Goal: Information Seeking & Learning: Understand process/instructions

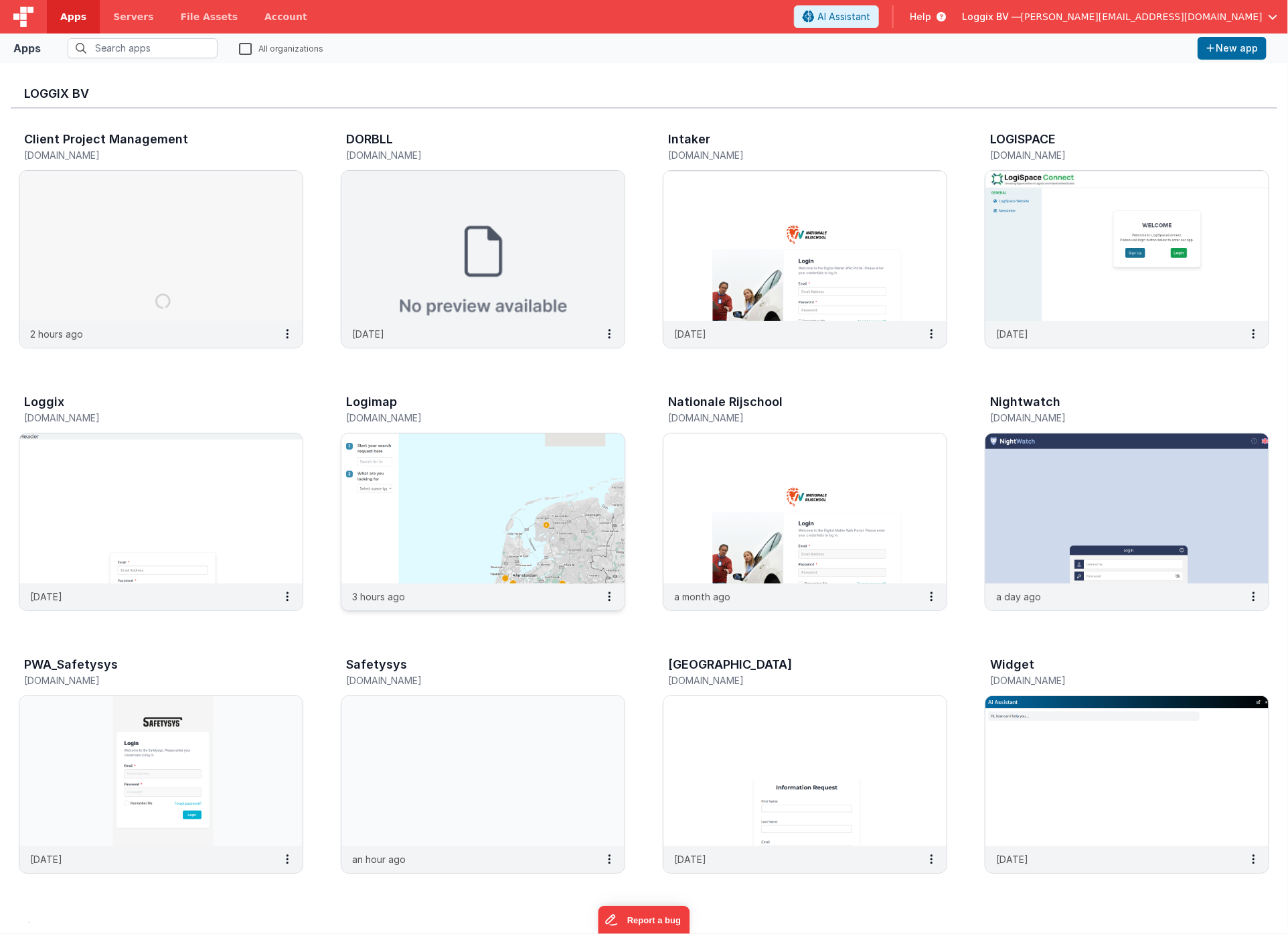
click at [446, 501] on img at bounding box center [483, 508] width 283 height 150
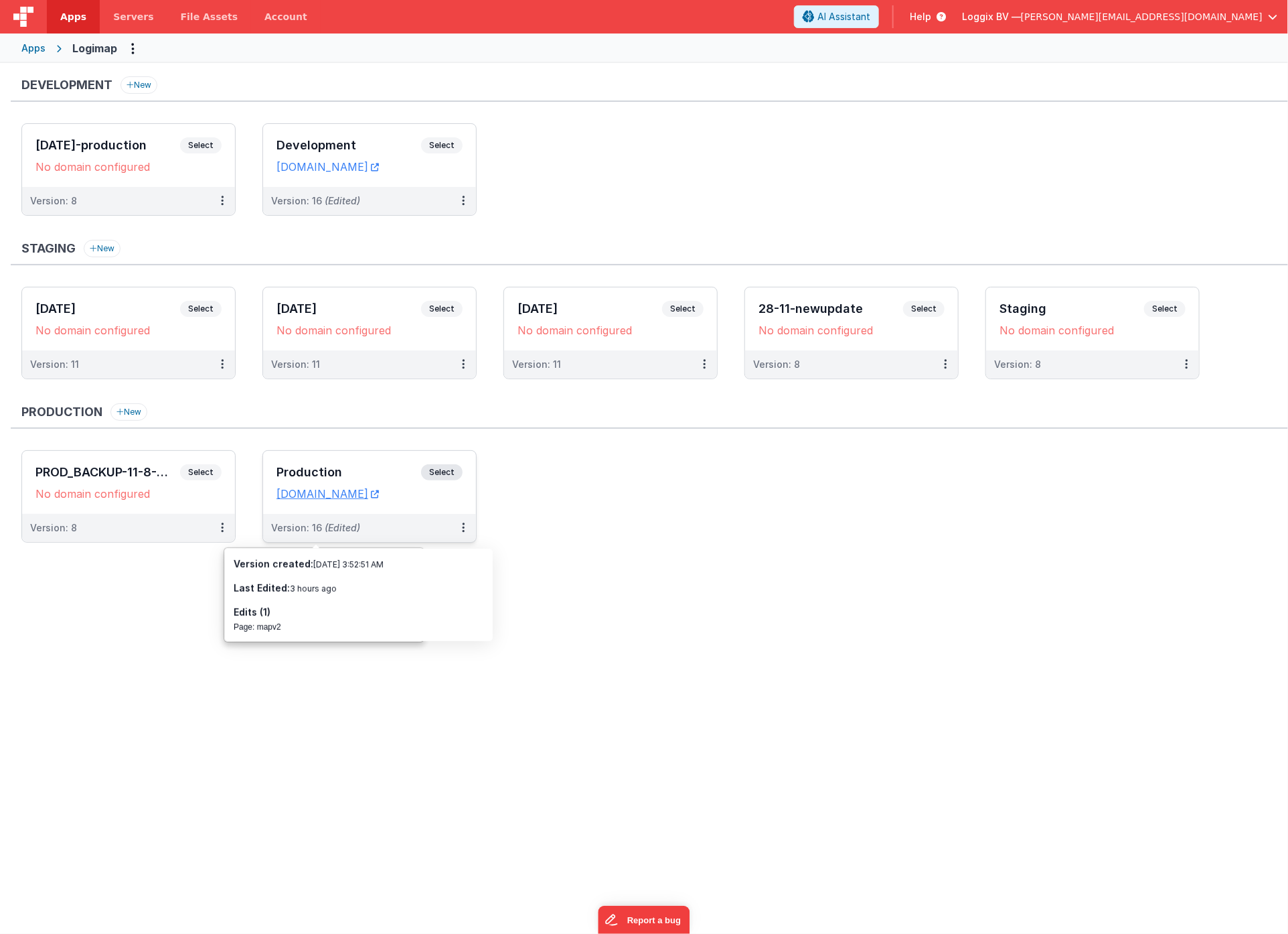
click at [402, 522] on div "Version: 16 (Edited)" at bounding box center [361, 528] width 180 height 14
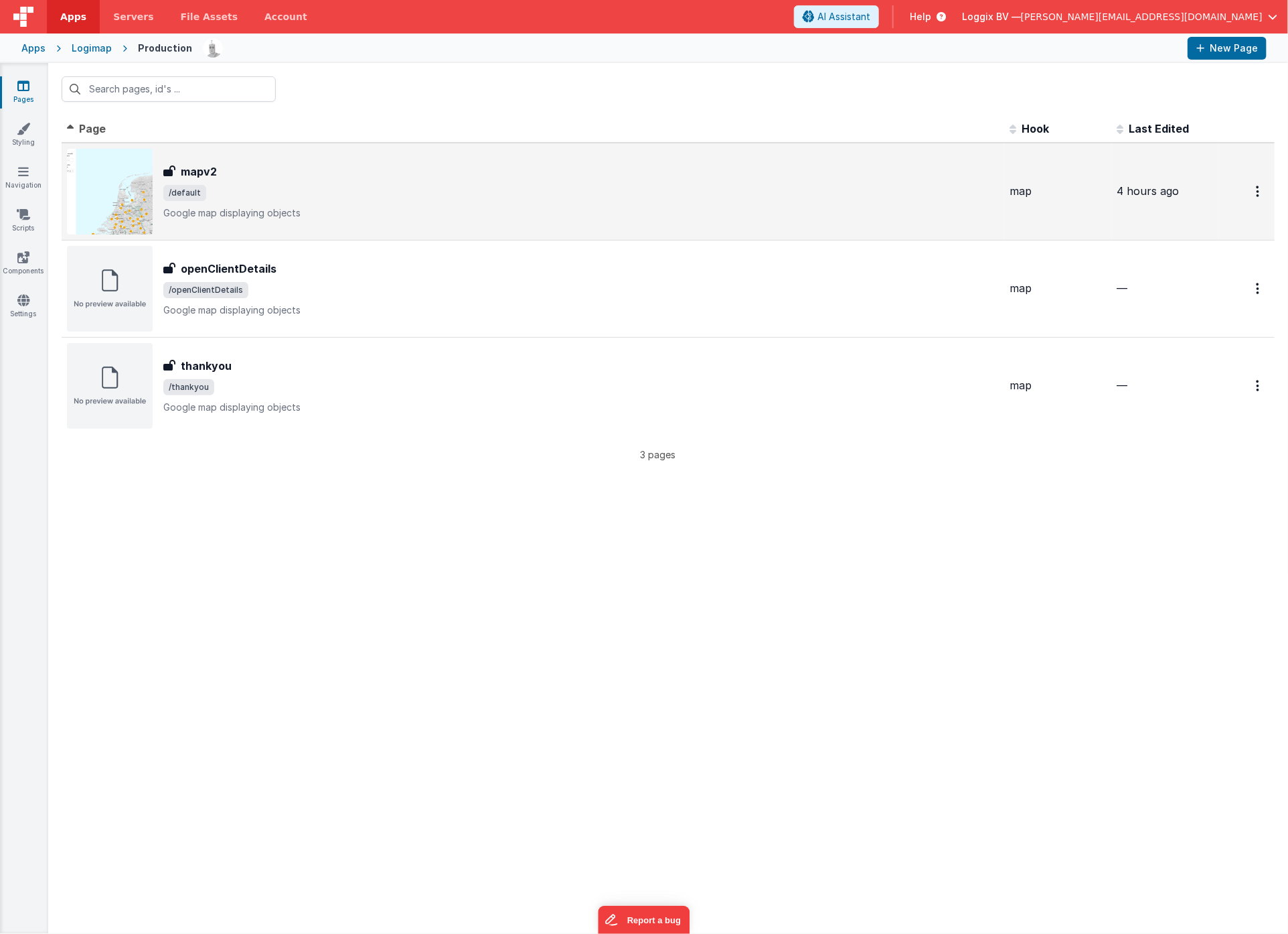
click at [671, 185] on span "/default" at bounding box center [582, 193] width 836 height 16
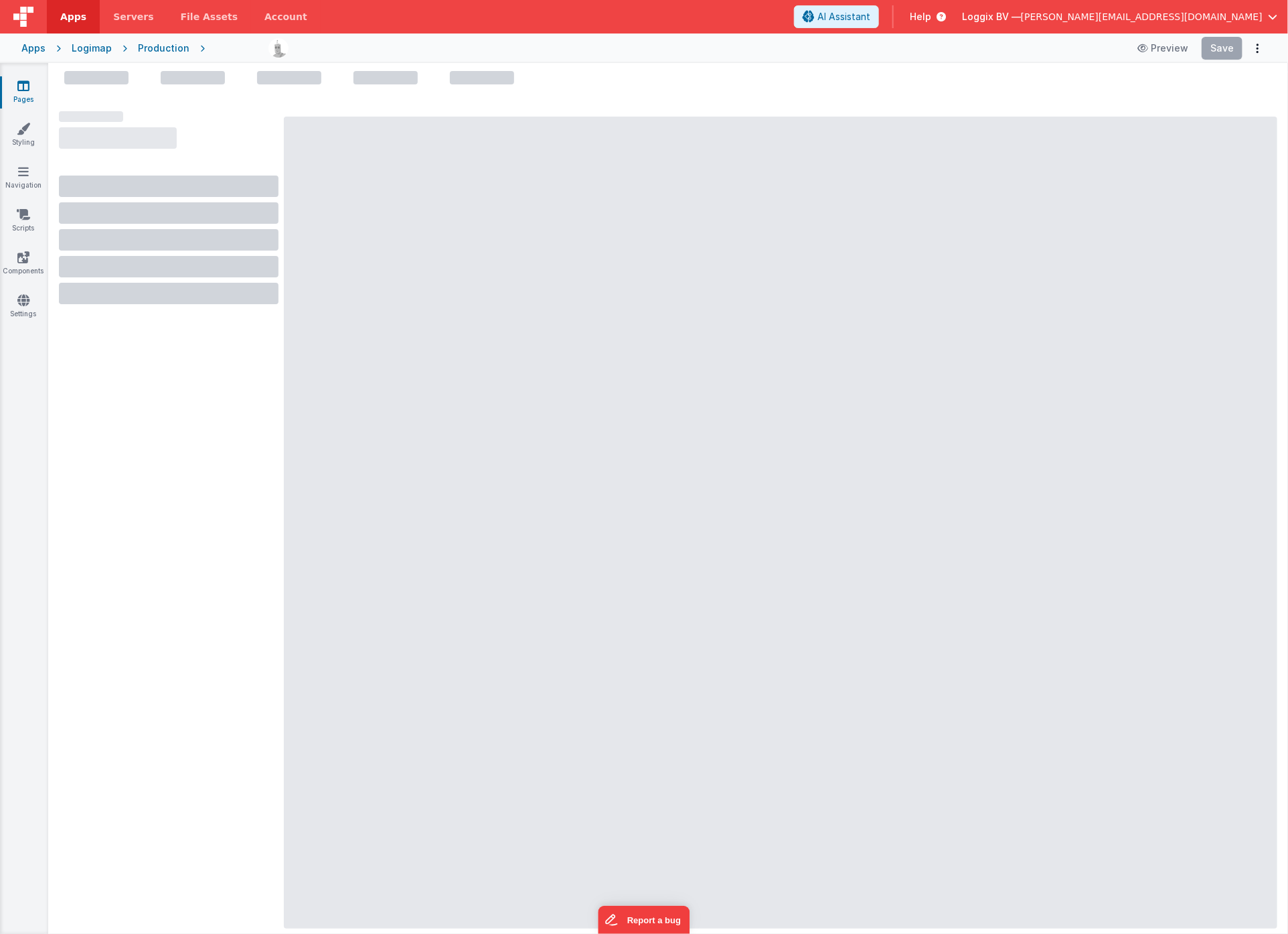
click at [671, 185] on div at bounding box center [781, 522] width 994 height 812
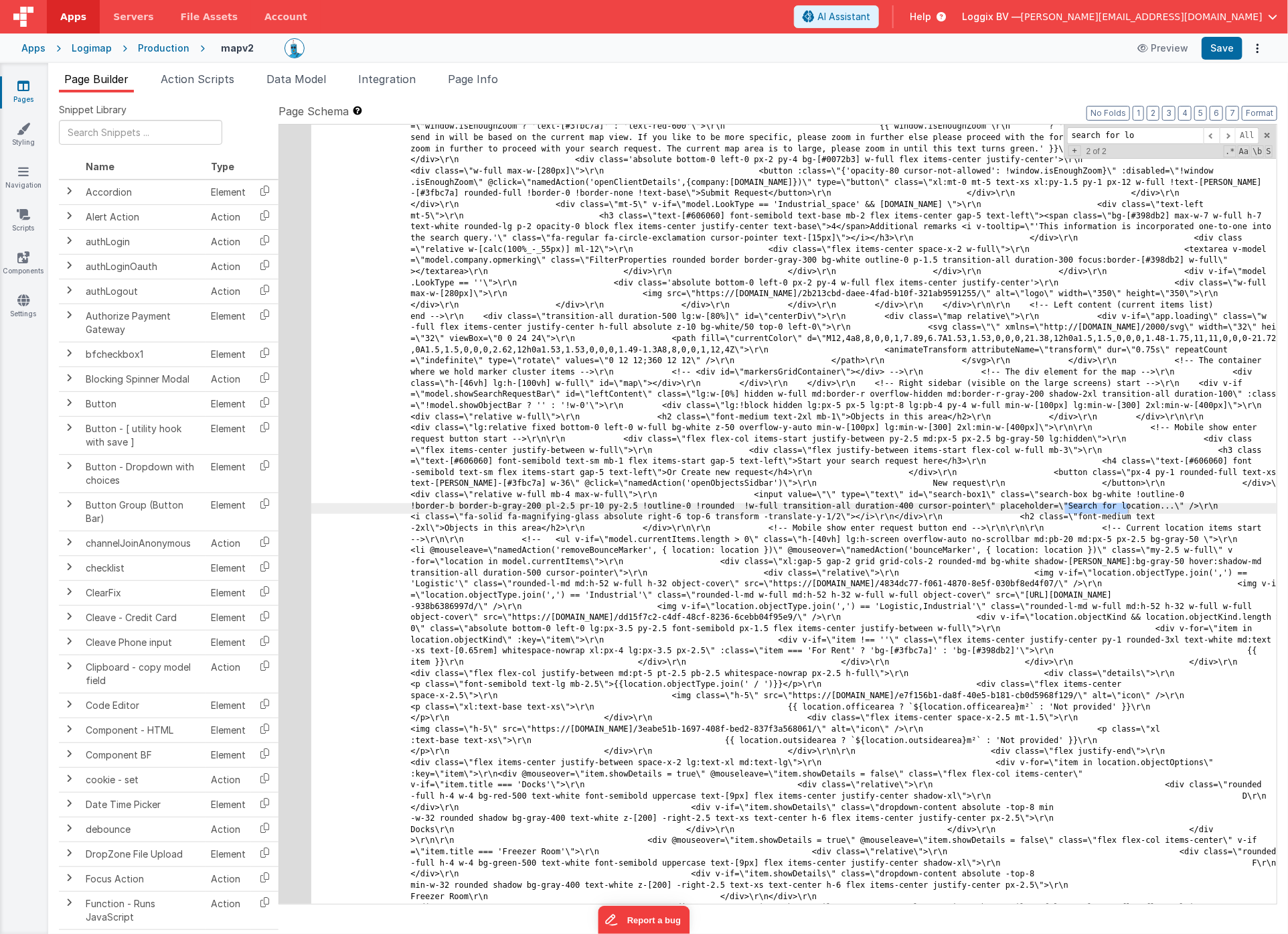
scroll to position [2938, 0]
type input "search for lo"
drag, startPoint x: 1114, startPoint y: 507, endPoint x: 1066, endPoint y: 509, distance: 48.0
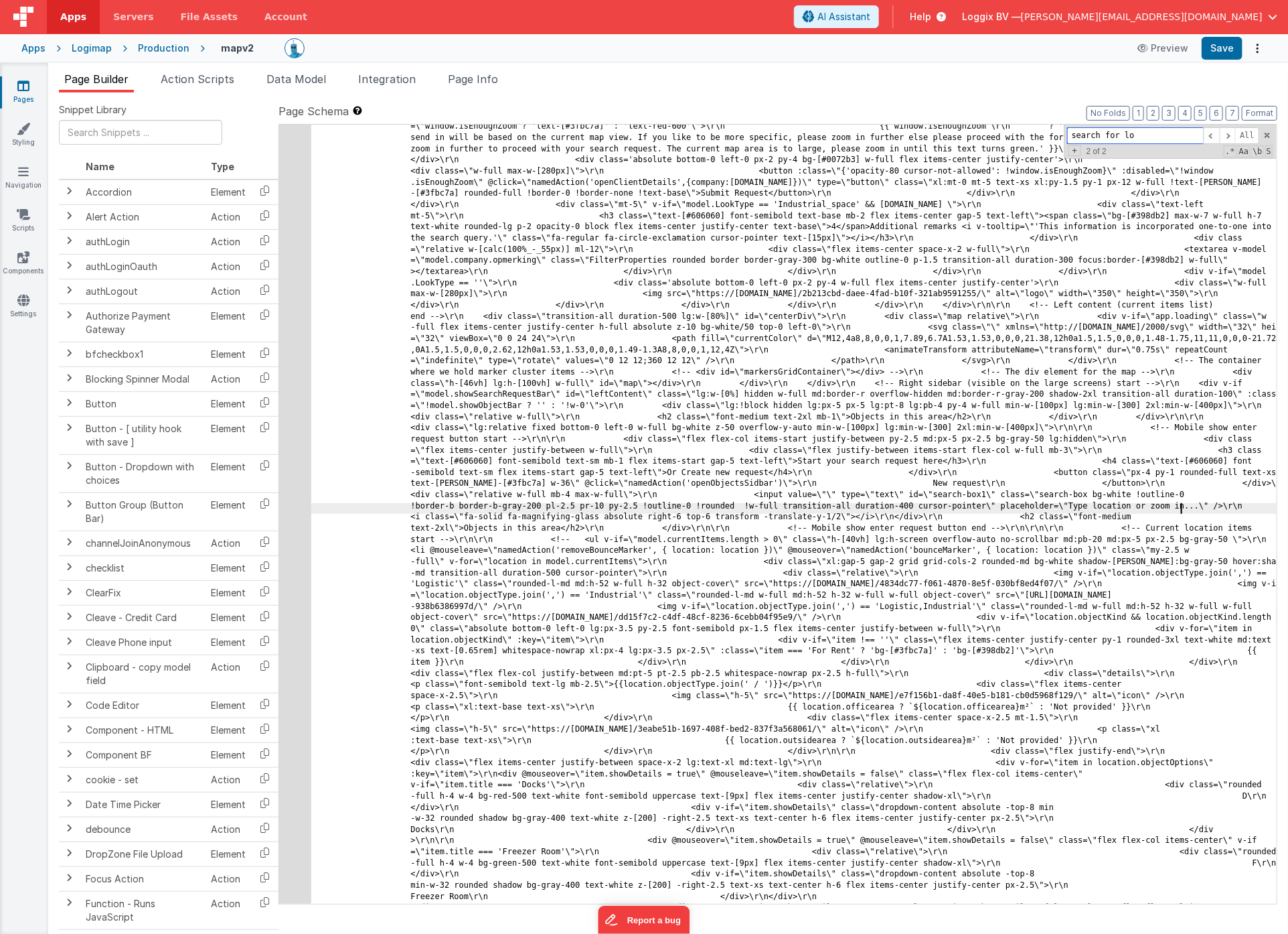
drag, startPoint x: 1160, startPoint y: 138, endPoint x: 1176, endPoint y: 138, distance: 16.0
click at [1160, 138] on input "search for lo" at bounding box center [1135, 136] width 137 height 17
click at [1229, 136] on span at bounding box center [1228, 136] width 16 height 17
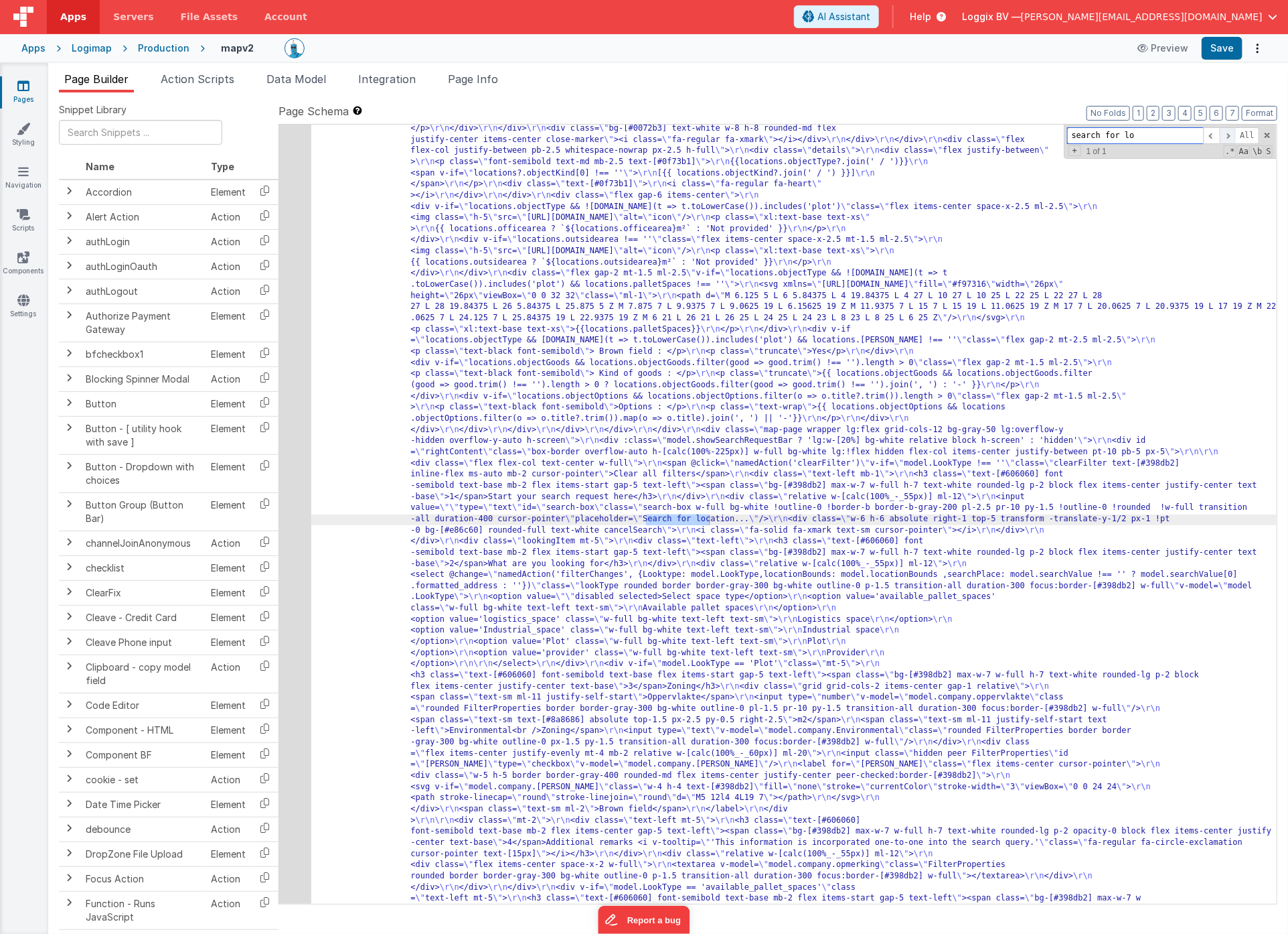
scroll to position [325, 0]
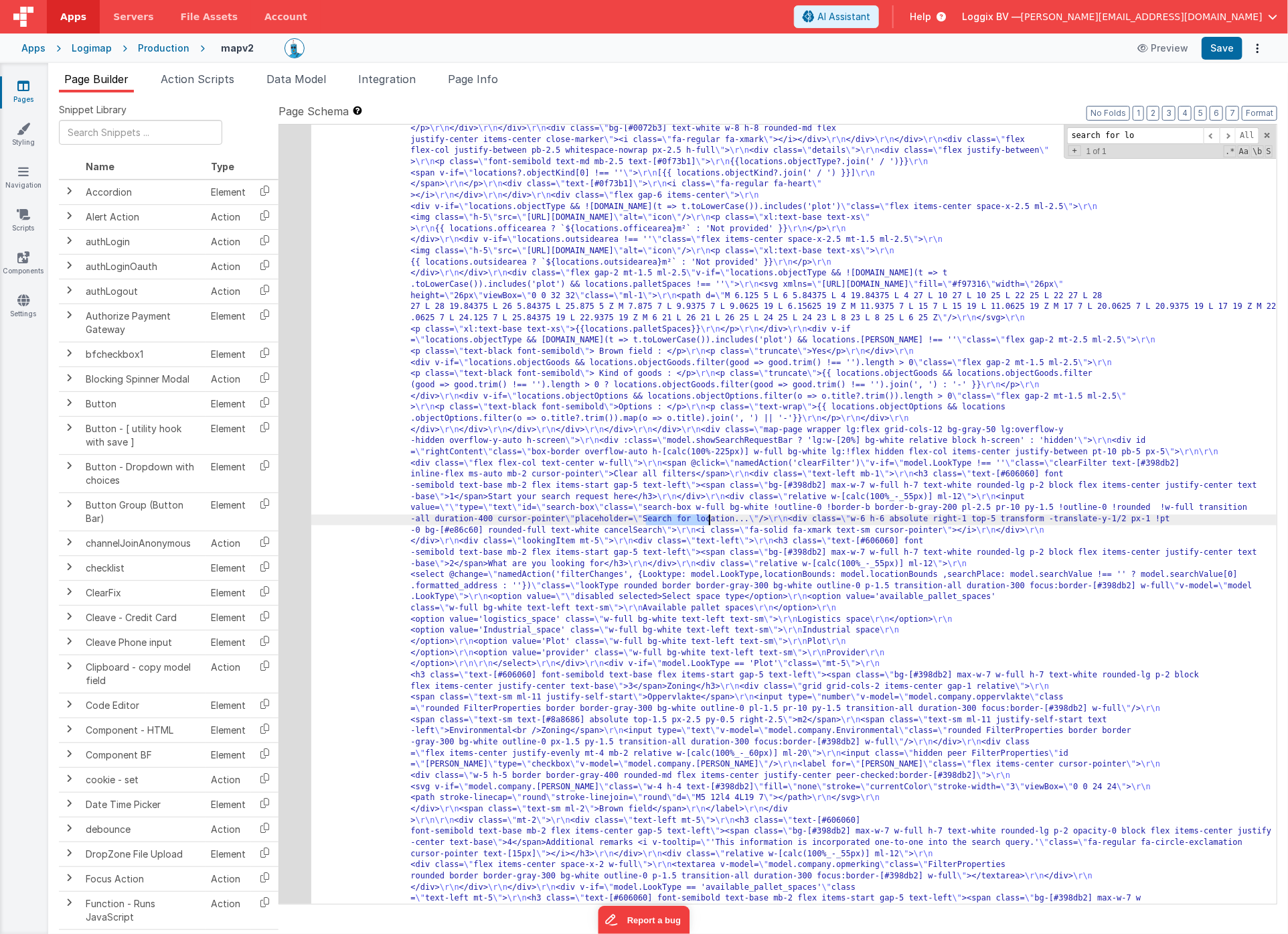
drag, startPoint x: 700, startPoint y: 517, endPoint x: 647, endPoint y: 518, distance: 53.0
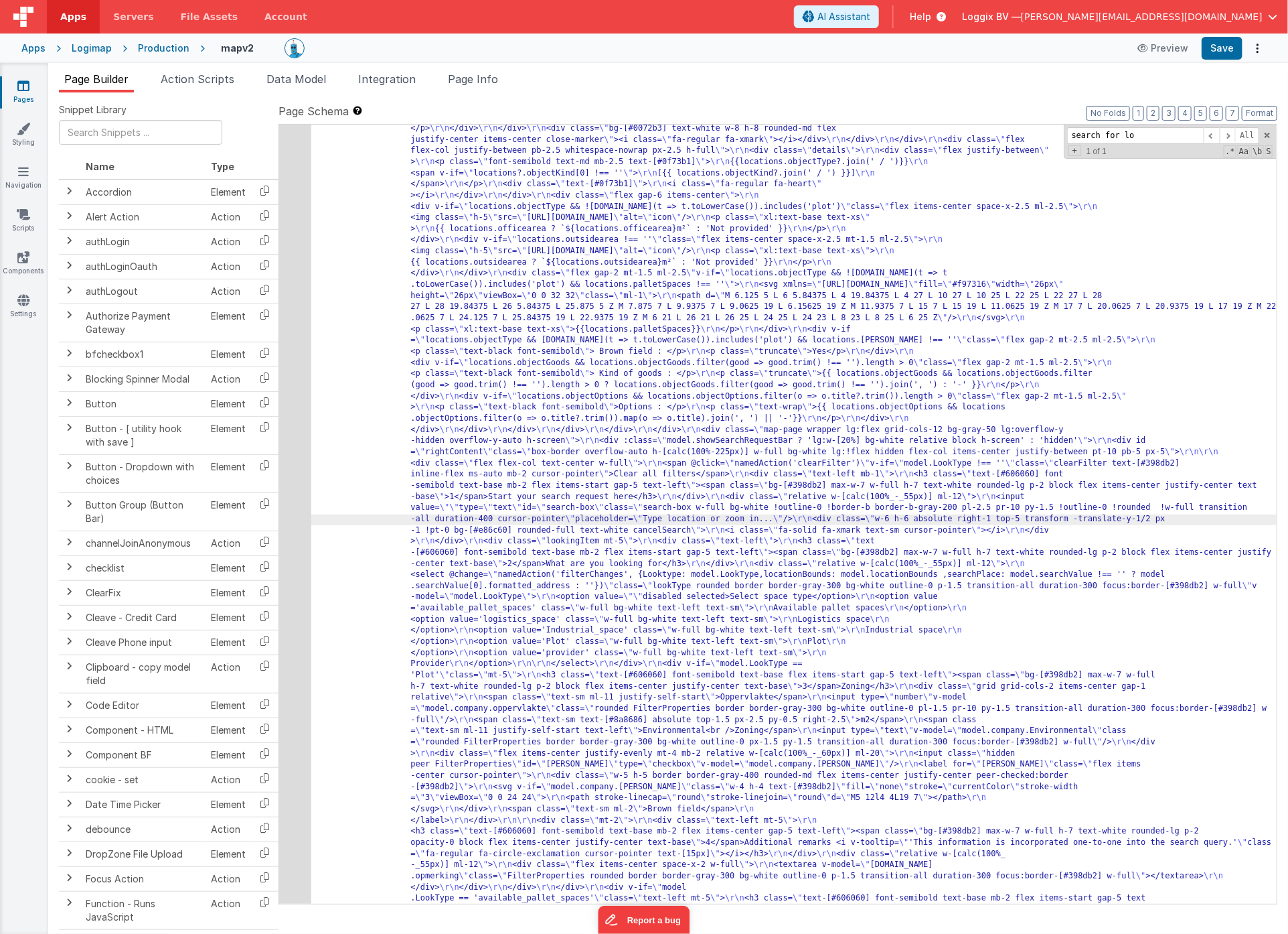
drag, startPoint x: 715, startPoint y: 519, endPoint x: 723, endPoint y: 530, distance: 13.6
drag, startPoint x: 1143, startPoint y: 136, endPoint x: 1040, endPoint y: 113, distance: 105.5
click at [1040, 113] on div "Page Schema Shortcuts: Find: command-f Fold: command-option-L Unfold: command-o…" at bounding box center [778, 503] width 999 height 800
click at [1229, 137] on span at bounding box center [1228, 136] width 16 height 17
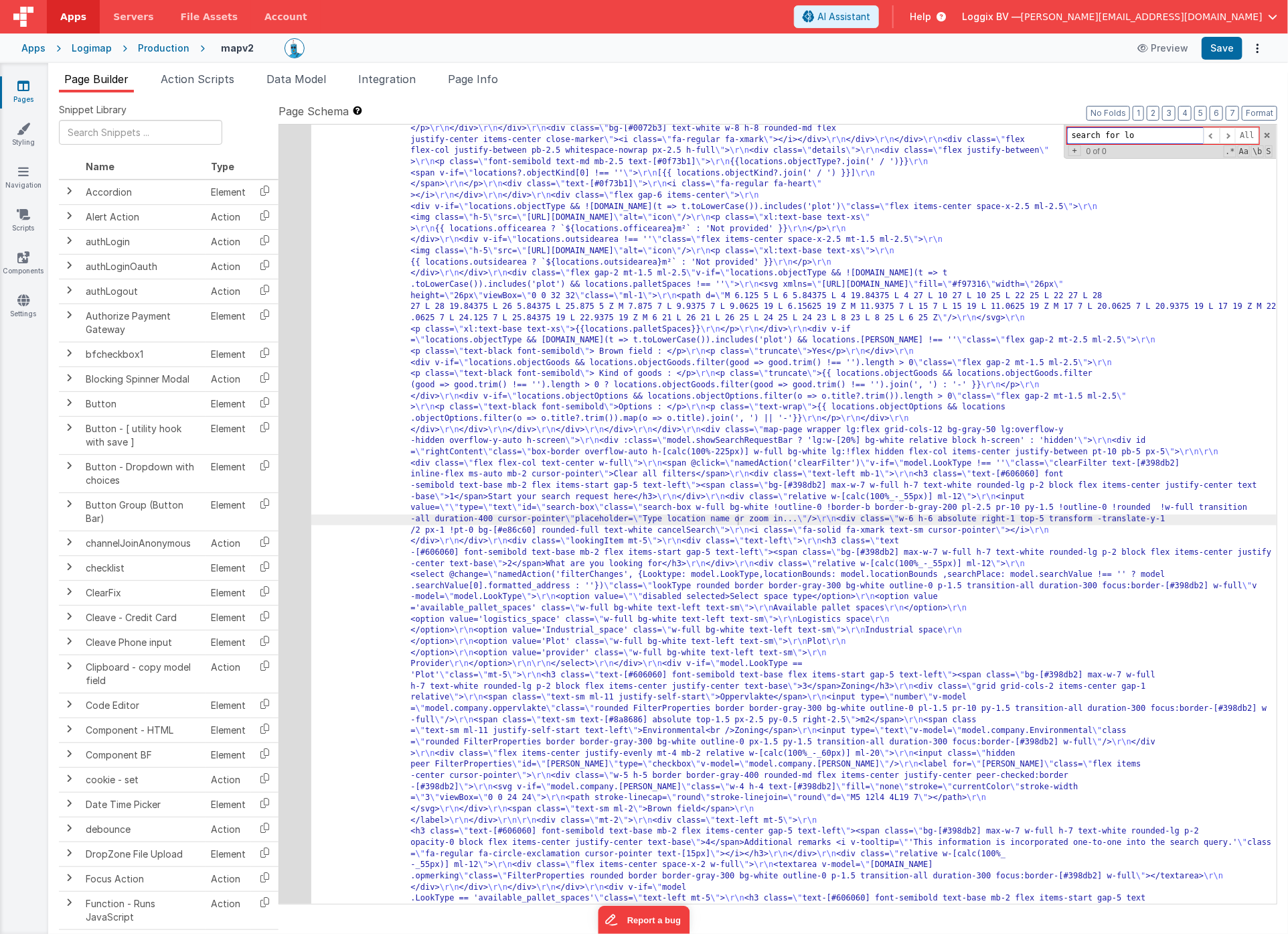
drag, startPoint x: 1168, startPoint y: 134, endPoint x: 1037, endPoint y: 118, distance: 132.0
click at [1050, 117] on div "Page Schema Shortcuts: Find: command-f Fold: command-option-L Unfold: command-o…" at bounding box center [778, 503] width 999 height 800
click at [1037, 118] on label "Page Schema Shortcuts: Find: command-f Fold: command-option-L Unfold: command-o…" at bounding box center [778, 111] width 999 height 16
click at [1098, 136] on input "search for lo" at bounding box center [1135, 136] width 137 height 17
click at [1071, 136] on input "location" at bounding box center [1135, 136] width 137 height 17
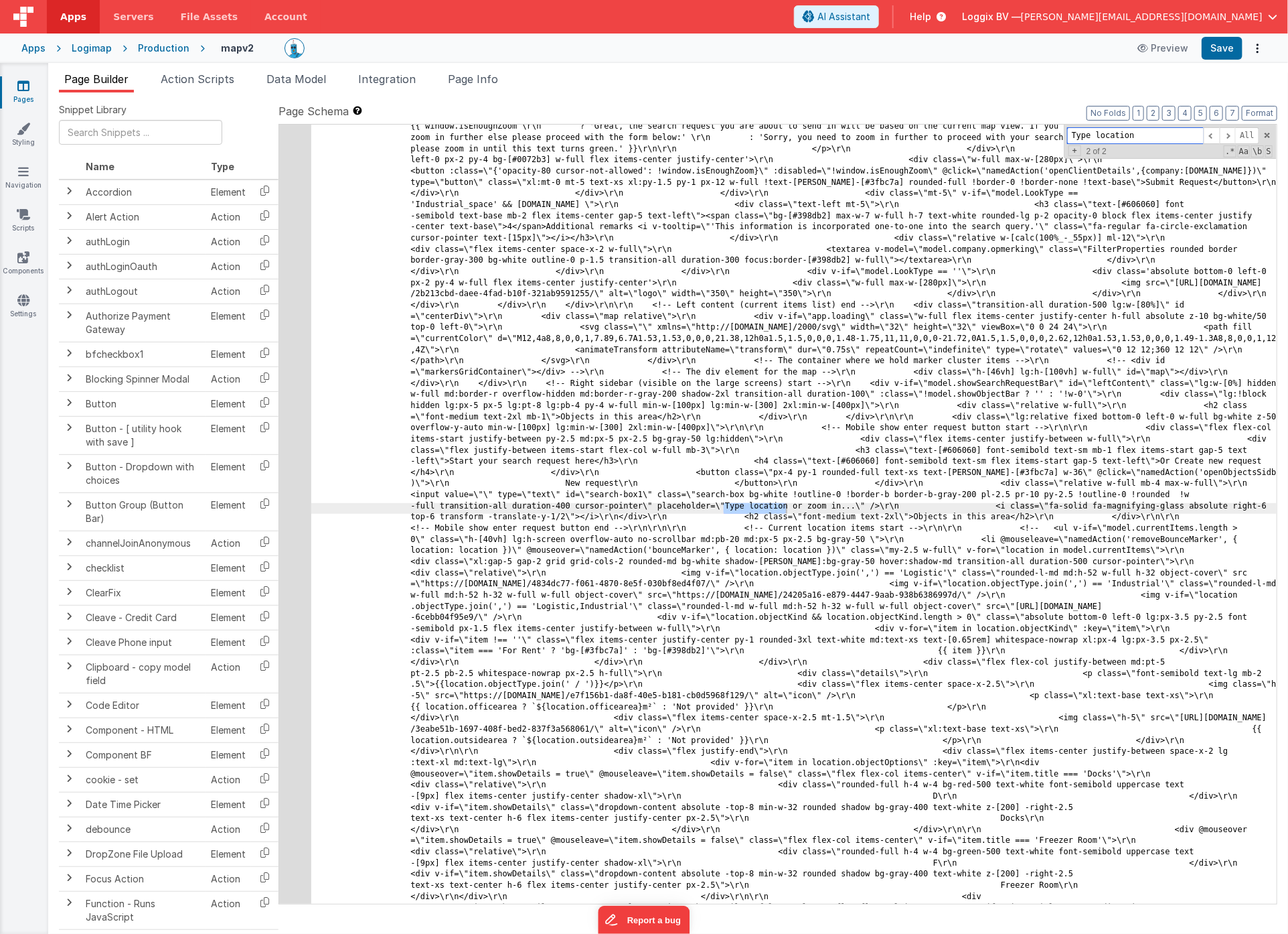
scroll to position [2949, 0]
type input "Type location"
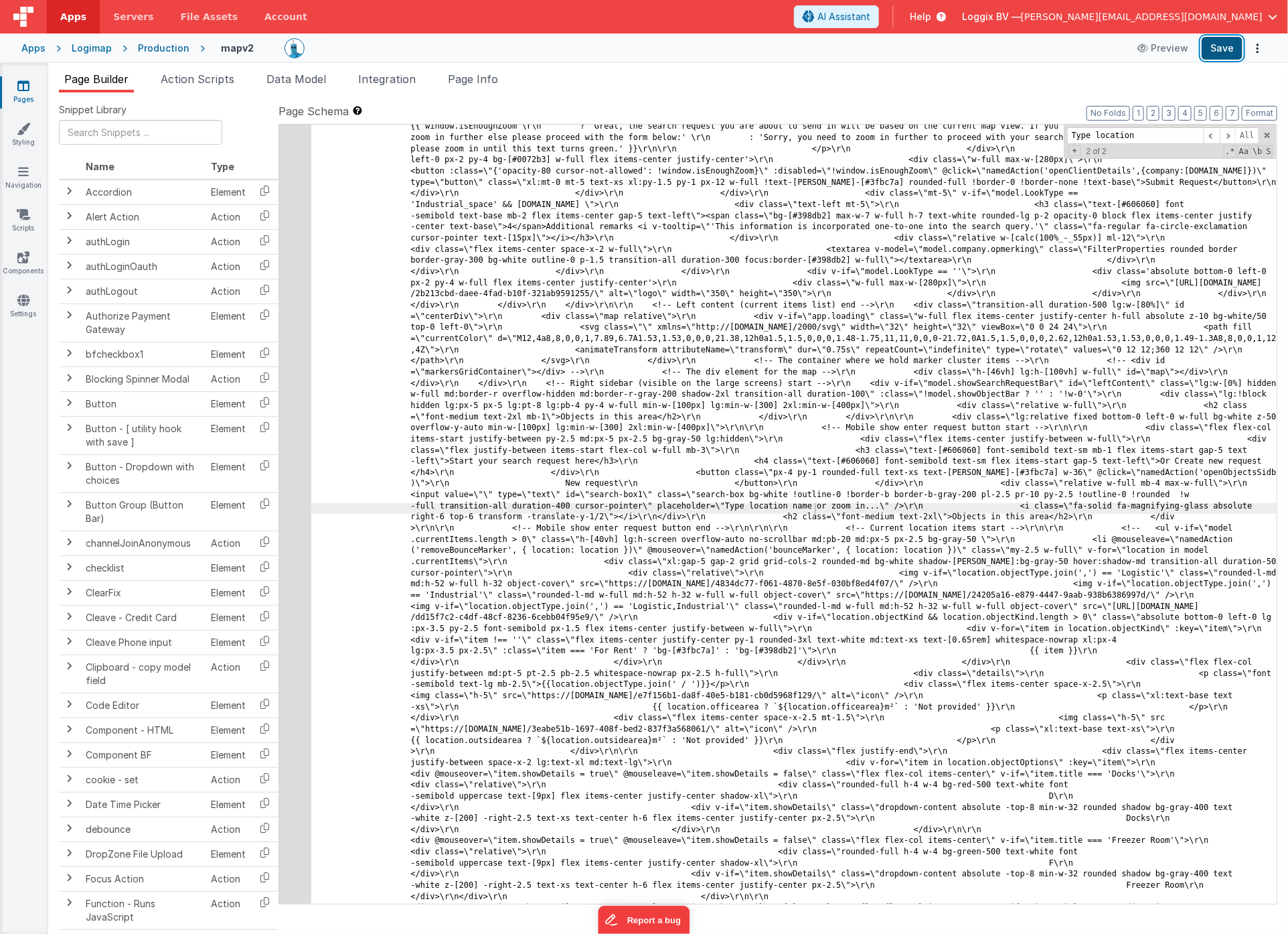
click at [1219, 54] on button "Save" at bounding box center [1223, 48] width 41 height 23
drag, startPoint x: 817, startPoint y: 506, endPoint x: 954, endPoint y: 529, distance: 138.9
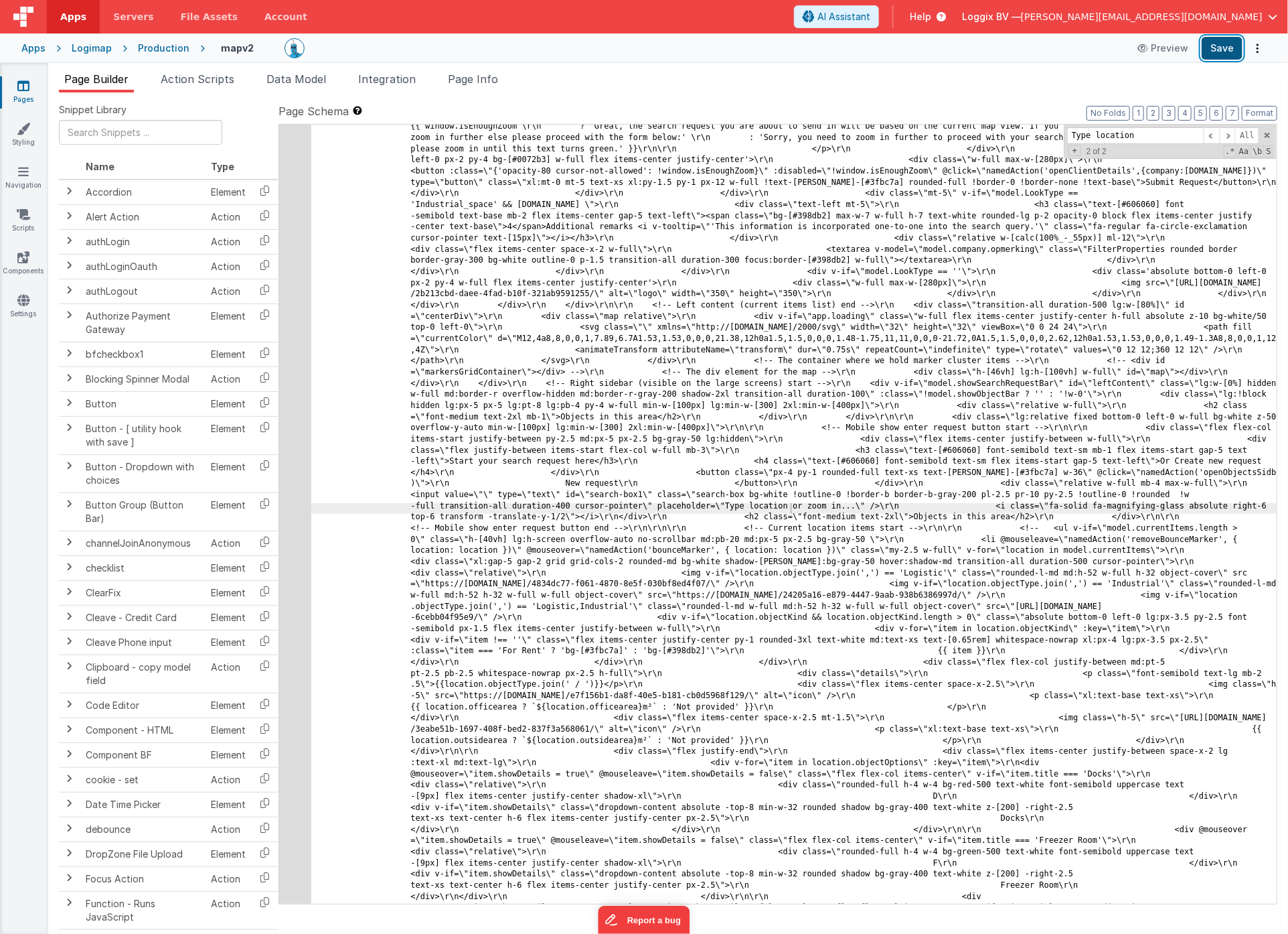
click at [1232, 49] on button "Save" at bounding box center [1223, 48] width 41 height 23
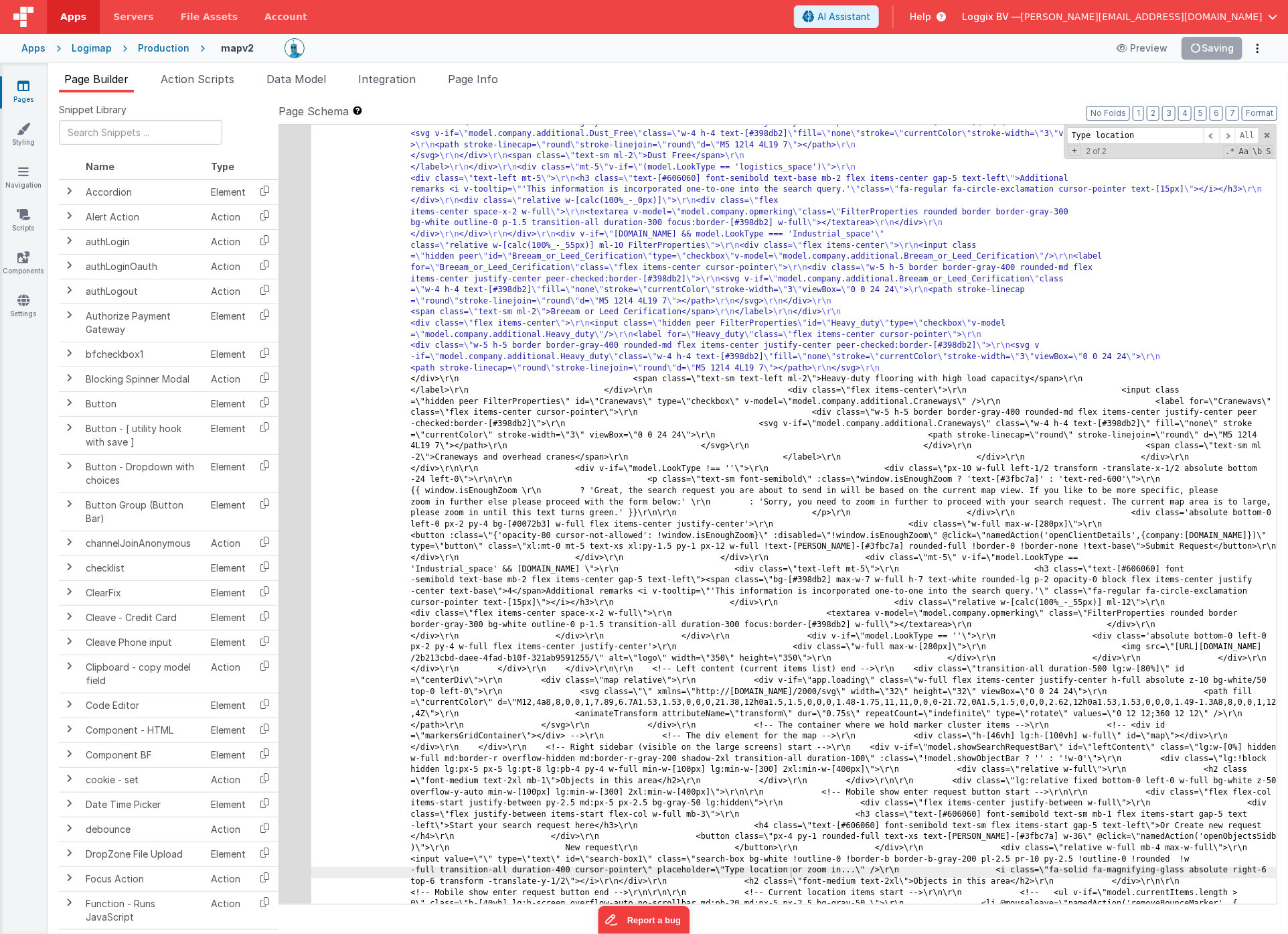
scroll to position [2570, 0]
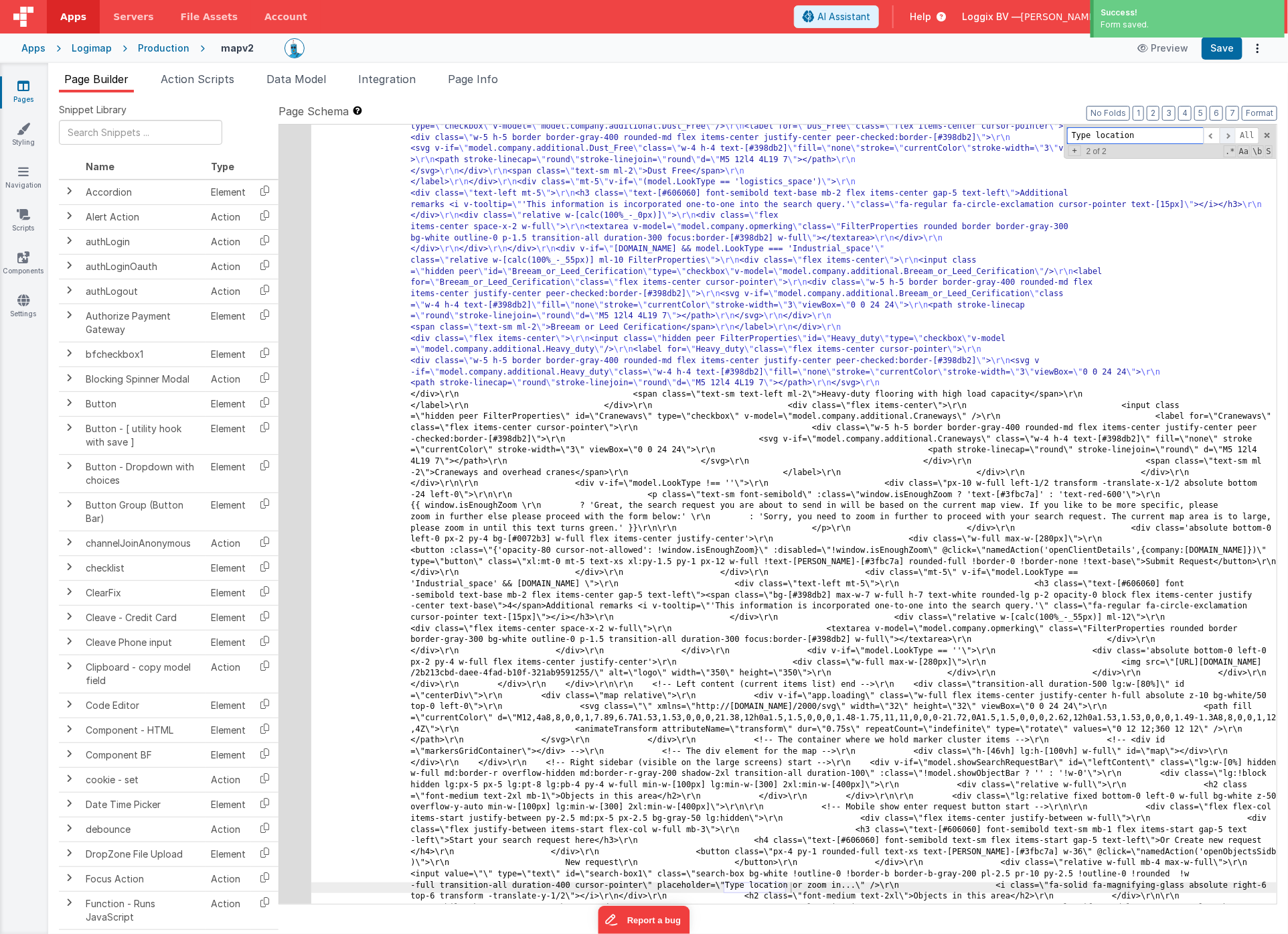
click at [1228, 134] on span at bounding box center [1228, 136] width 16 height 17
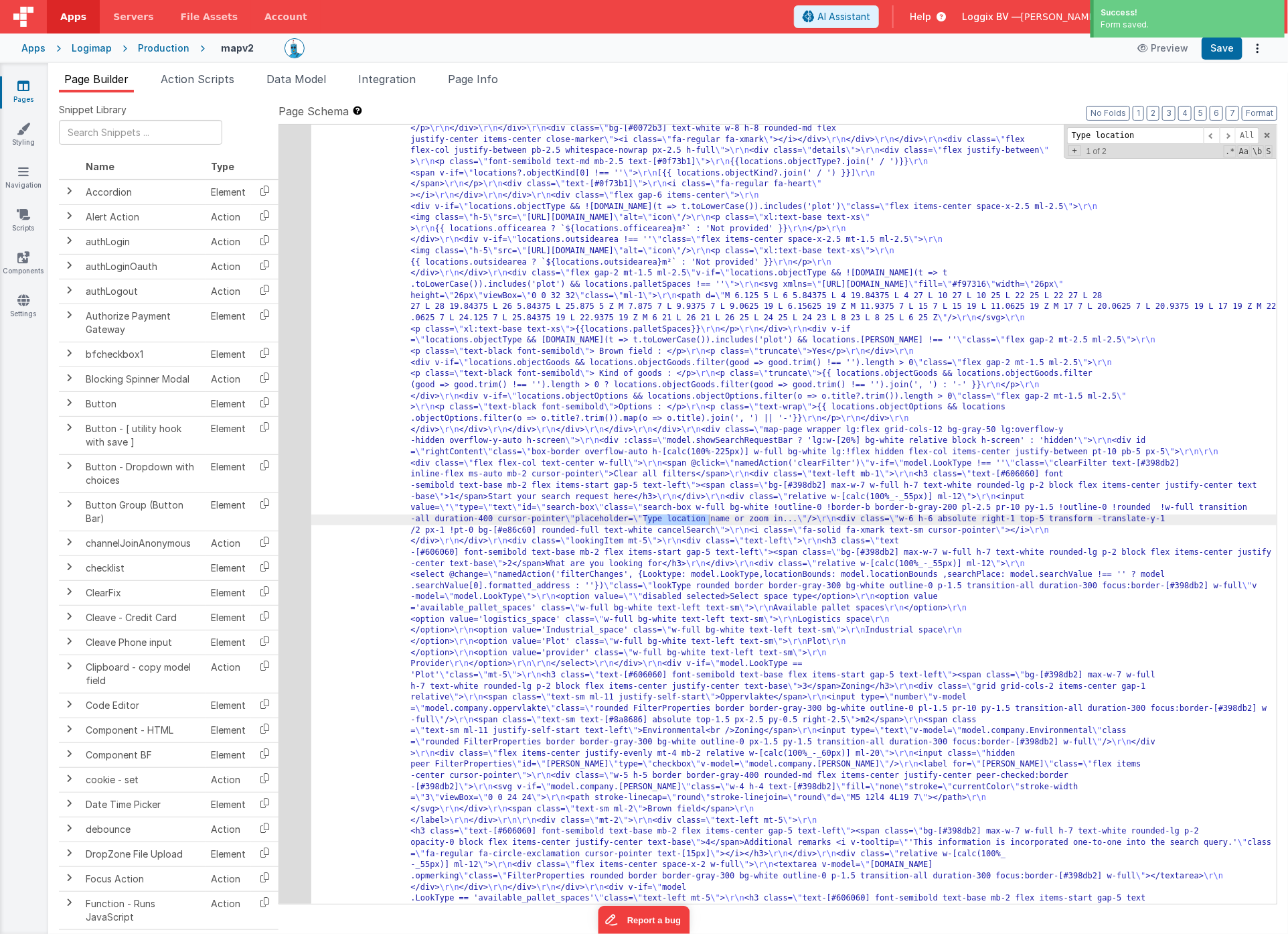
drag, startPoint x: 733, startPoint y: 517, endPoint x: 746, endPoint y: 515, distance: 13.2
click at [1221, 53] on button "Save" at bounding box center [1223, 48] width 41 height 23
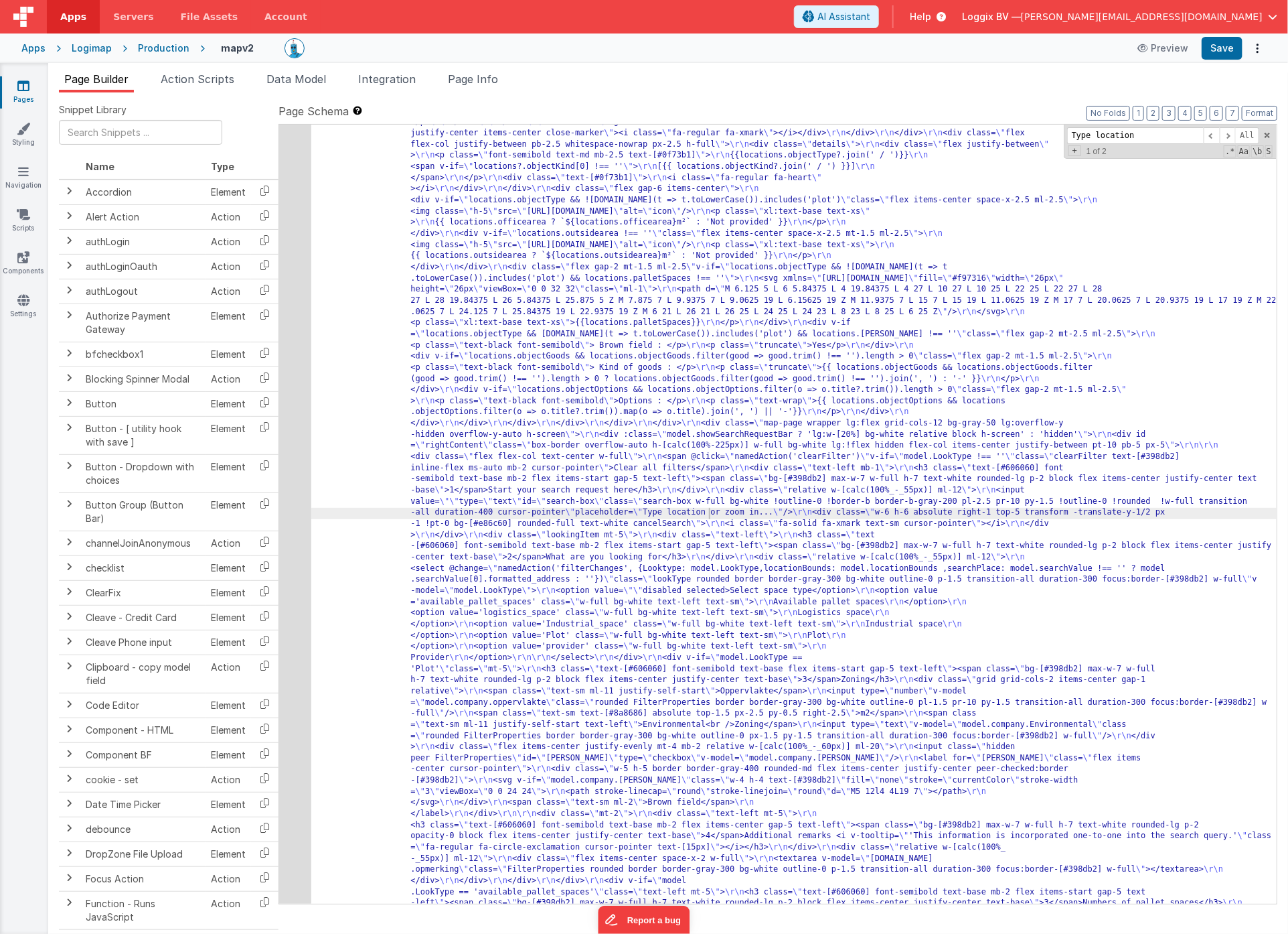
drag, startPoint x: 1148, startPoint y: 133, endPoint x: 1096, endPoint y: 118, distance: 54.1
click at [1096, 123] on div "Format 7 6 5 4 3 2 1 No Folds 6 7 8 9 10 11 12 13 14 15 16 17 "html" : "<!--<pr…" at bounding box center [778, 513] width 999 height 780
click at [1230, 134] on span at bounding box center [1228, 136] width 16 height 17
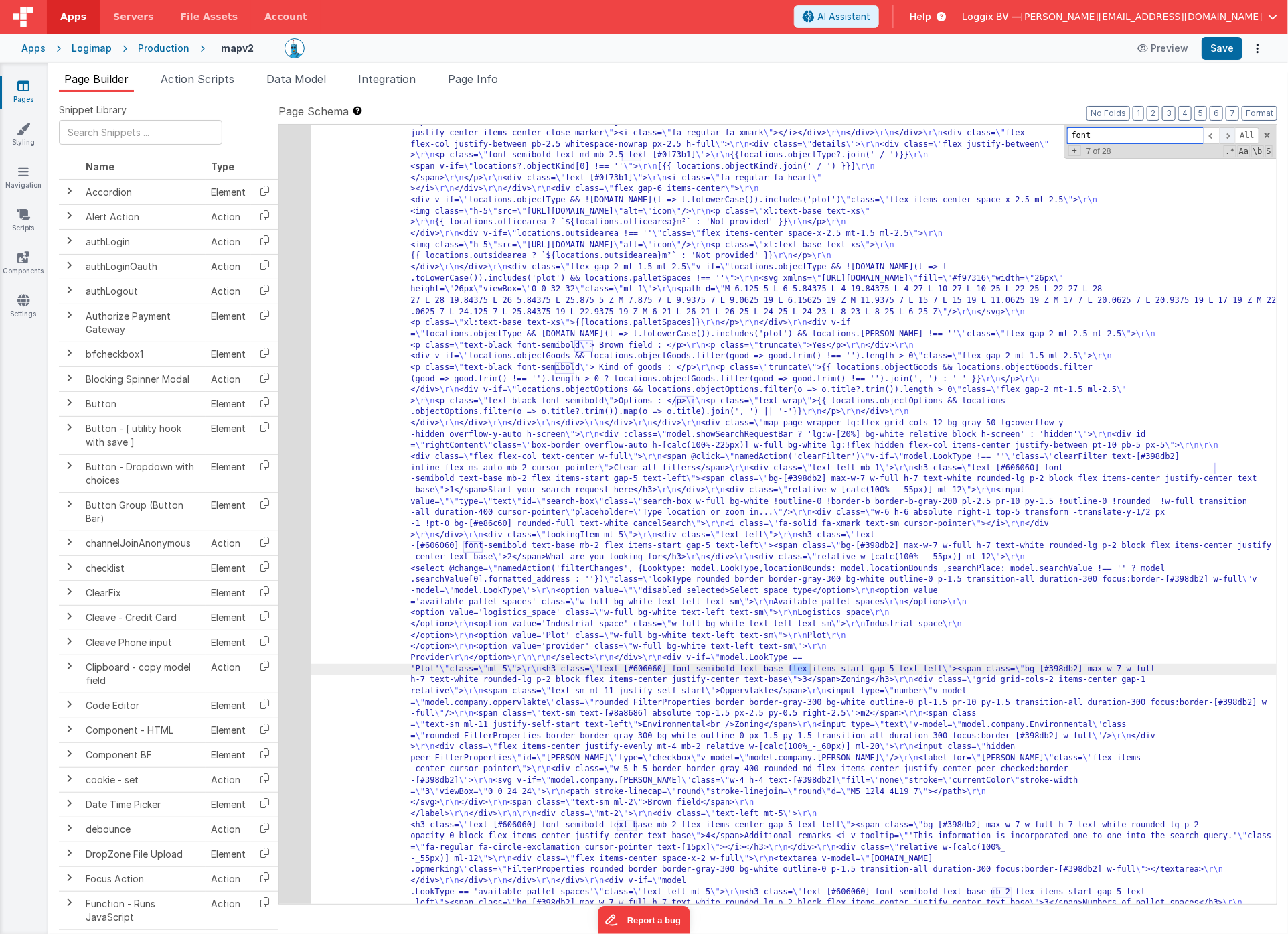
click at [1230, 134] on span at bounding box center [1228, 136] width 16 height 17
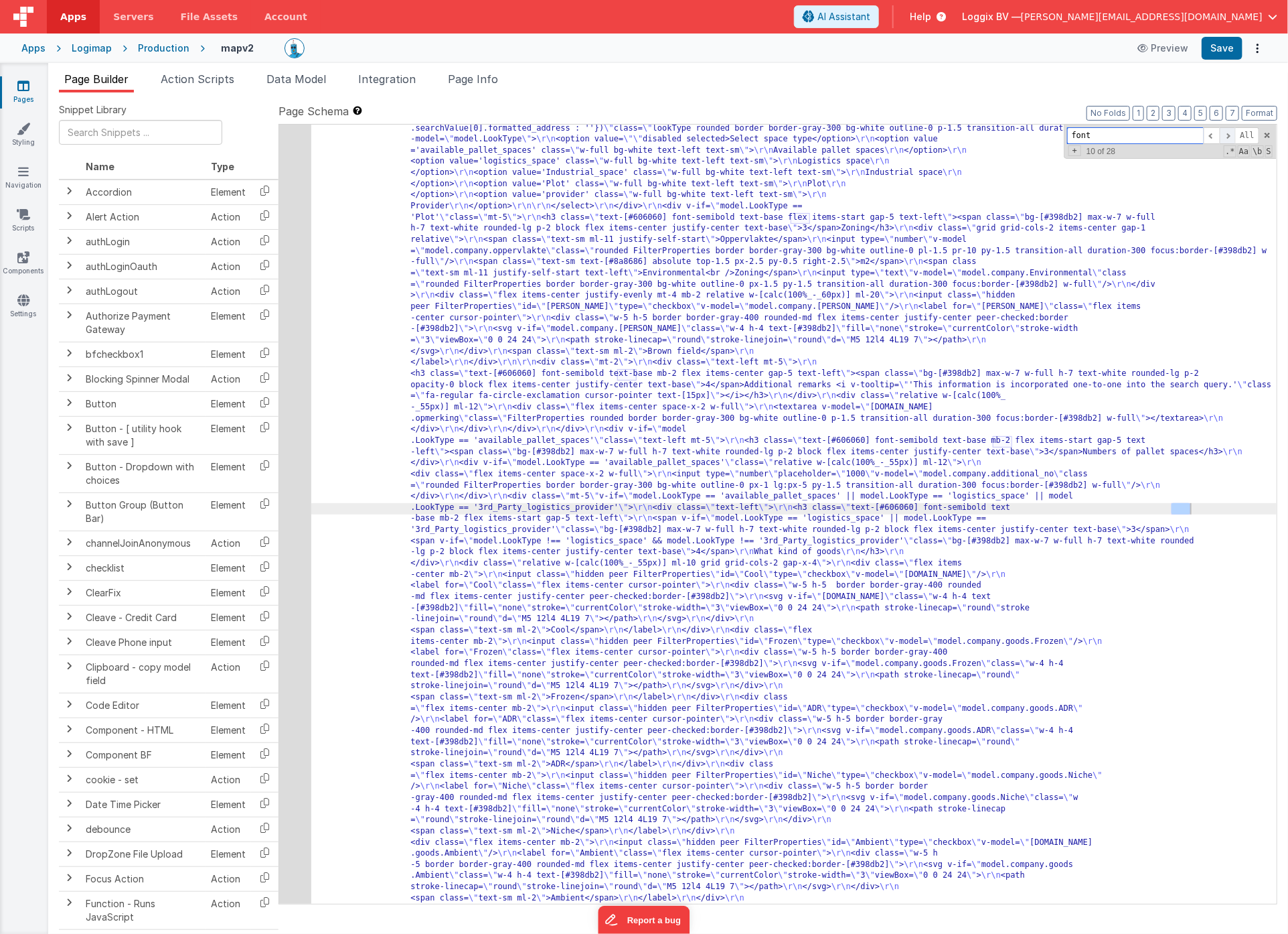
click at [1230, 134] on span at bounding box center [1228, 136] width 16 height 17
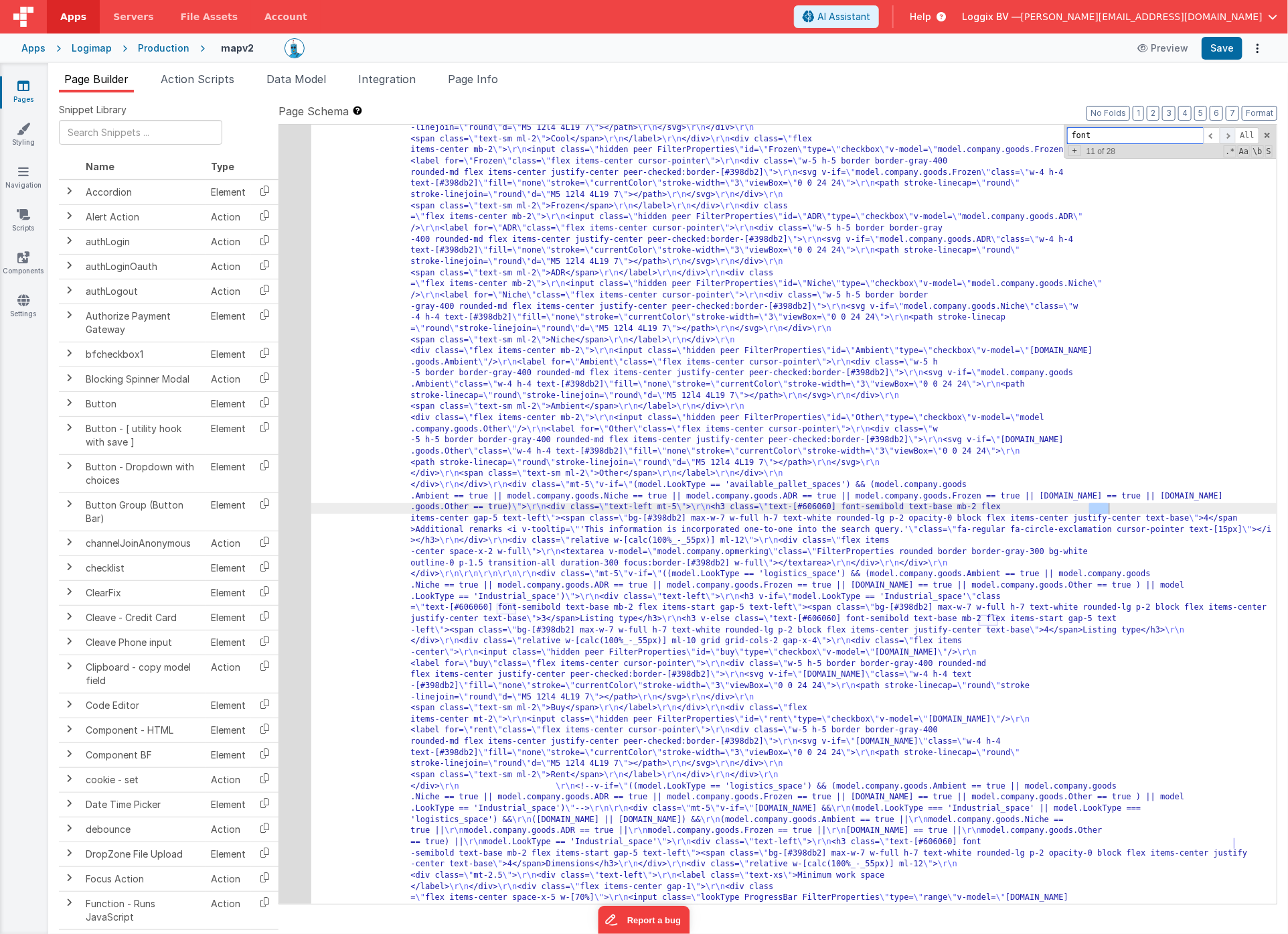
scroll to position [1274, 0]
click at [1230, 134] on span at bounding box center [1228, 136] width 16 height 17
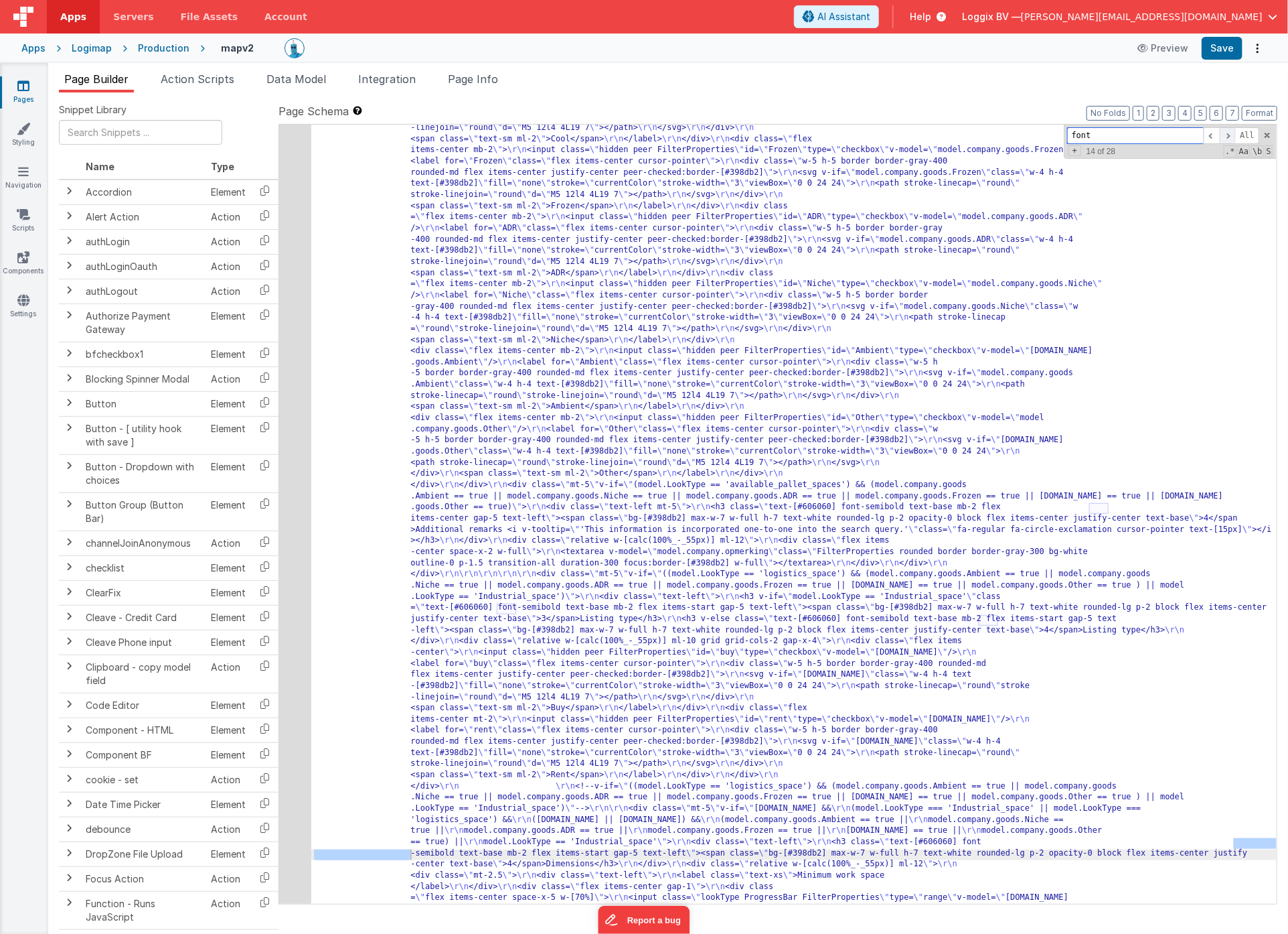
scroll to position [1865, 0]
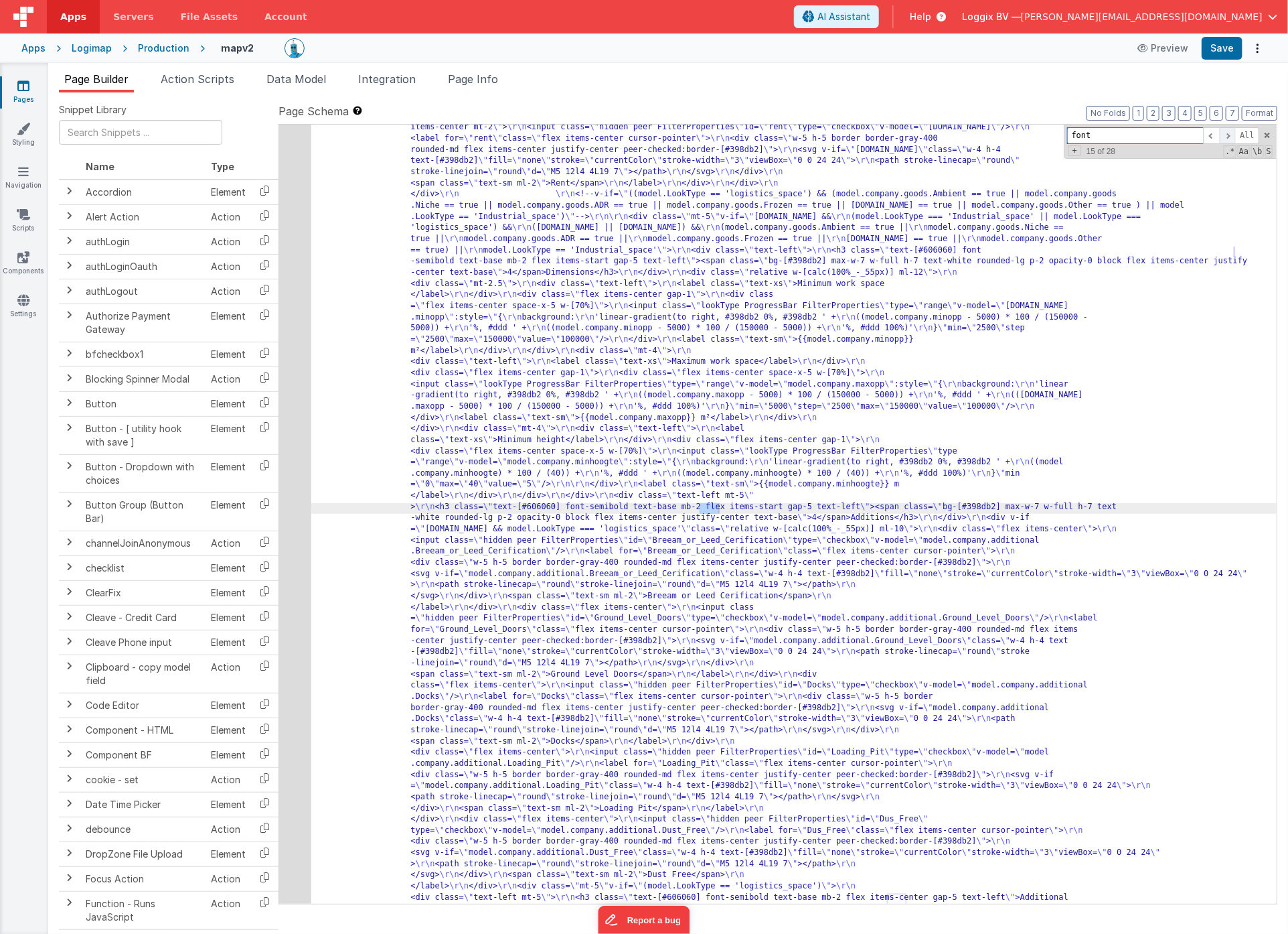
click at [1230, 134] on span at bounding box center [1228, 136] width 16 height 17
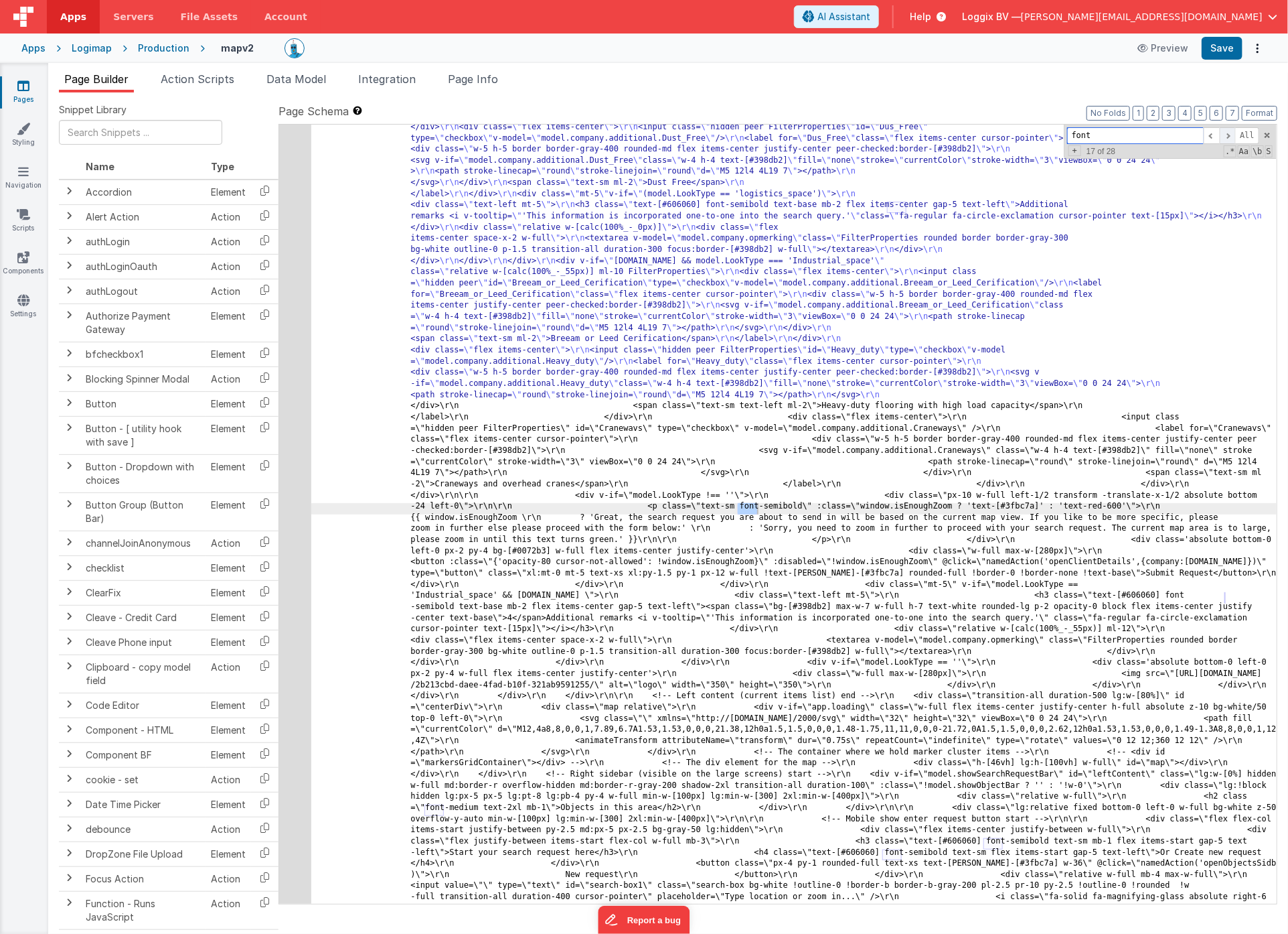
click at [1230, 134] on span at bounding box center [1228, 136] width 16 height 17
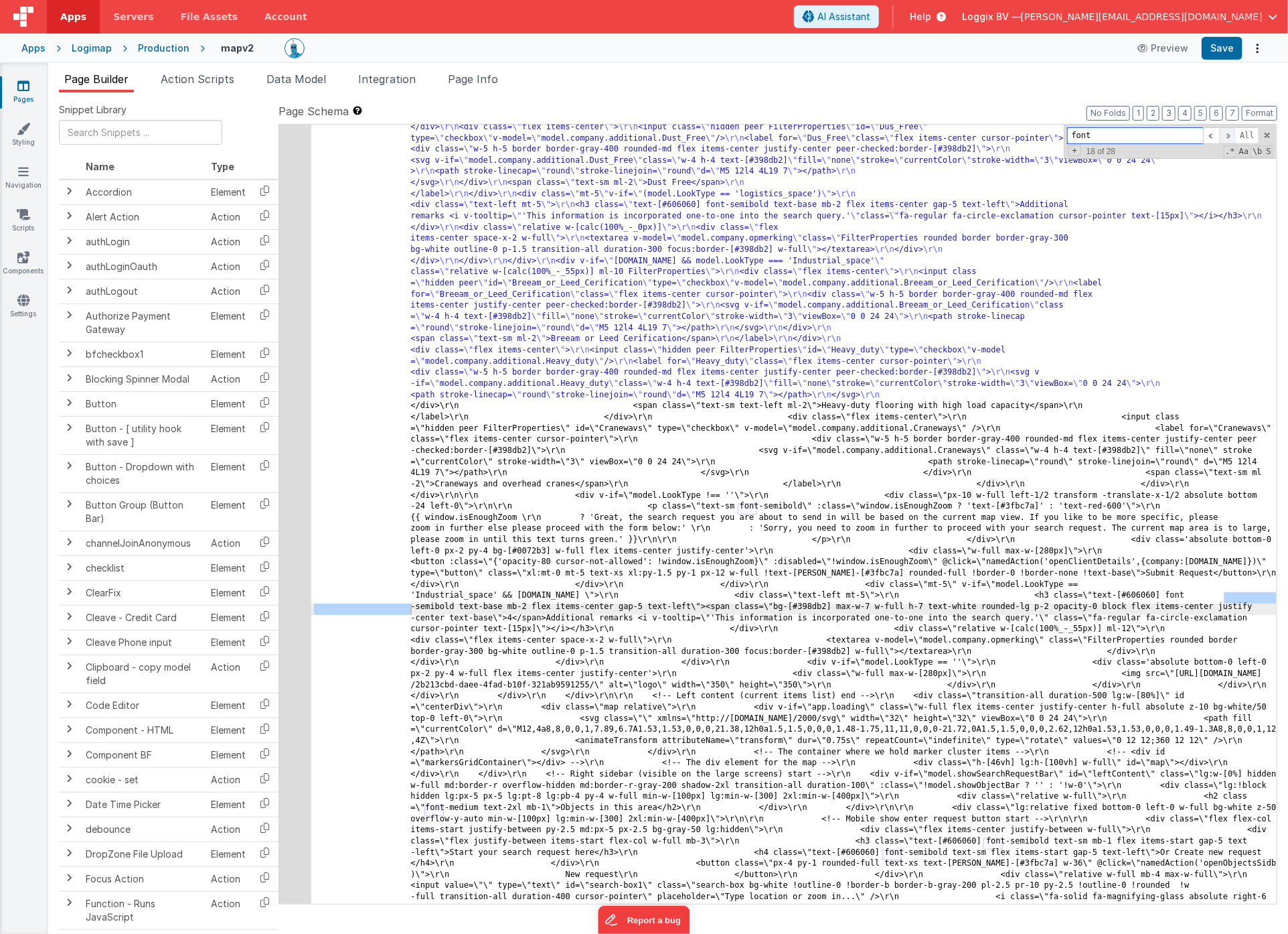
click at [1230, 134] on span at bounding box center [1228, 136] width 16 height 17
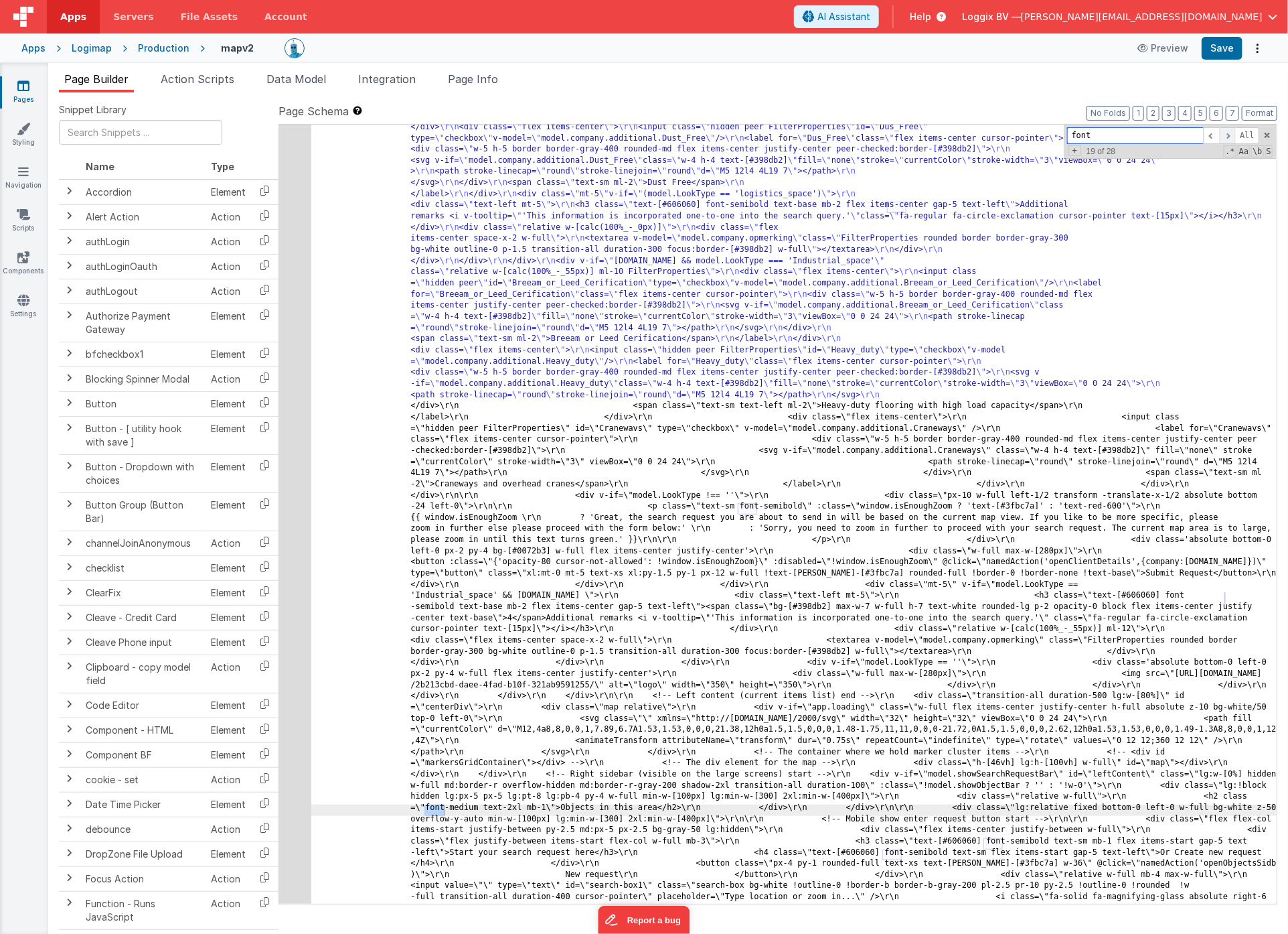
click at [1230, 134] on span at bounding box center [1228, 136] width 16 height 17
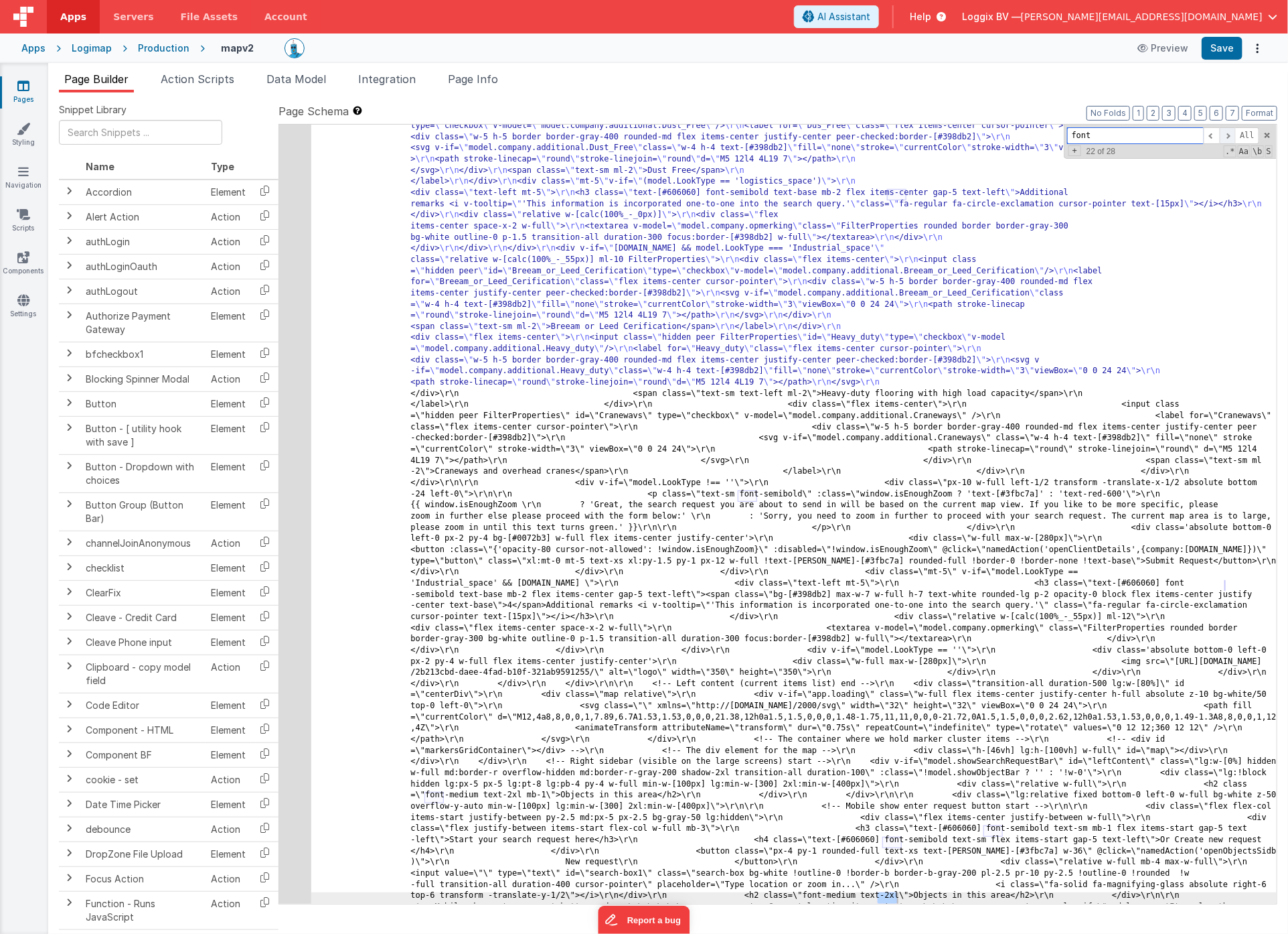
scroll to position [2570, 0]
click at [1230, 134] on span at bounding box center [1228, 136] width 16 height 17
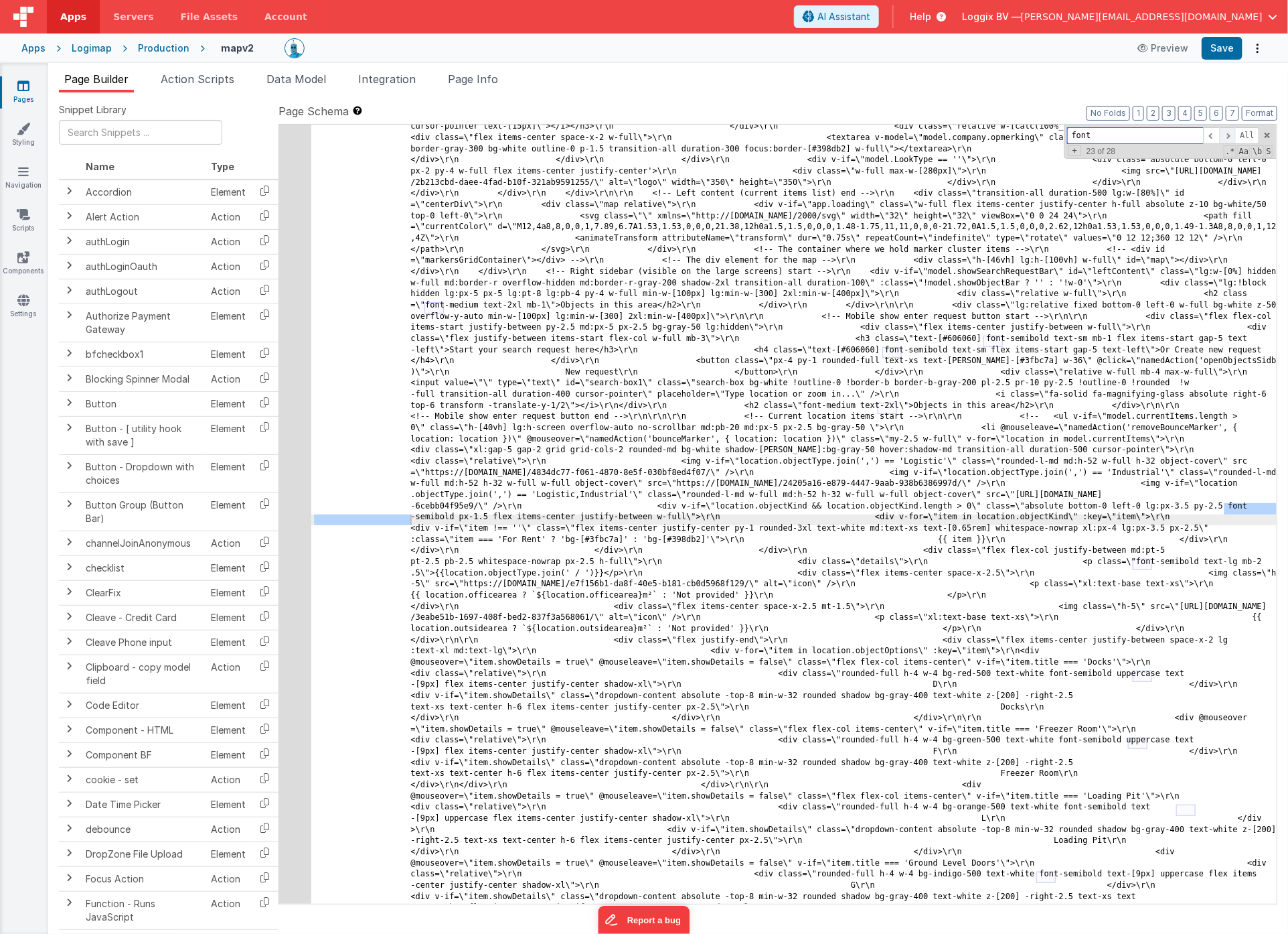
click at [1230, 134] on span at bounding box center [1228, 136] width 16 height 17
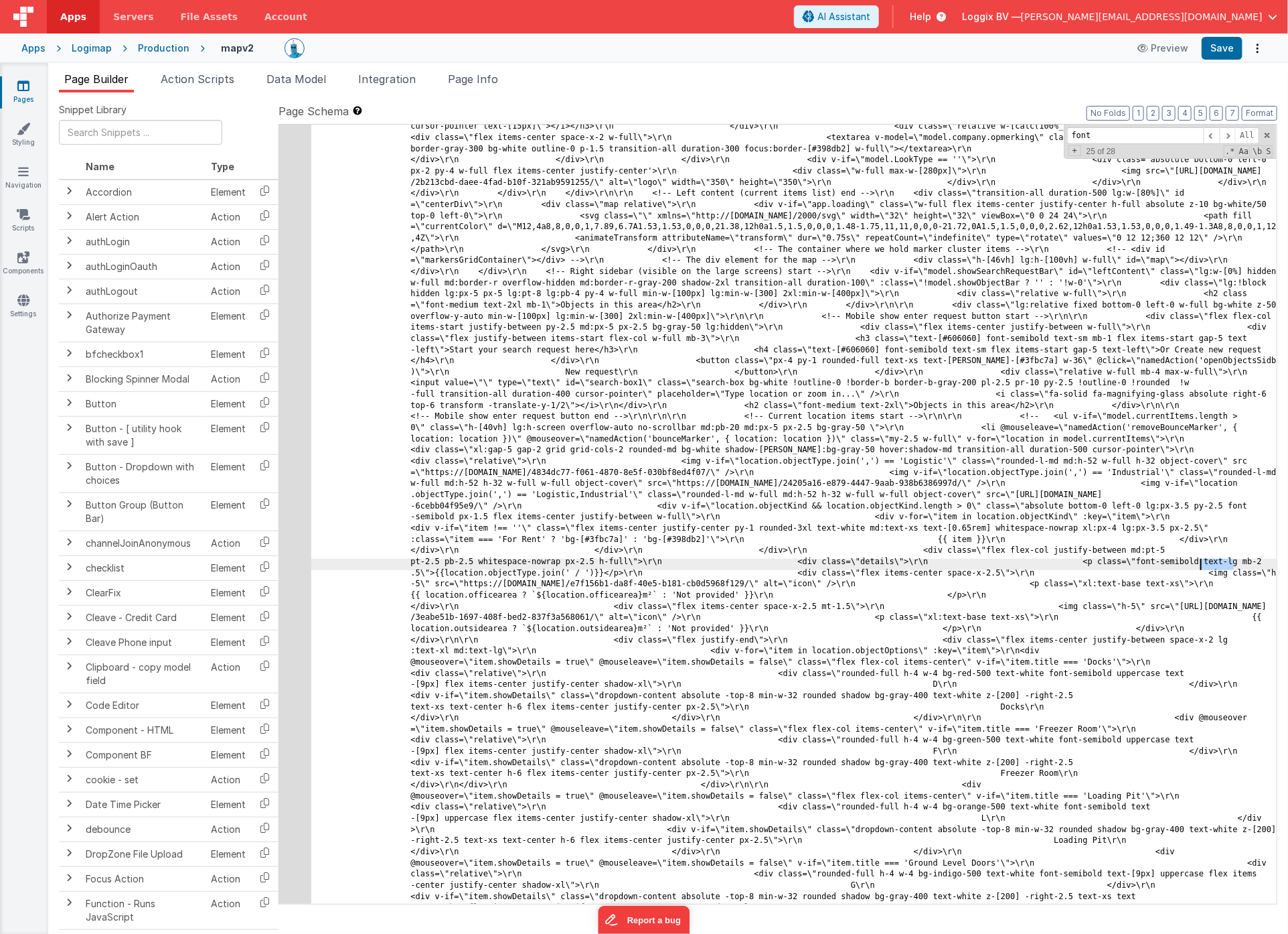
drag, startPoint x: 1234, startPoint y: 563, endPoint x: 1202, endPoint y: 563, distance: 32.0
click at [991, 110] on div "Page Schema Shortcuts: Find: command-f Fold: command-option-L Unfold: command-o…" at bounding box center [778, 503] width 999 height 800
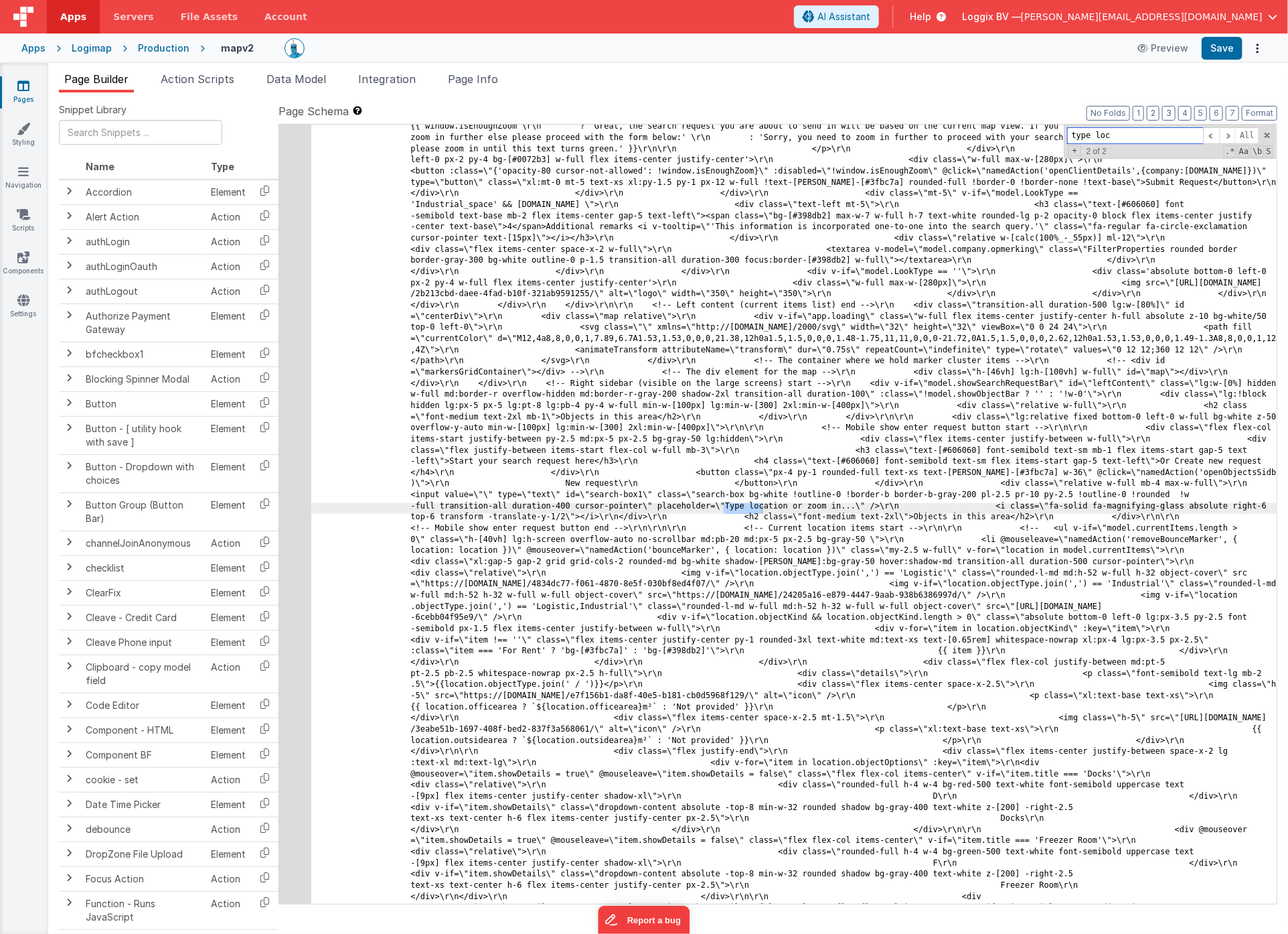
scroll to position [2949, 0]
type input "type loc"
paste textarea
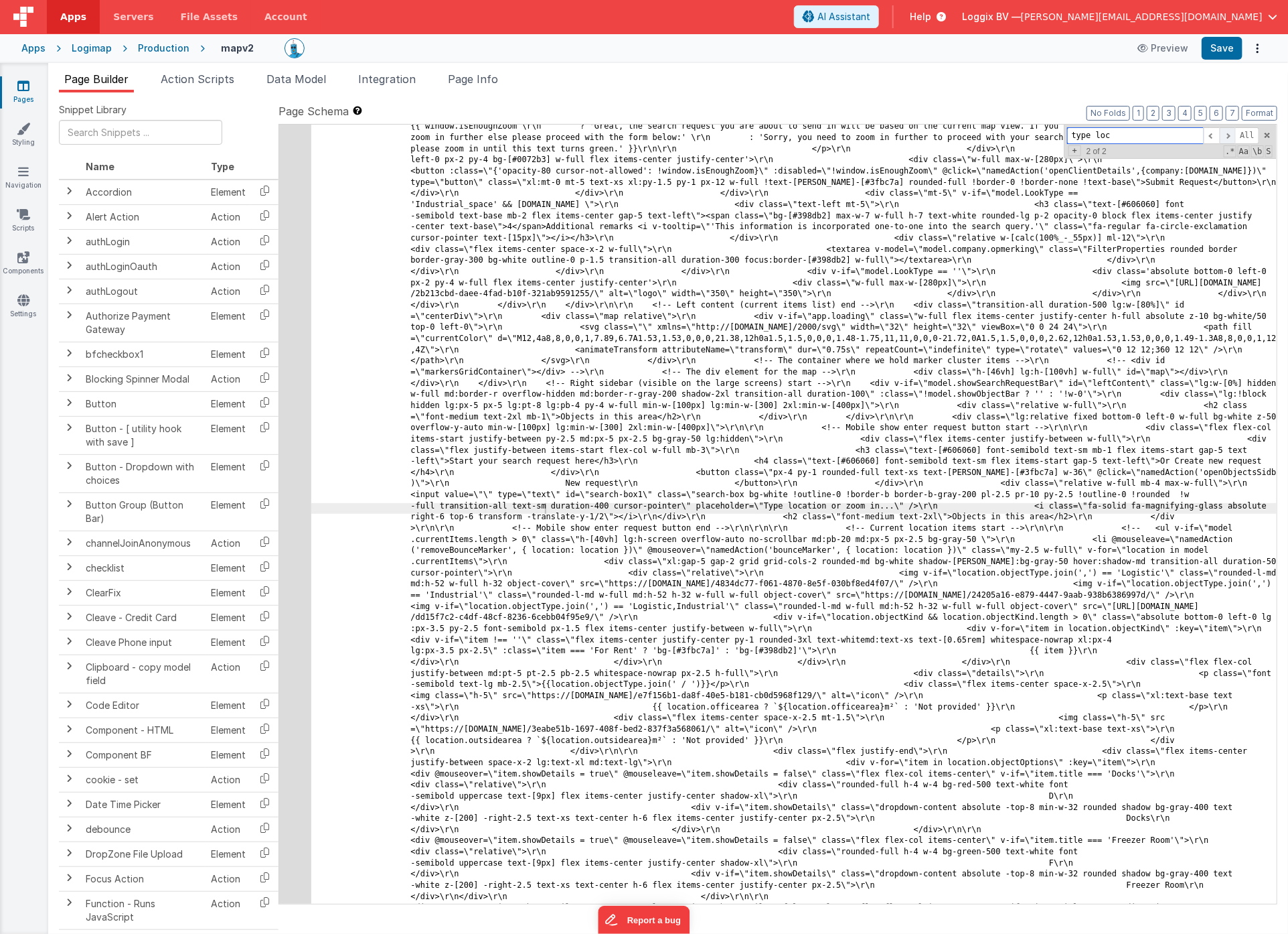
click at [1228, 137] on span at bounding box center [1228, 136] width 16 height 17
click at [1231, 131] on span at bounding box center [1228, 136] width 16 height 17
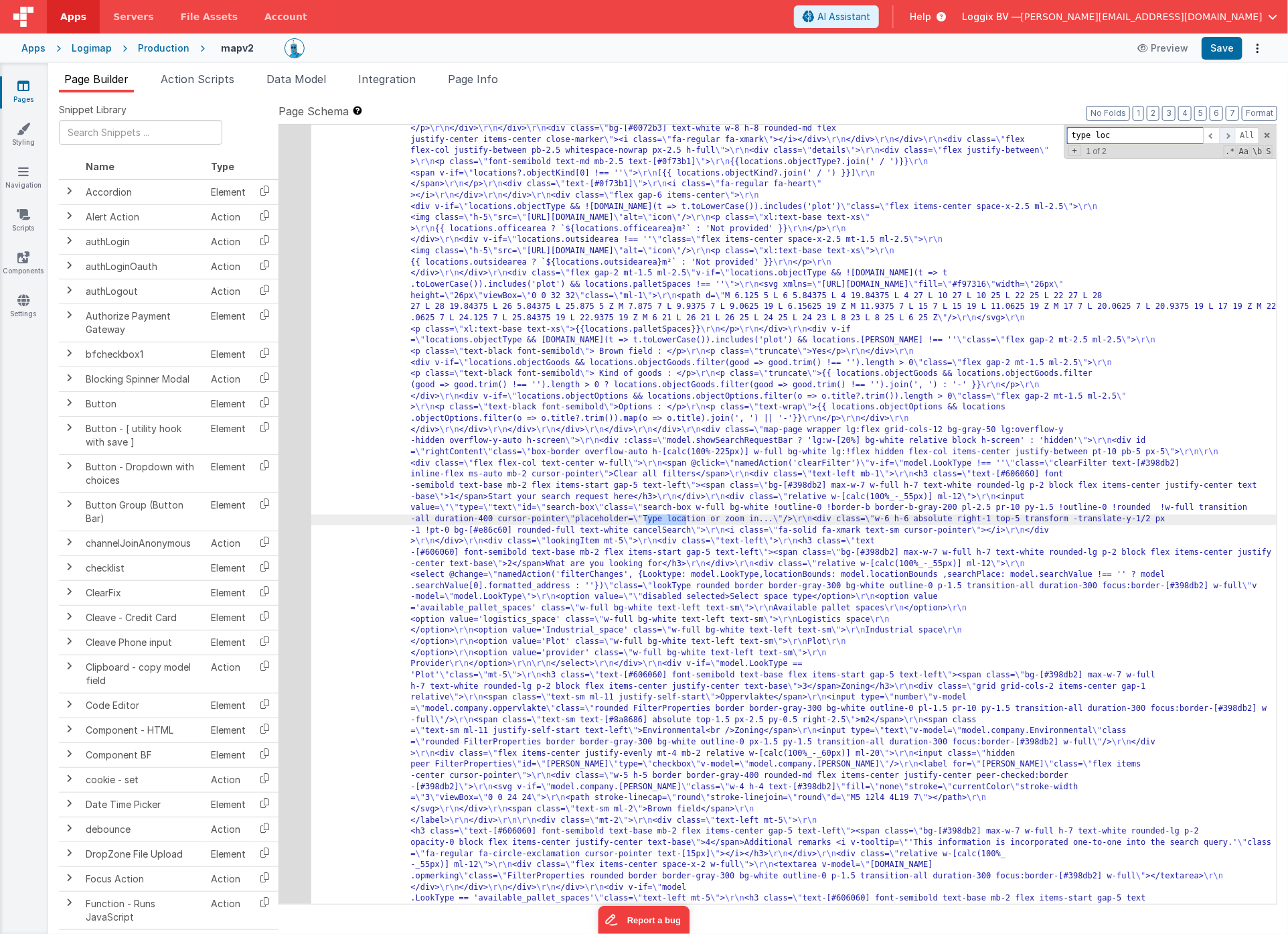
scroll to position [325, 0]
paste textarea
drag, startPoint x: 531, startPoint y: 520, endPoint x: 520, endPoint y: 523, distance: 11.4
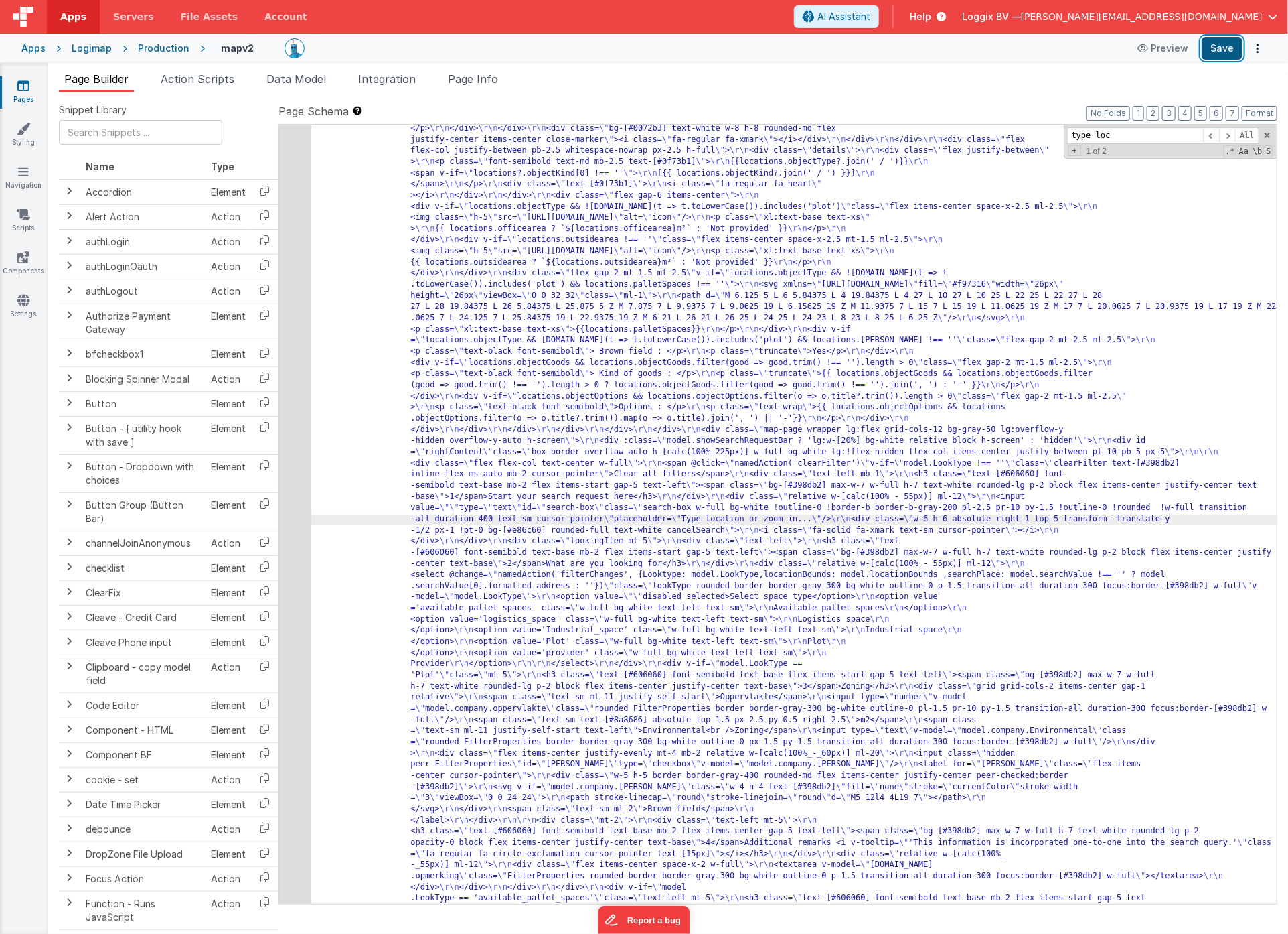
click at [1220, 48] on button "Save" at bounding box center [1223, 48] width 41 height 23
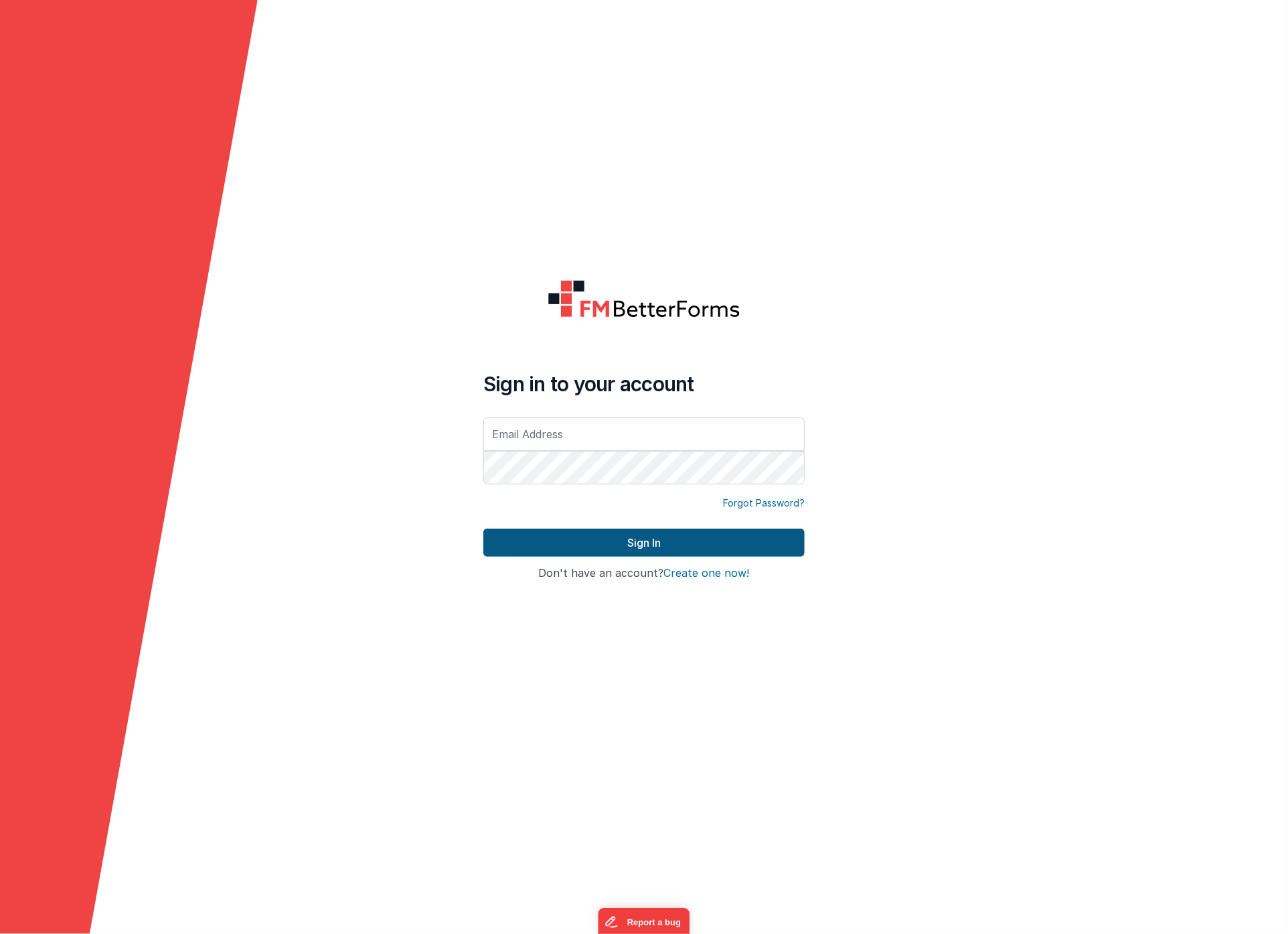
type input "[PERSON_NAME][EMAIL_ADDRESS][DOMAIN_NAME]"
click at [719, 545] on button "Sign In" at bounding box center [644, 542] width 321 height 28
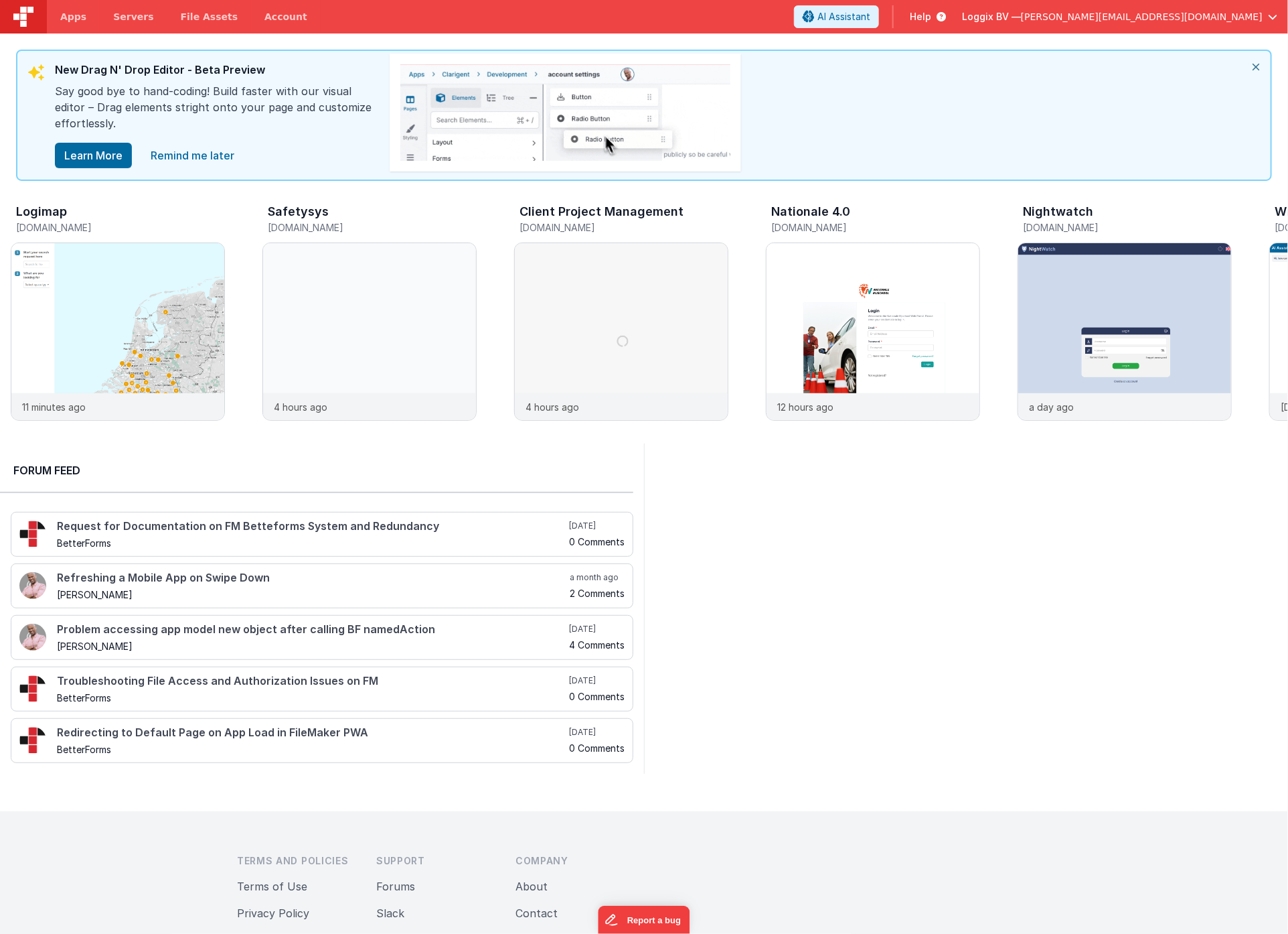
click at [932, 18] on span "Help" at bounding box center [920, 17] width 21 height 14
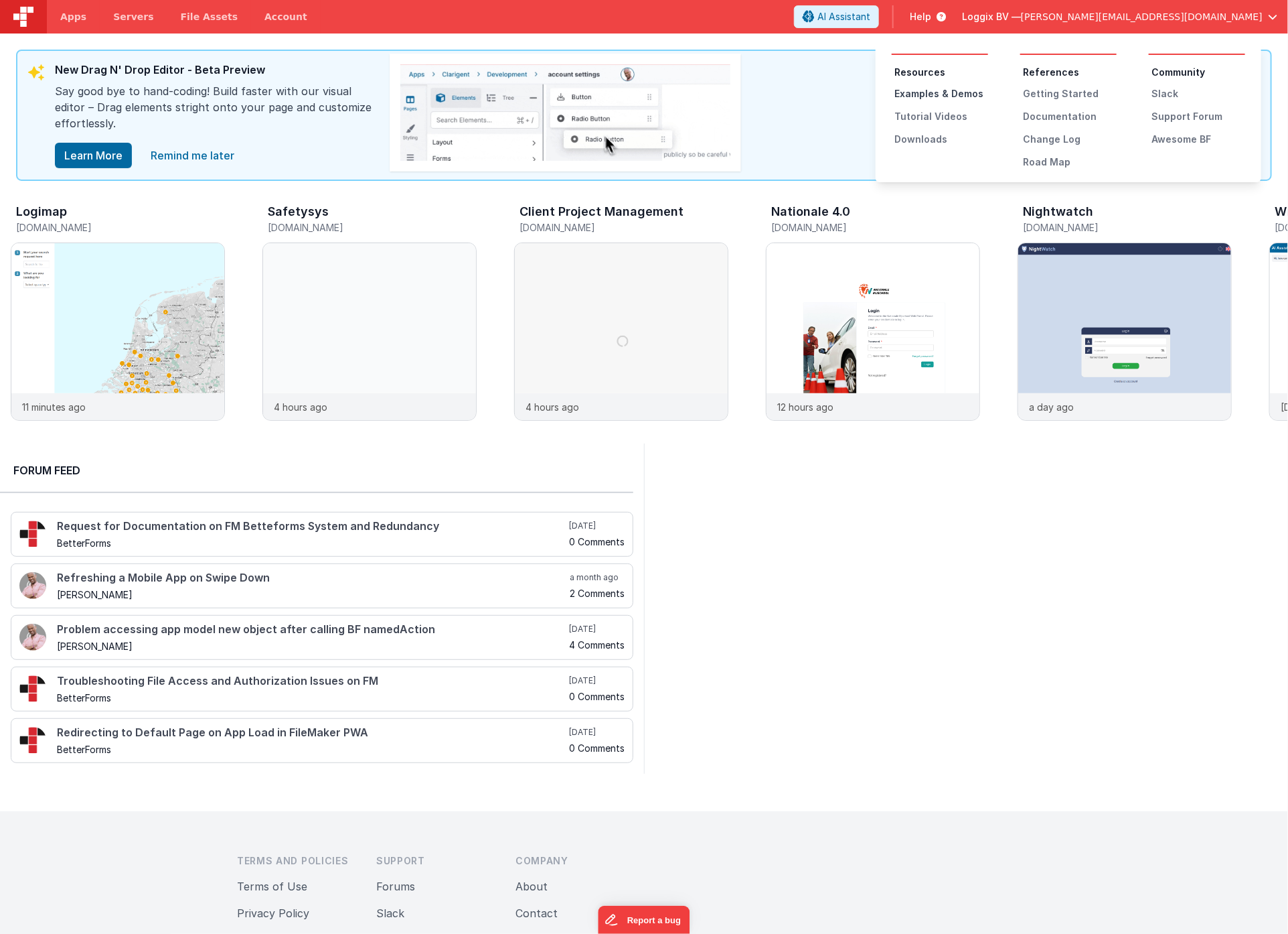
click at [927, 90] on div "Examples & Demos" at bounding box center [941, 94] width 94 height 14
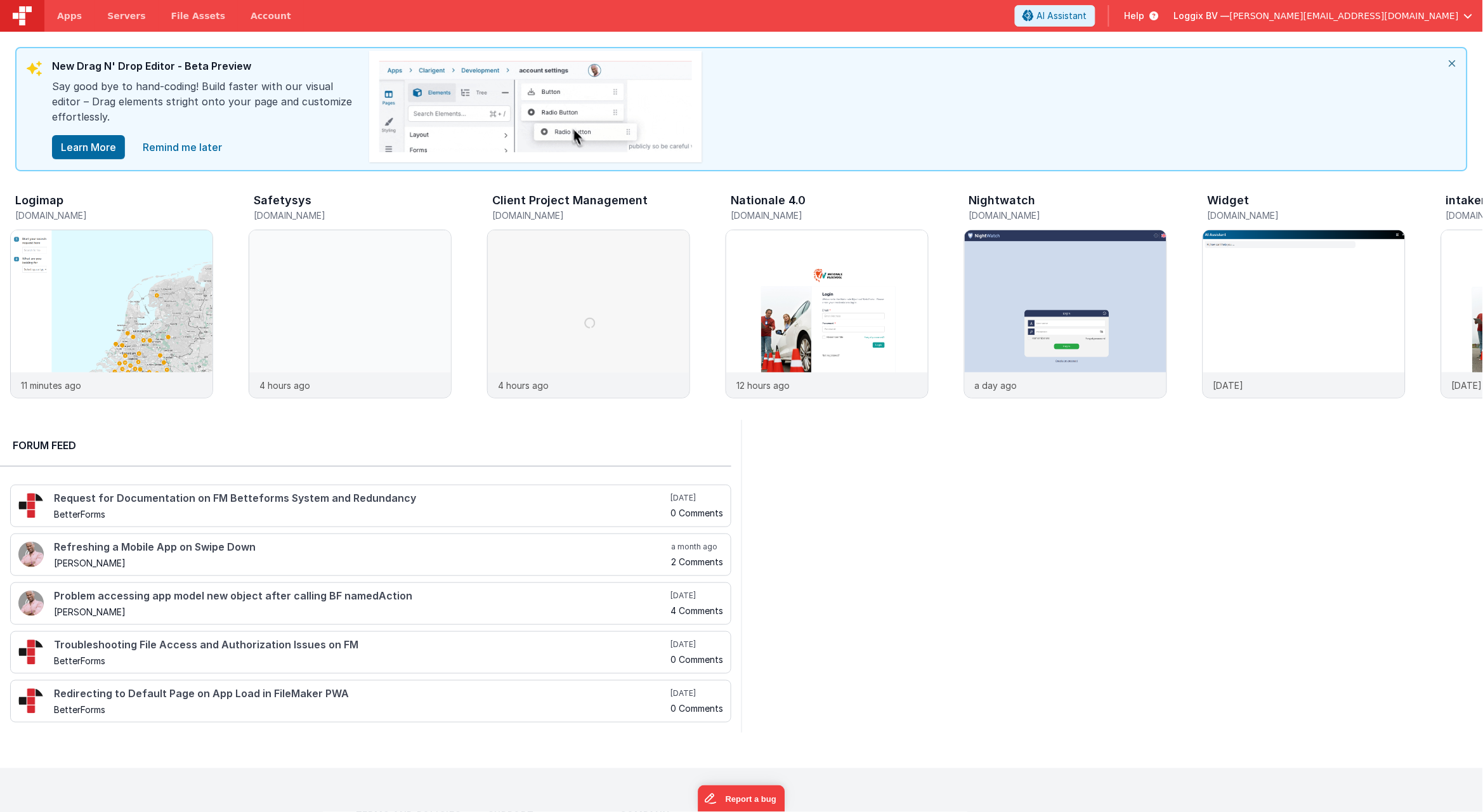
click at [1145, 14] on span "Help" at bounding box center [1134, 16] width 20 height 13
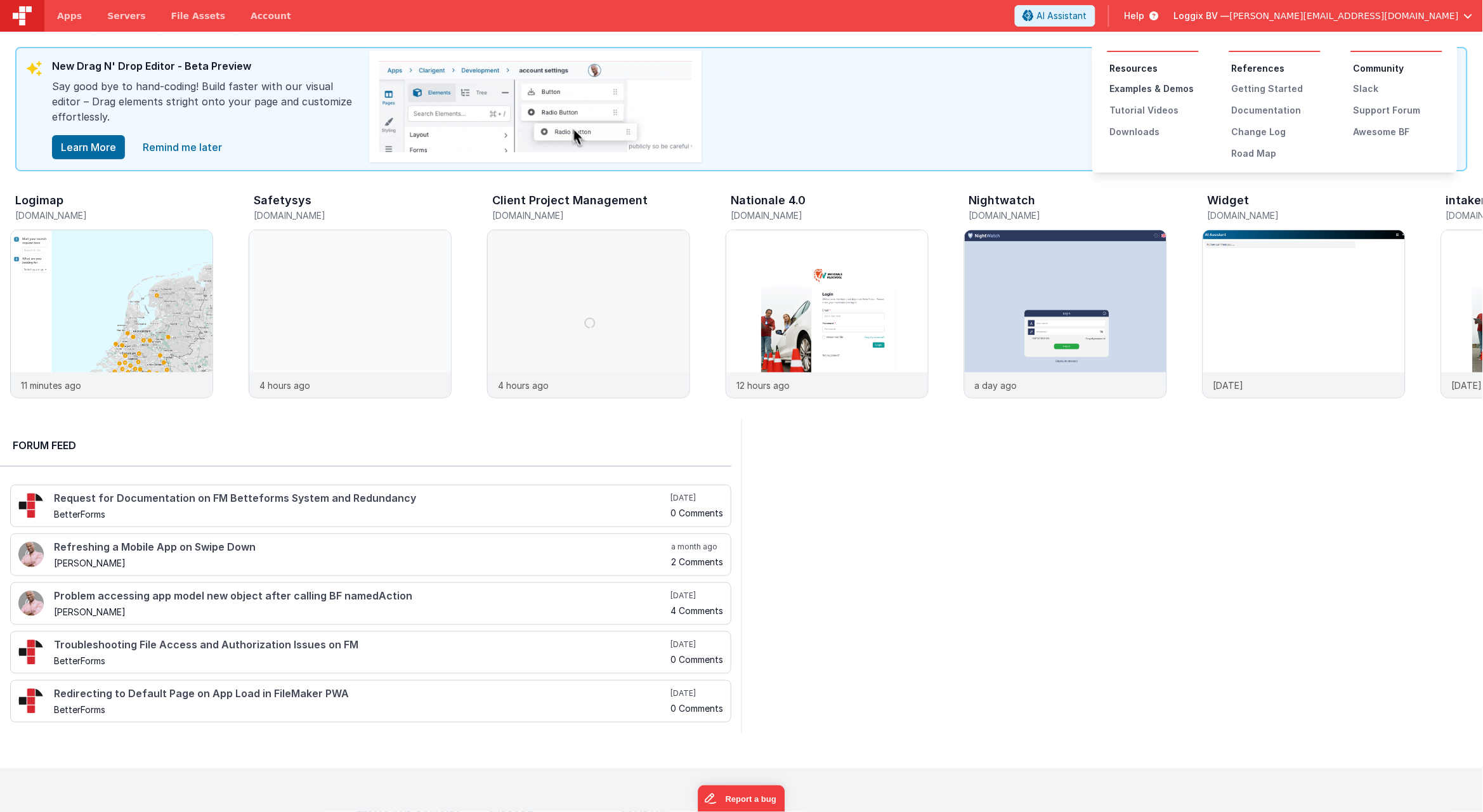
click at [1142, 89] on div "Examples & Demos" at bounding box center [1154, 89] width 89 height 13
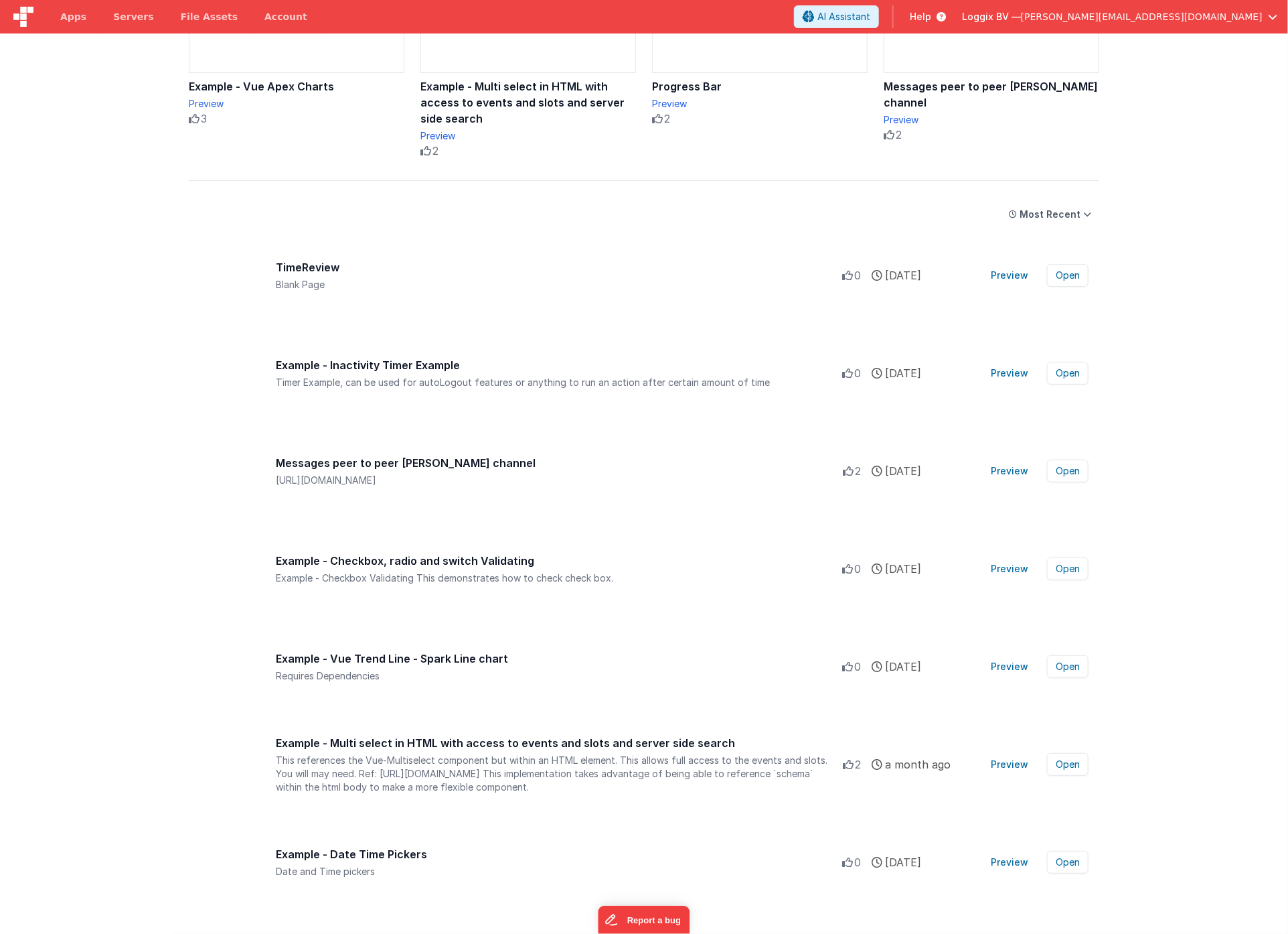
scroll to position [413, 0]
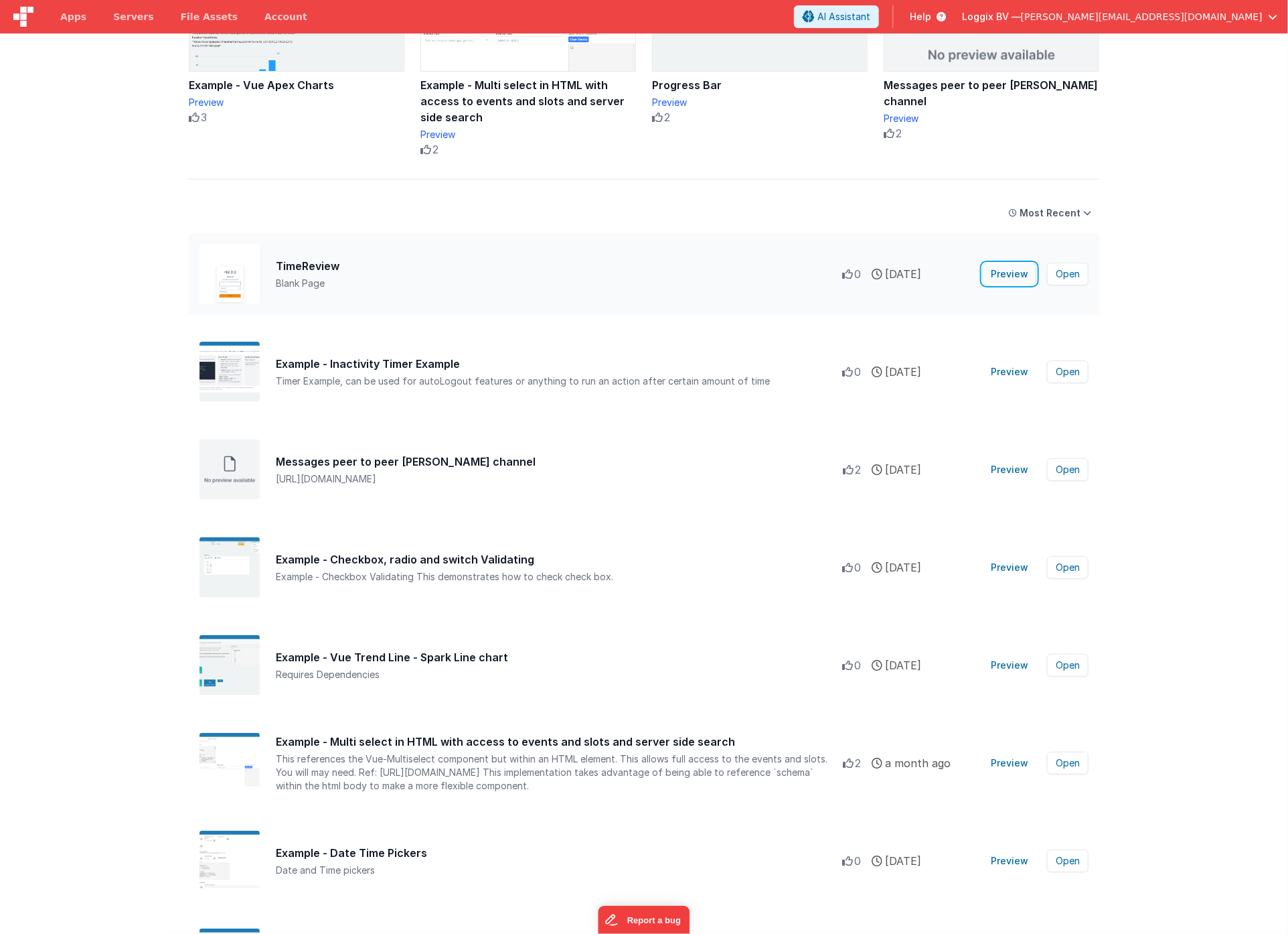
click at [1002, 277] on button "Preview" at bounding box center [1009, 273] width 53 height 21
click at [1076, 272] on button "Open" at bounding box center [1068, 274] width 42 height 23
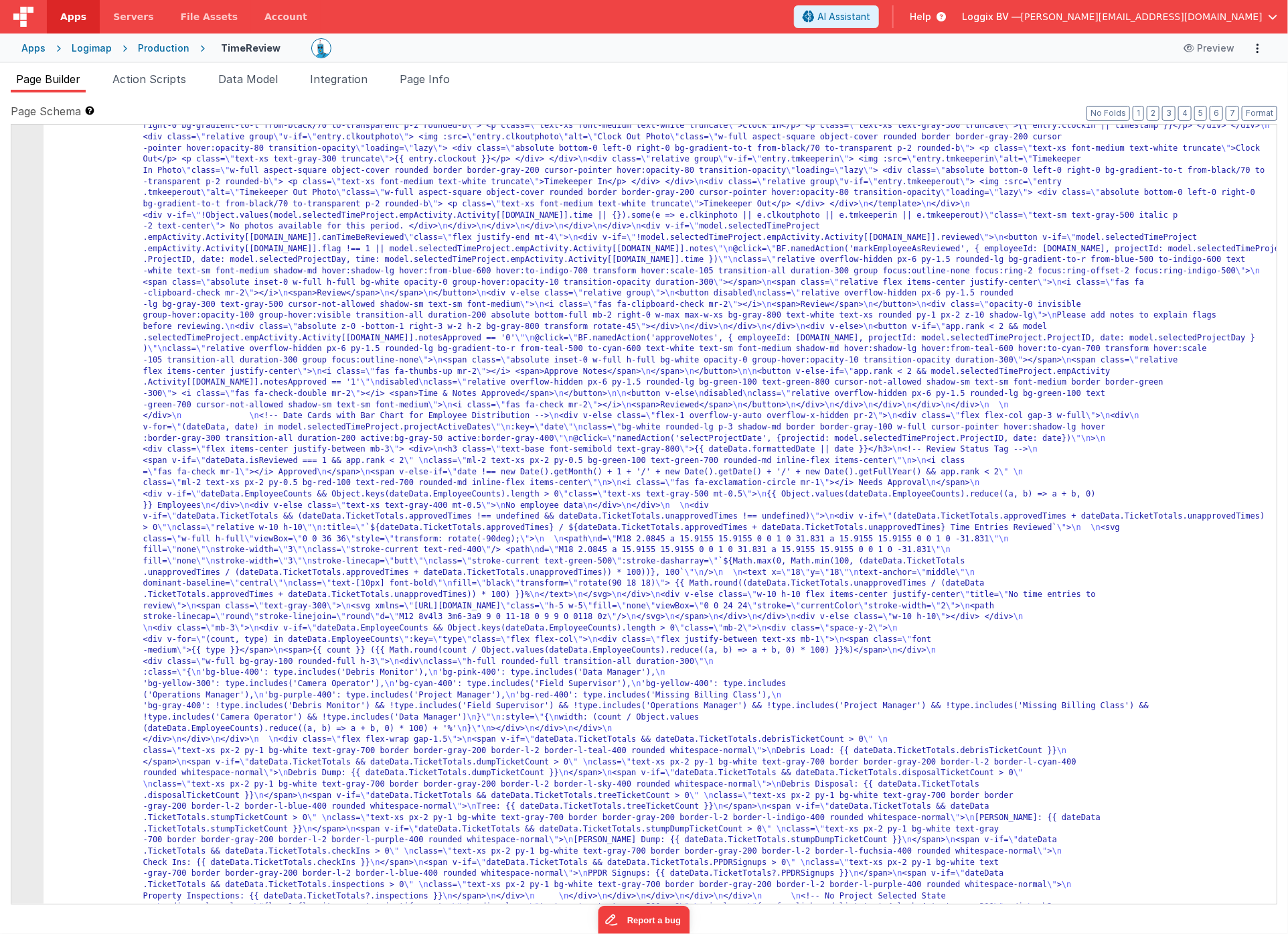
scroll to position [2257, 0]
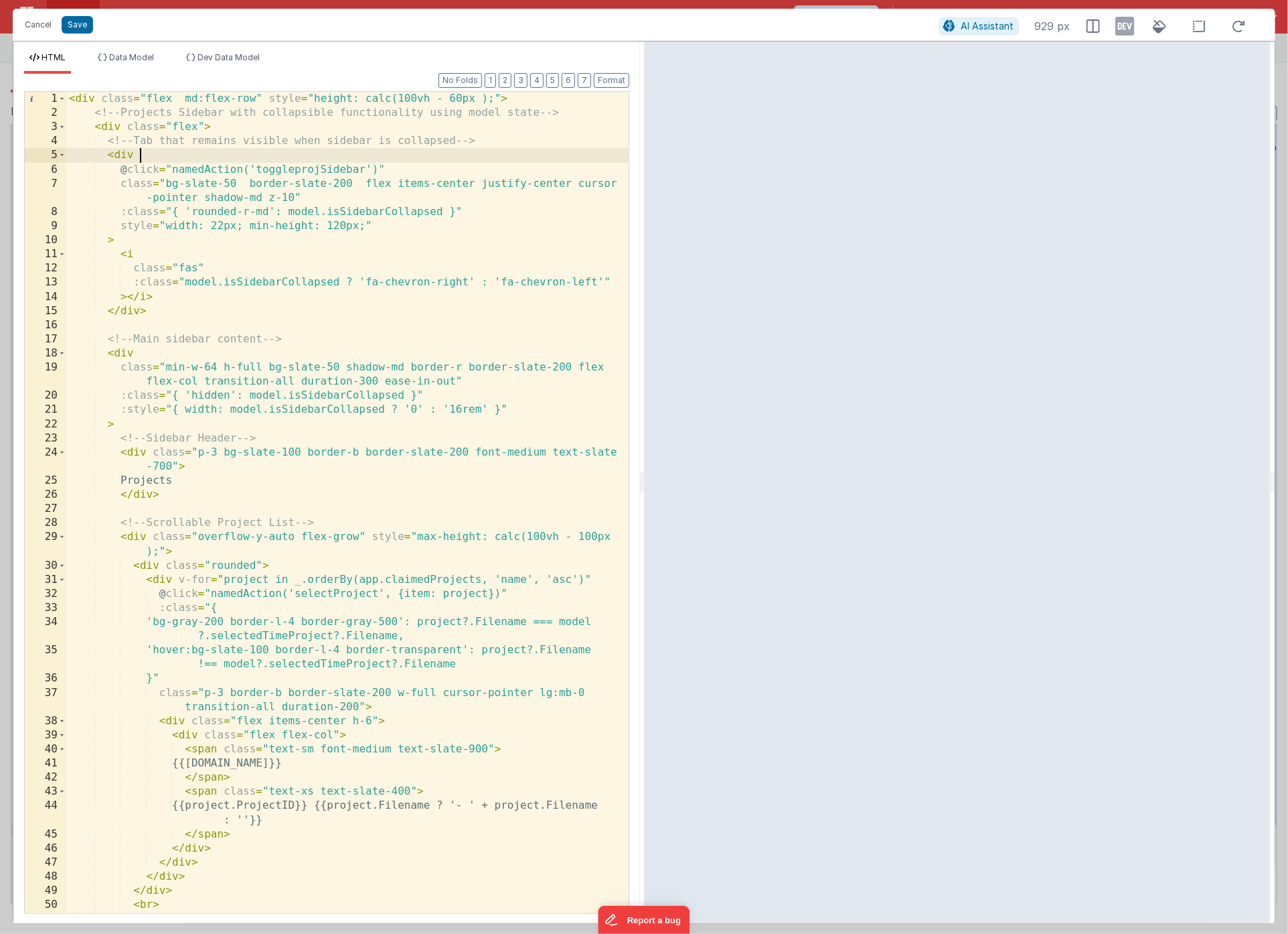
click at [515, 153] on div "< div class = "flex md:flex-row" style = "height: calc(100vh - 60px );" > <!-- …" at bounding box center [347, 516] width 562 height 849
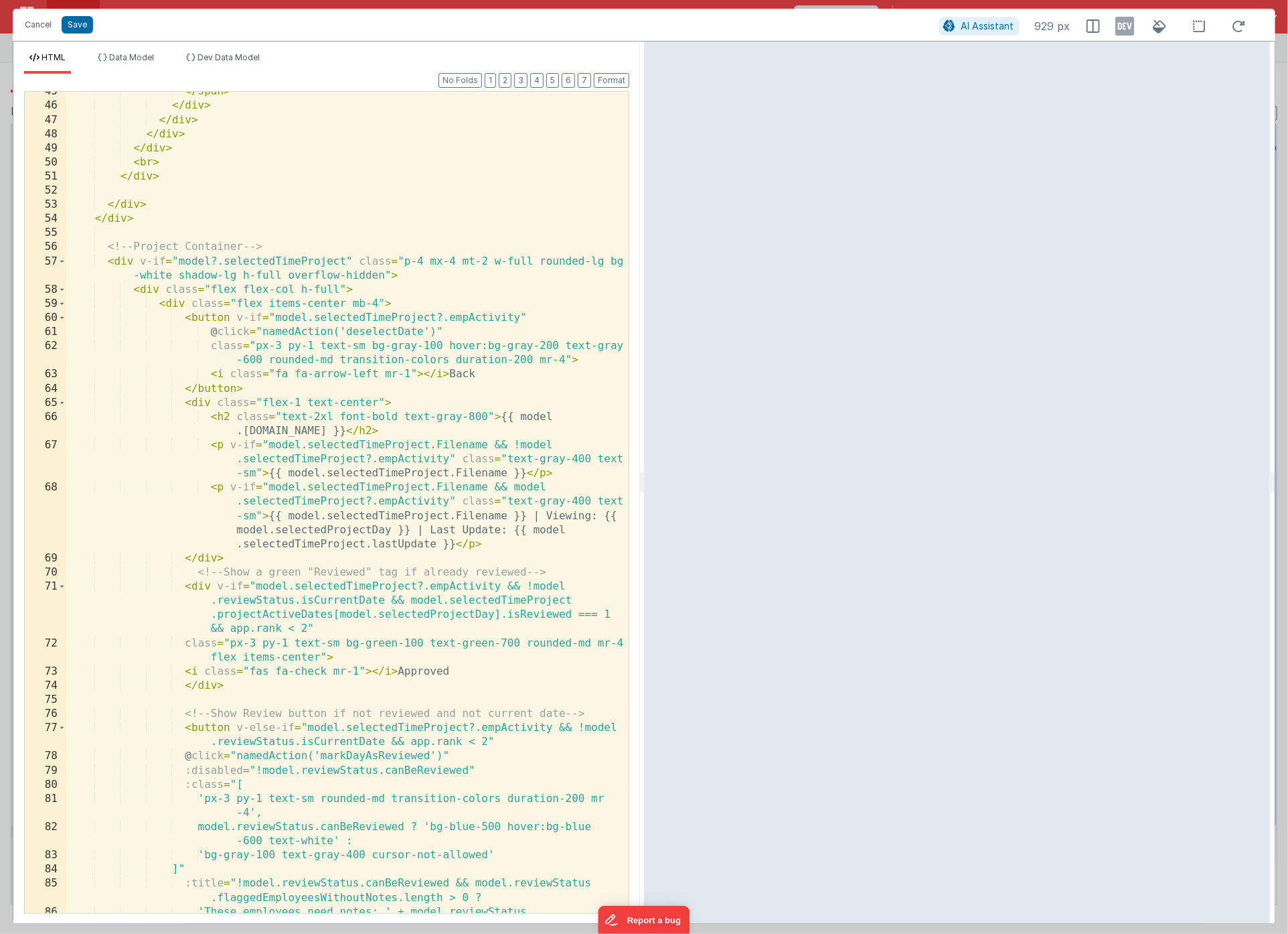
scroll to position [742, 0]
click at [427, 225] on div "</ span > </ div > </ div > </ div > </ div > < br > </ div > </ div > </ div >…" at bounding box center [347, 517] width 562 height 864
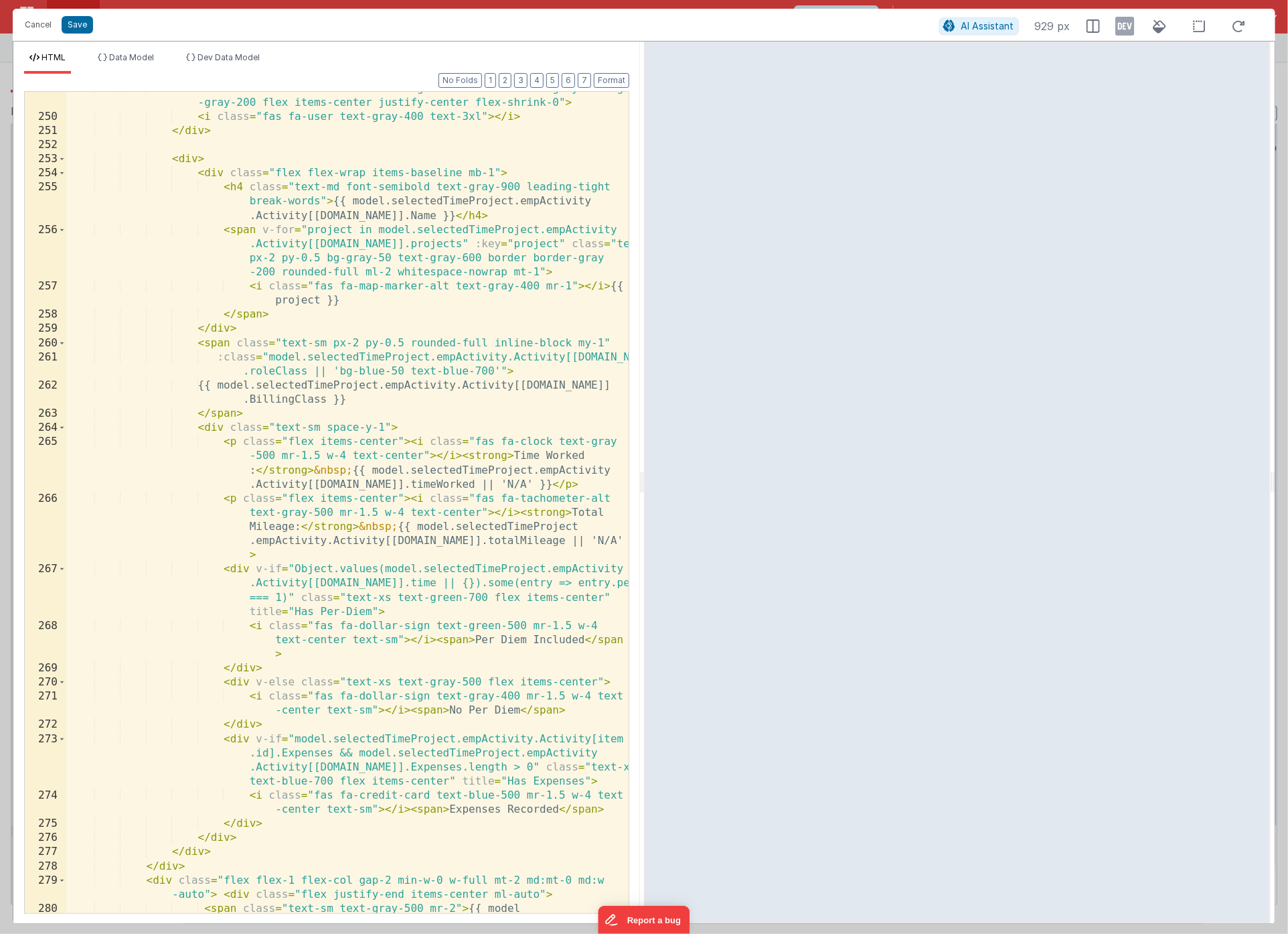
scroll to position [5045, 0]
click at [427, 225] on div "< div v-else class = "w-20 h-20 rounded-lg mr-2 border border-gray-300 bg -gray…" at bounding box center [347, 528] width 562 height 892
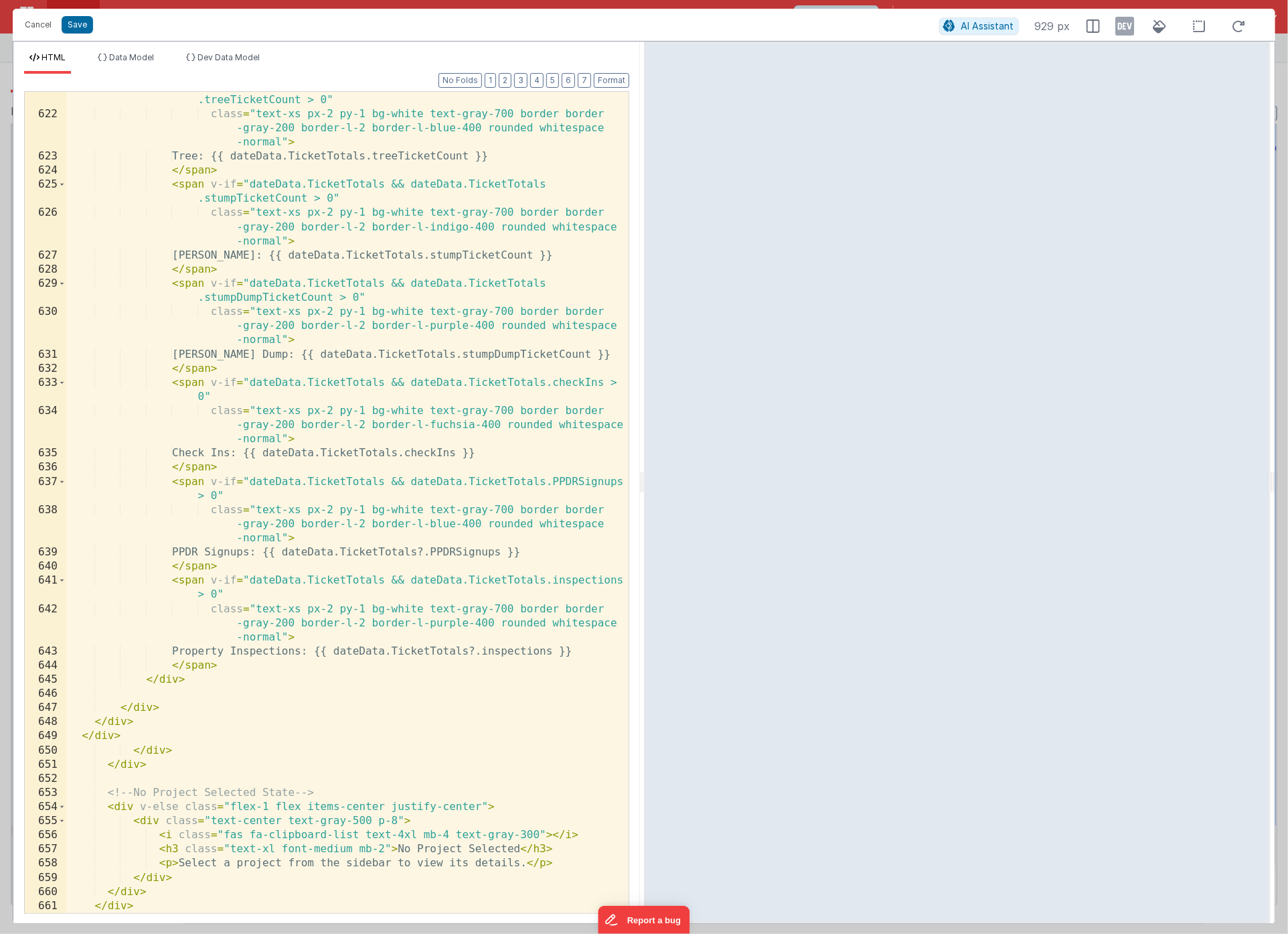
scroll to position [15612, 0]
click at [46, 25] on button "Cancel" at bounding box center [37, 25] width 40 height 19
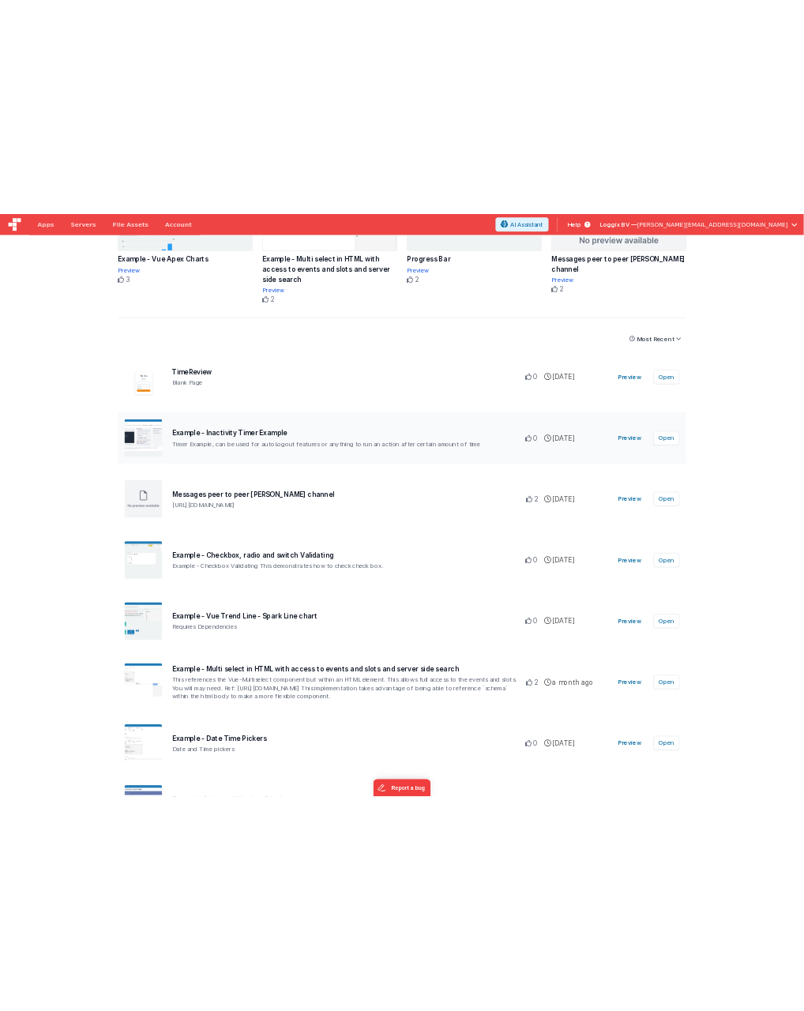
scroll to position [503, 0]
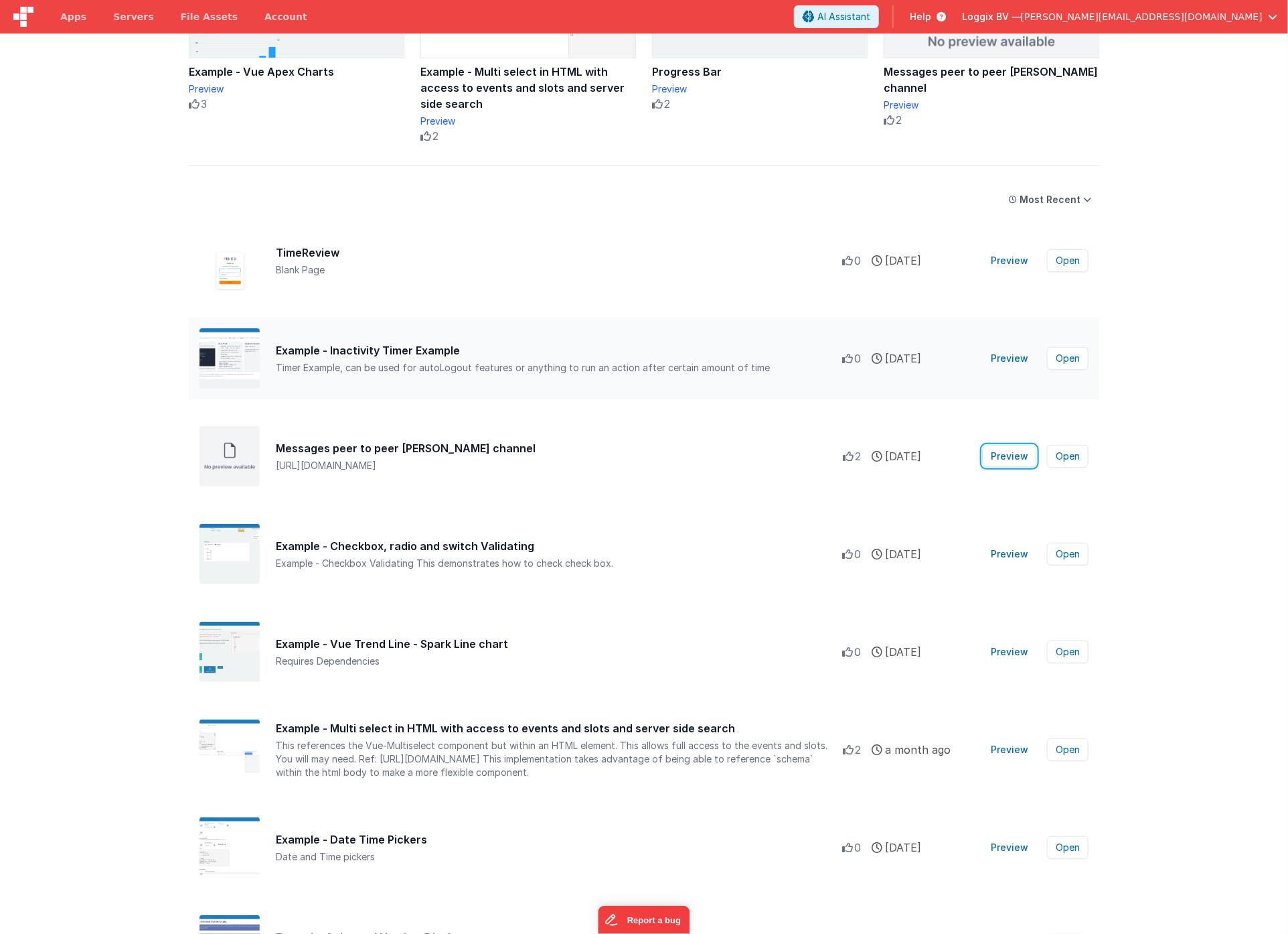
click at [1009, 455] on button "Preview" at bounding box center [1009, 456] width 53 height 21
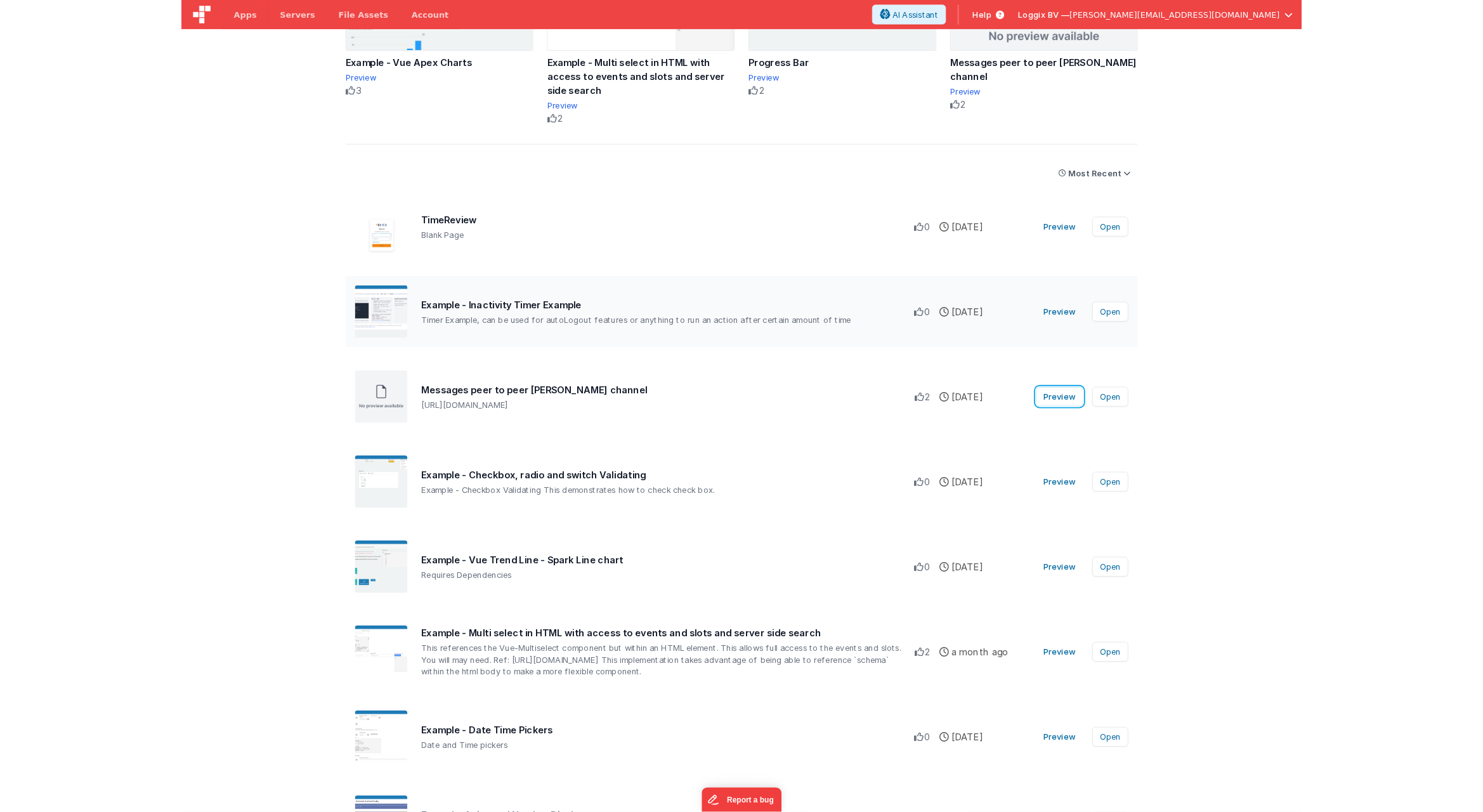
scroll to position [420, 0]
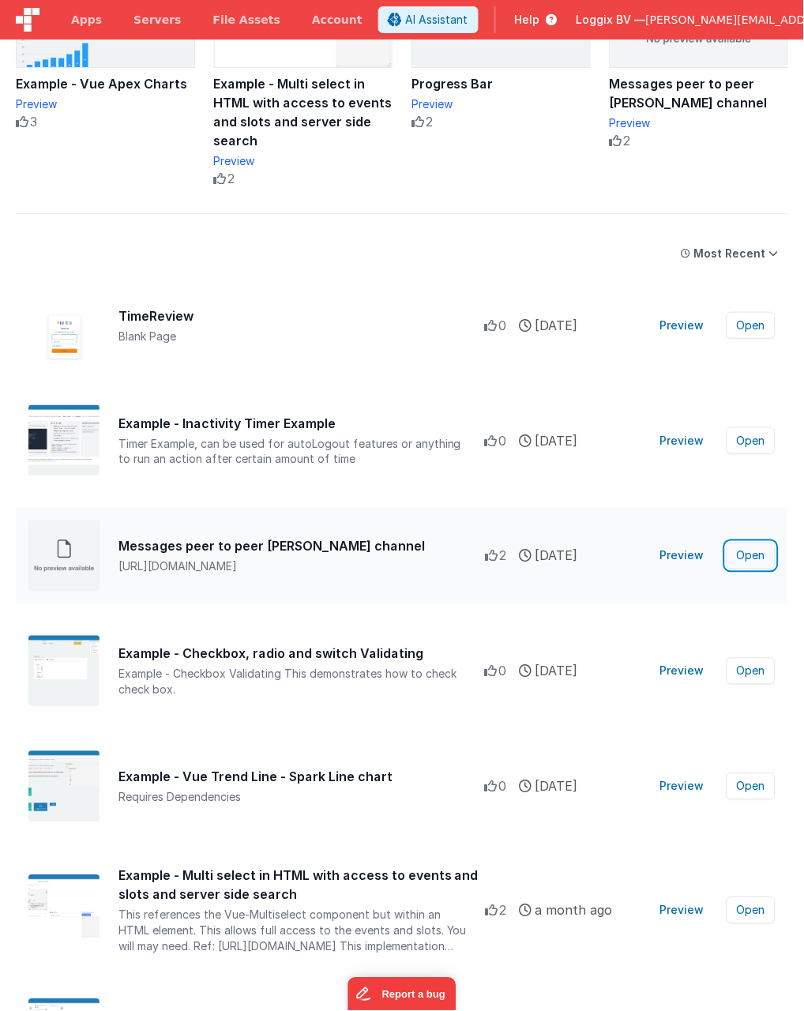
click at [757, 552] on button "Open" at bounding box center [751, 556] width 49 height 27
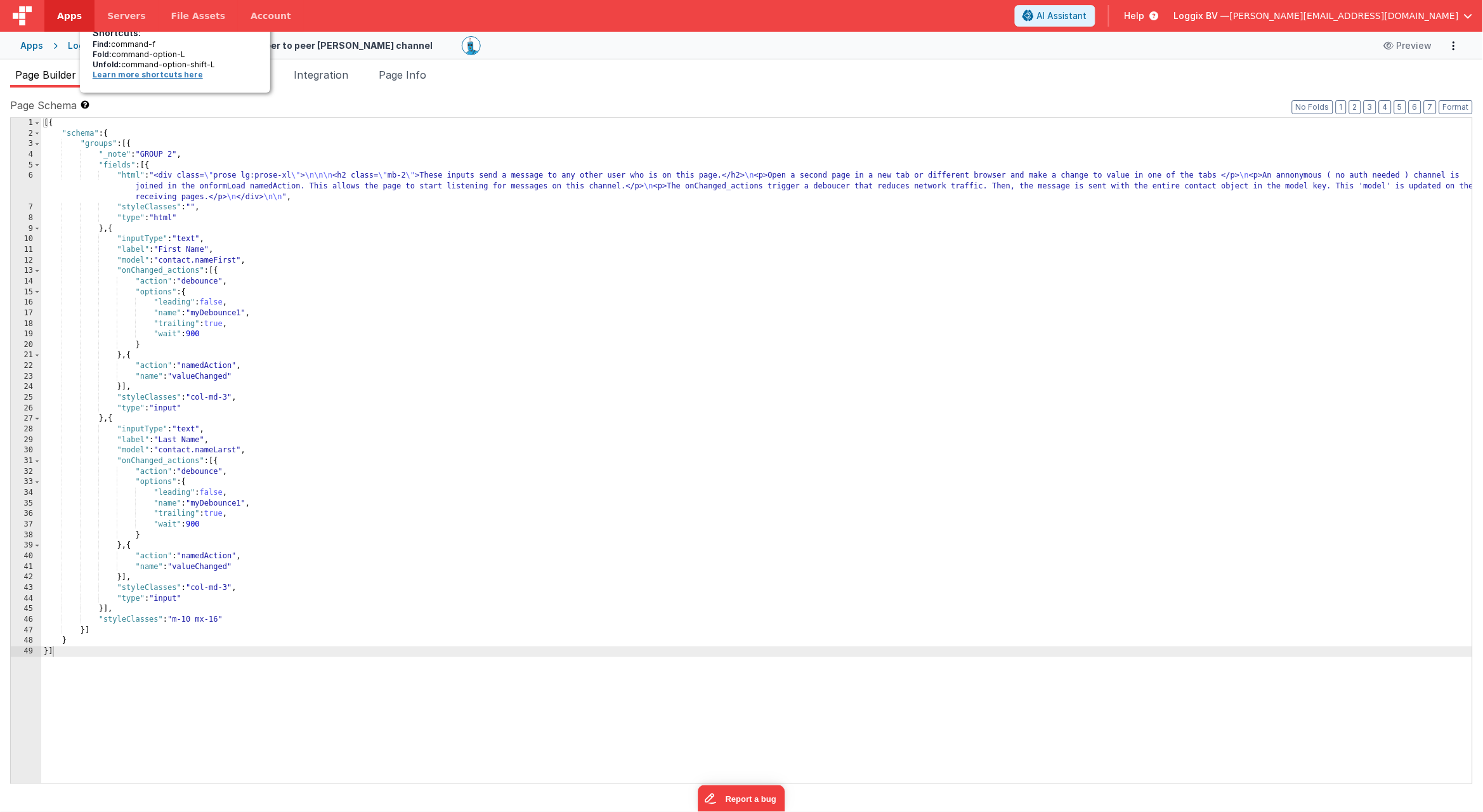
click at [148, 74] on link "Learn more shortcuts here" at bounding box center [147, 75] width 110 height 10
click at [143, 75] on span "Action Scripts" at bounding box center [141, 75] width 70 height 13
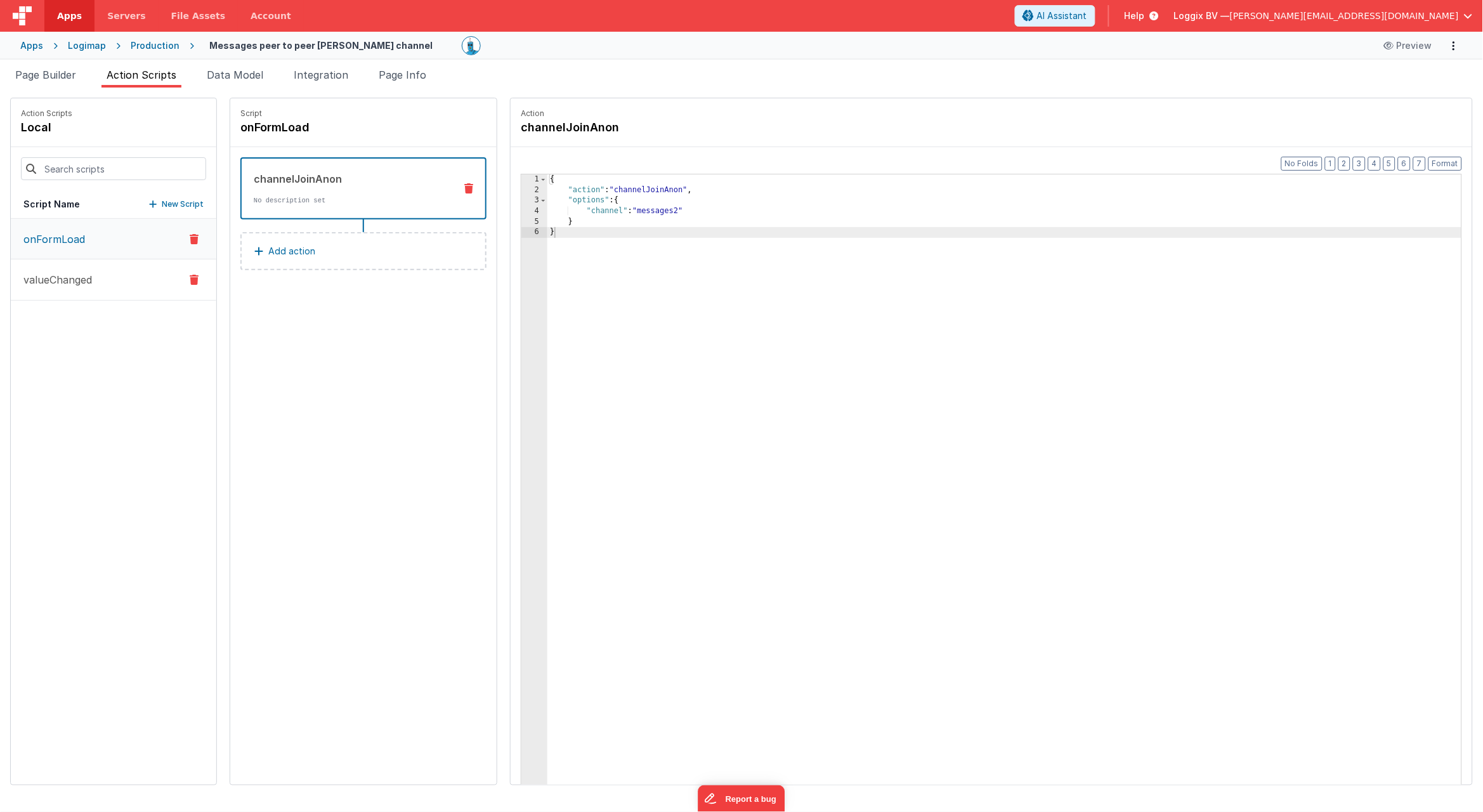
click at [78, 270] on button "valueChanged" at bounding box center [113, 280] width 206 height 41
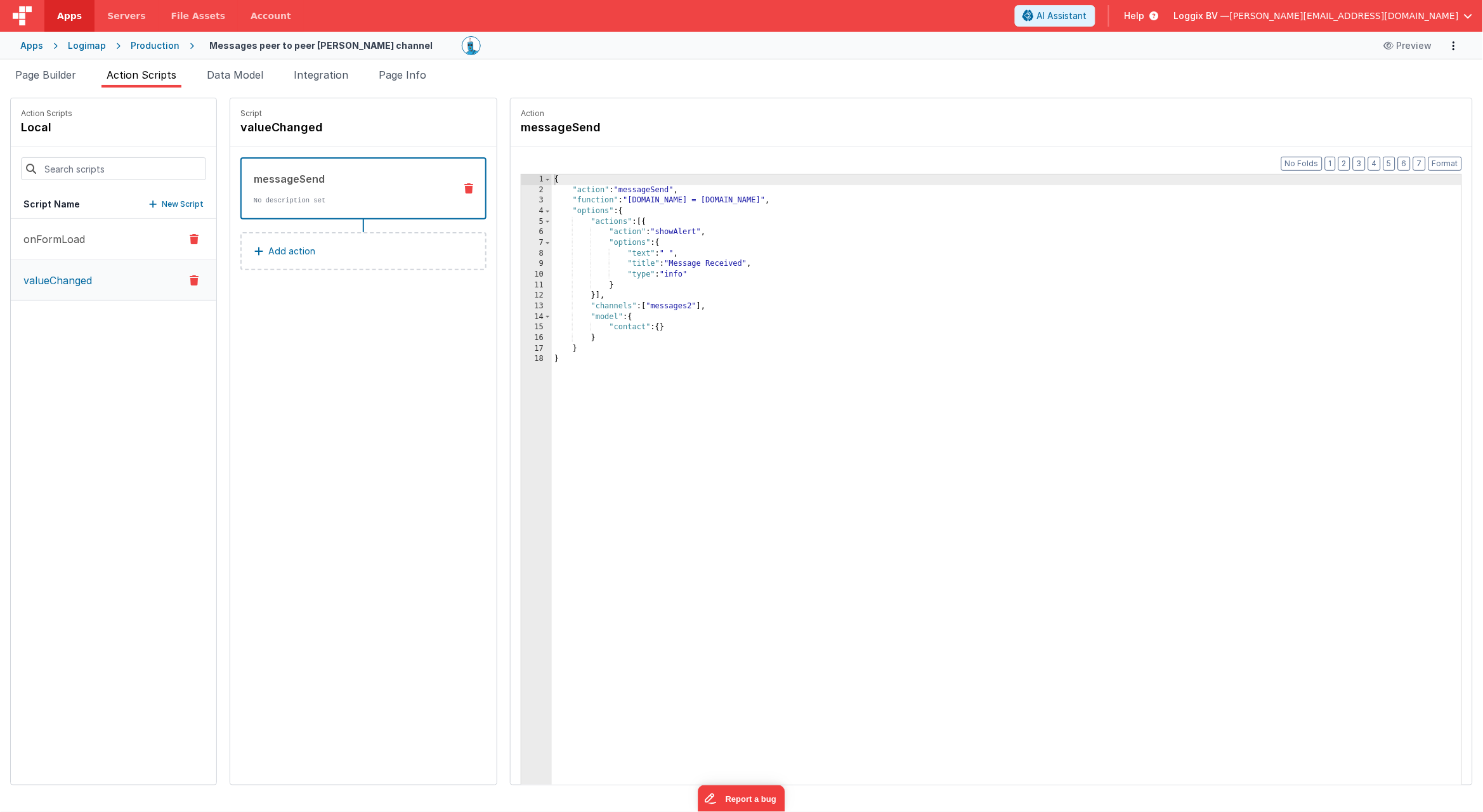
click at [80, 233] on p "onFormLoad" at bounding box center [51, 239] width 69 height 15
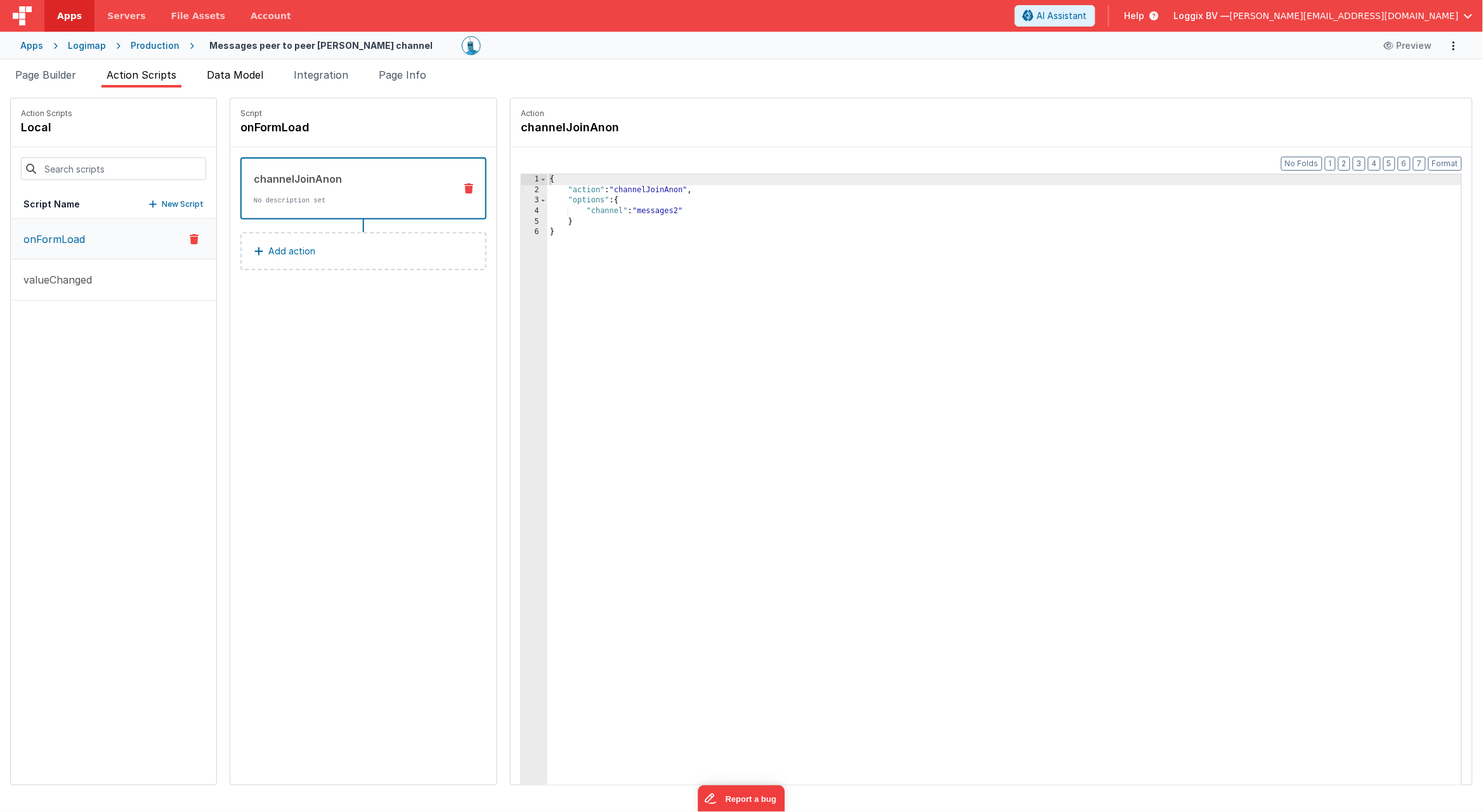
click at [231, 71] on span "Data Model" at bounding box center [235, 75] width 56 height 13
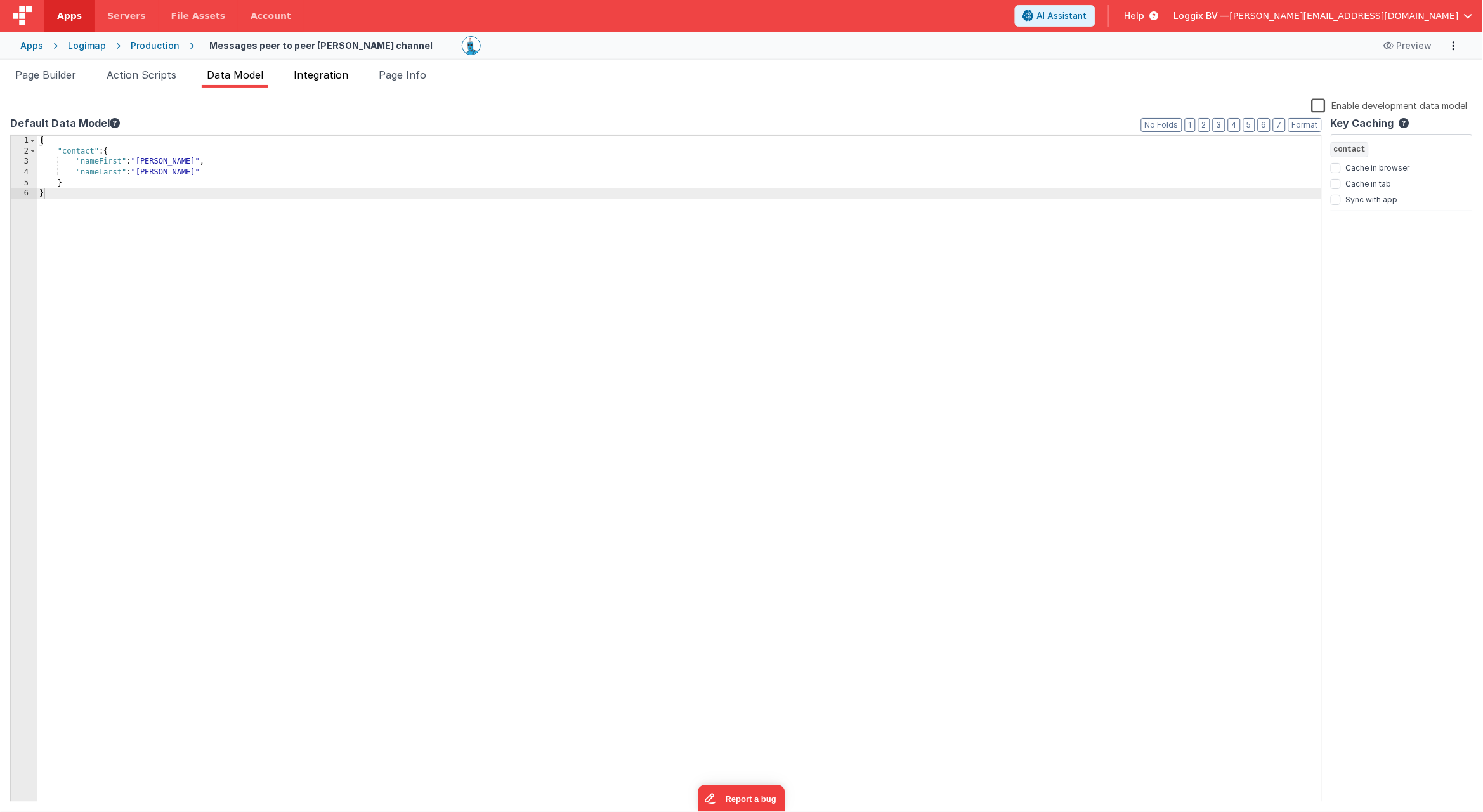
click at [315, 76] on span "Integration" at bounding box center [321, 75] width 55 height 13
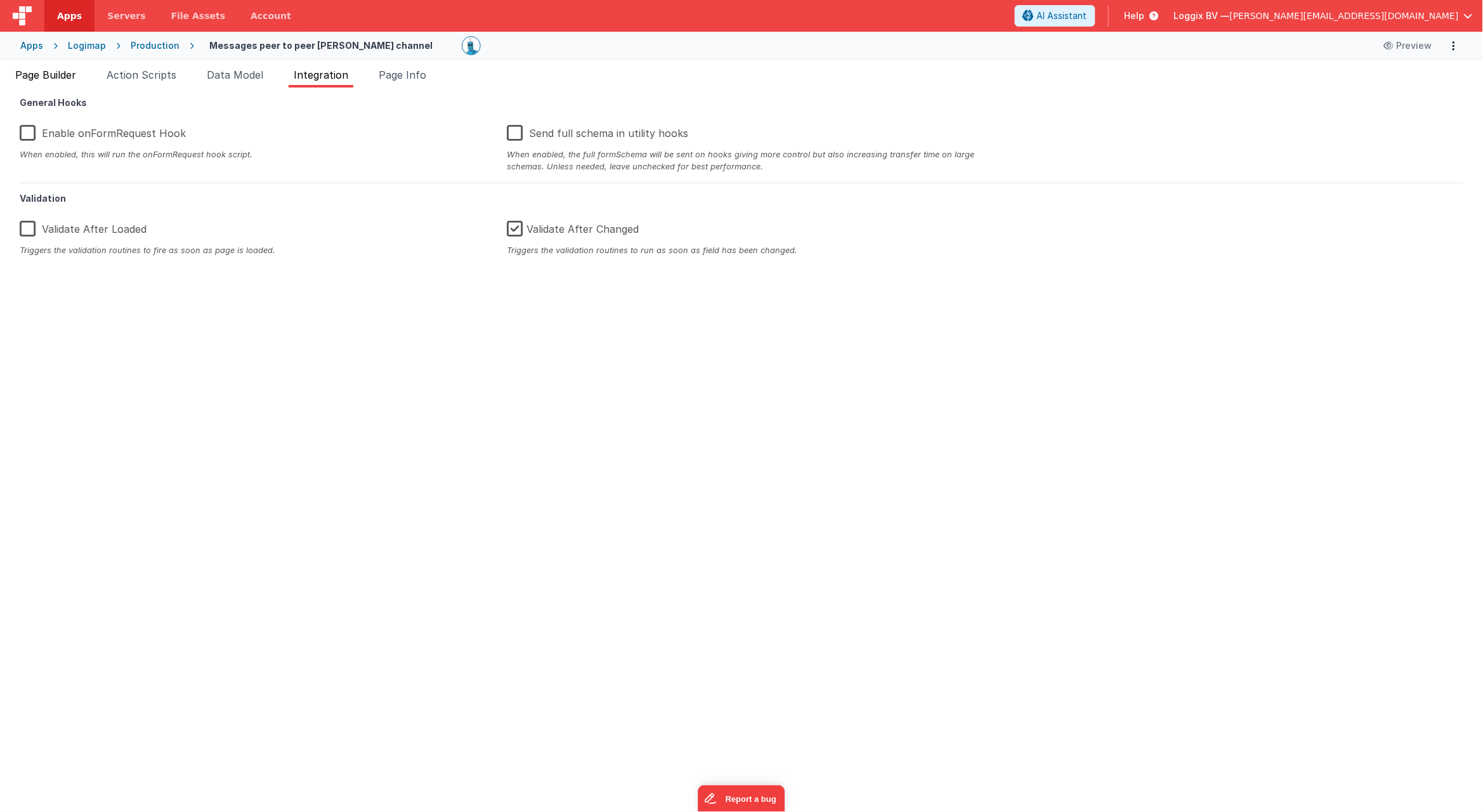
click at [63, 72] on span "Page Builder" at bounding box center [46, 75] width 61 height 13
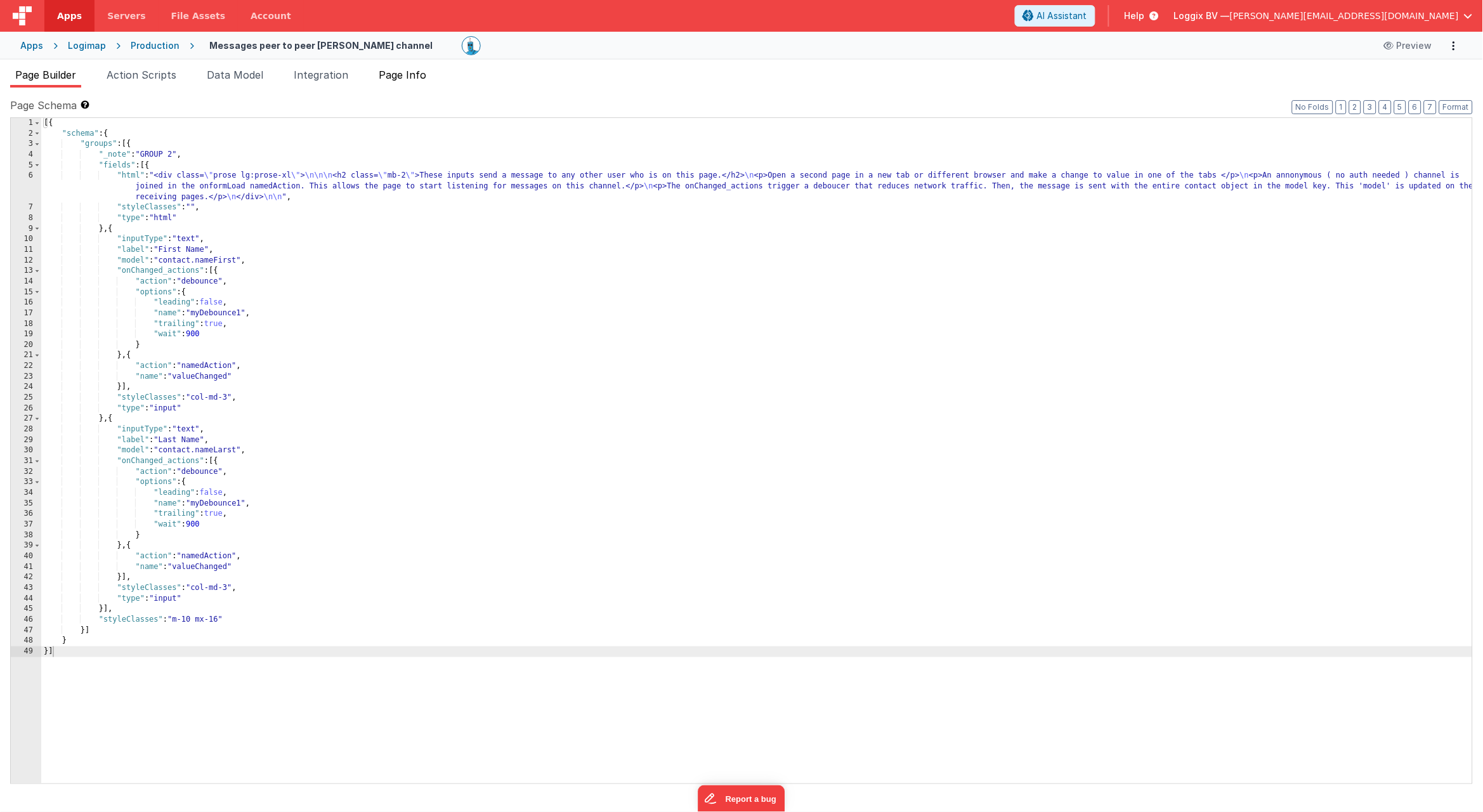
click at [399, 74] on span "Page Info" at bounding box center [402, 75] width 47 height 13
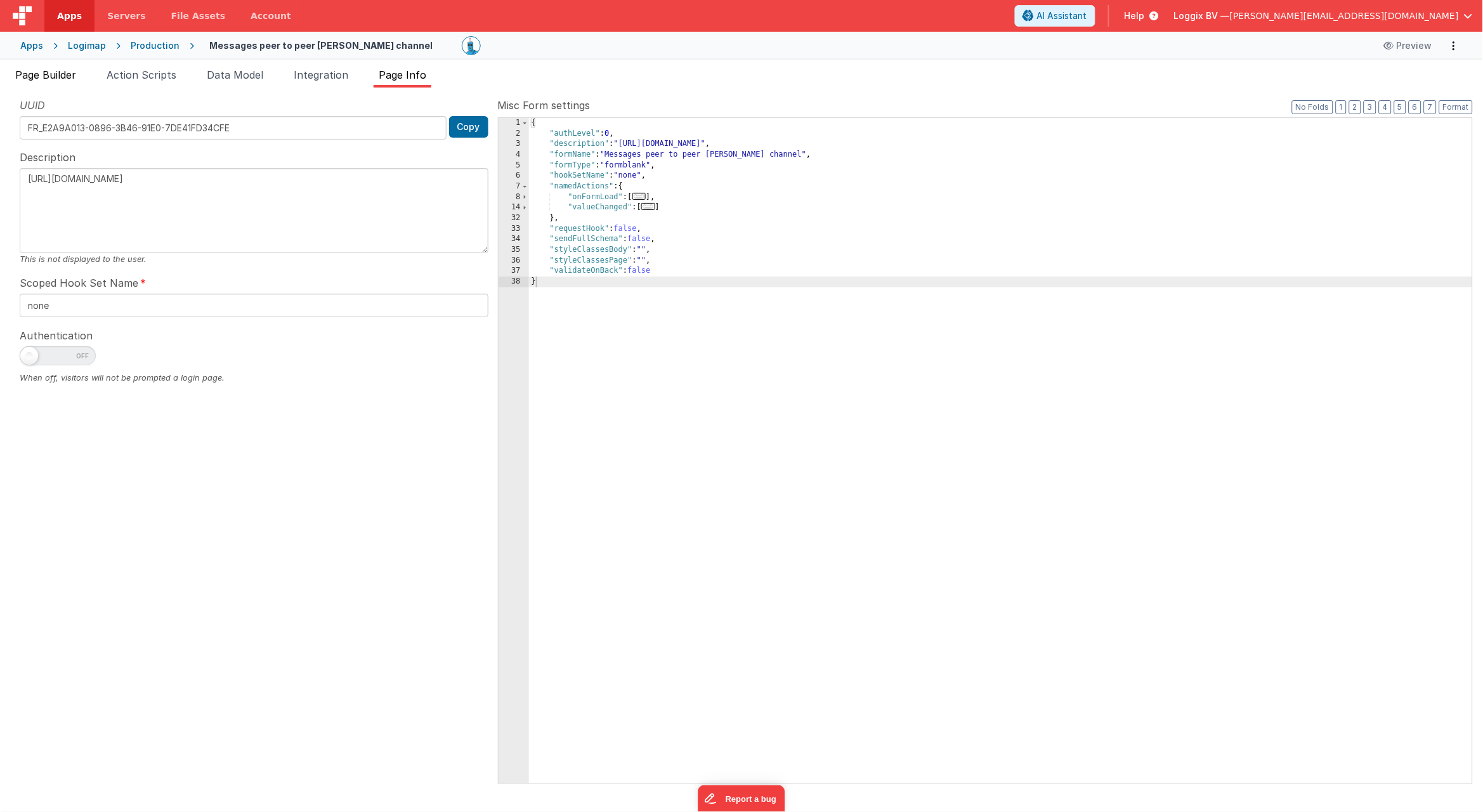
click at [63, 71] on span "Page Builder" at bounding box center [46, 75] width 61 height 13
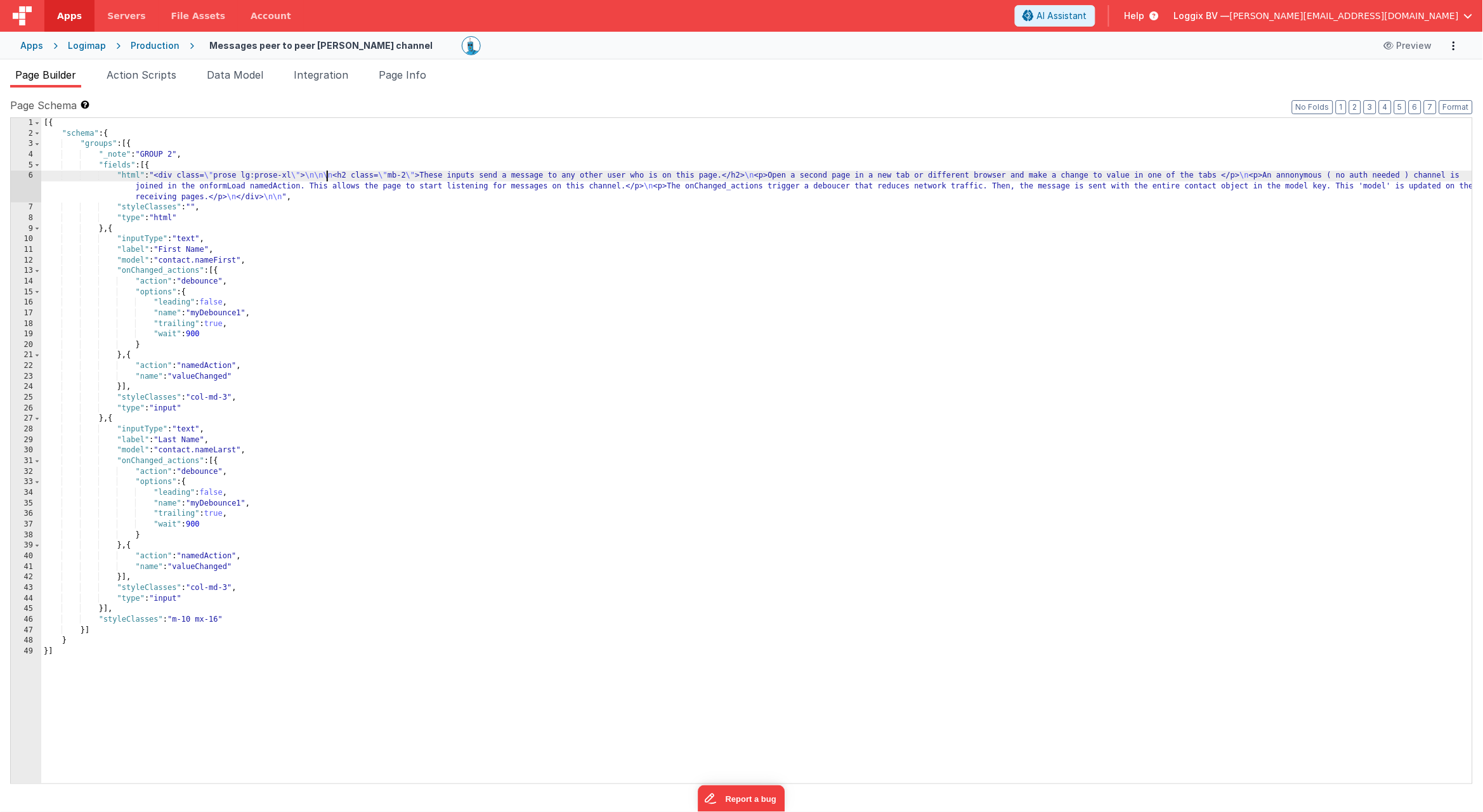
click at [325, 181] on div "[{ "schema" : { "groups" : [{ "_note" : "GROUP 2" , "fields" : [{ "html" : "<di…" at bounding box center [757, 461] width 1432 height 686
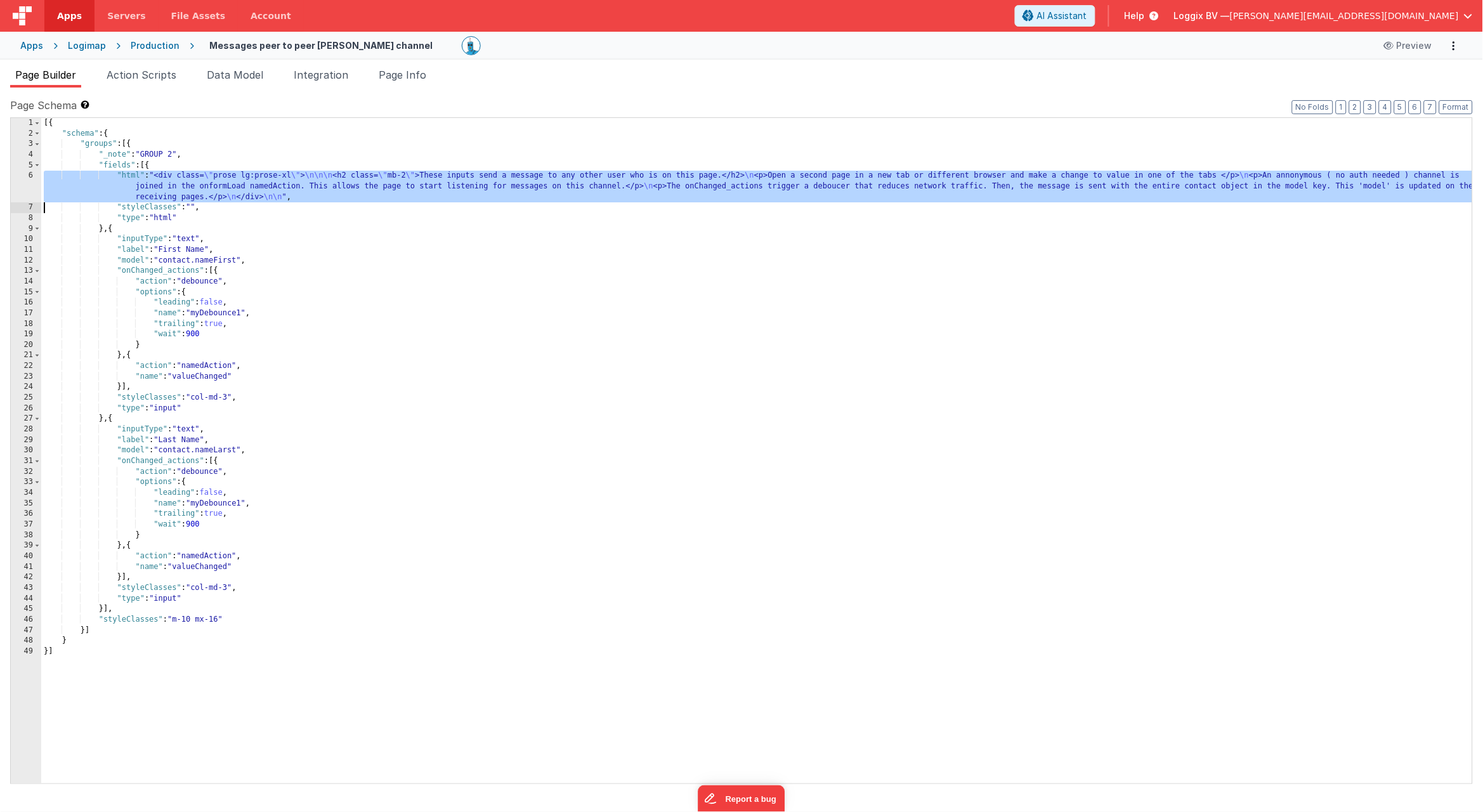
click at [26, 182] on div "6" at bounding box center [26, 186] width 31 height 31
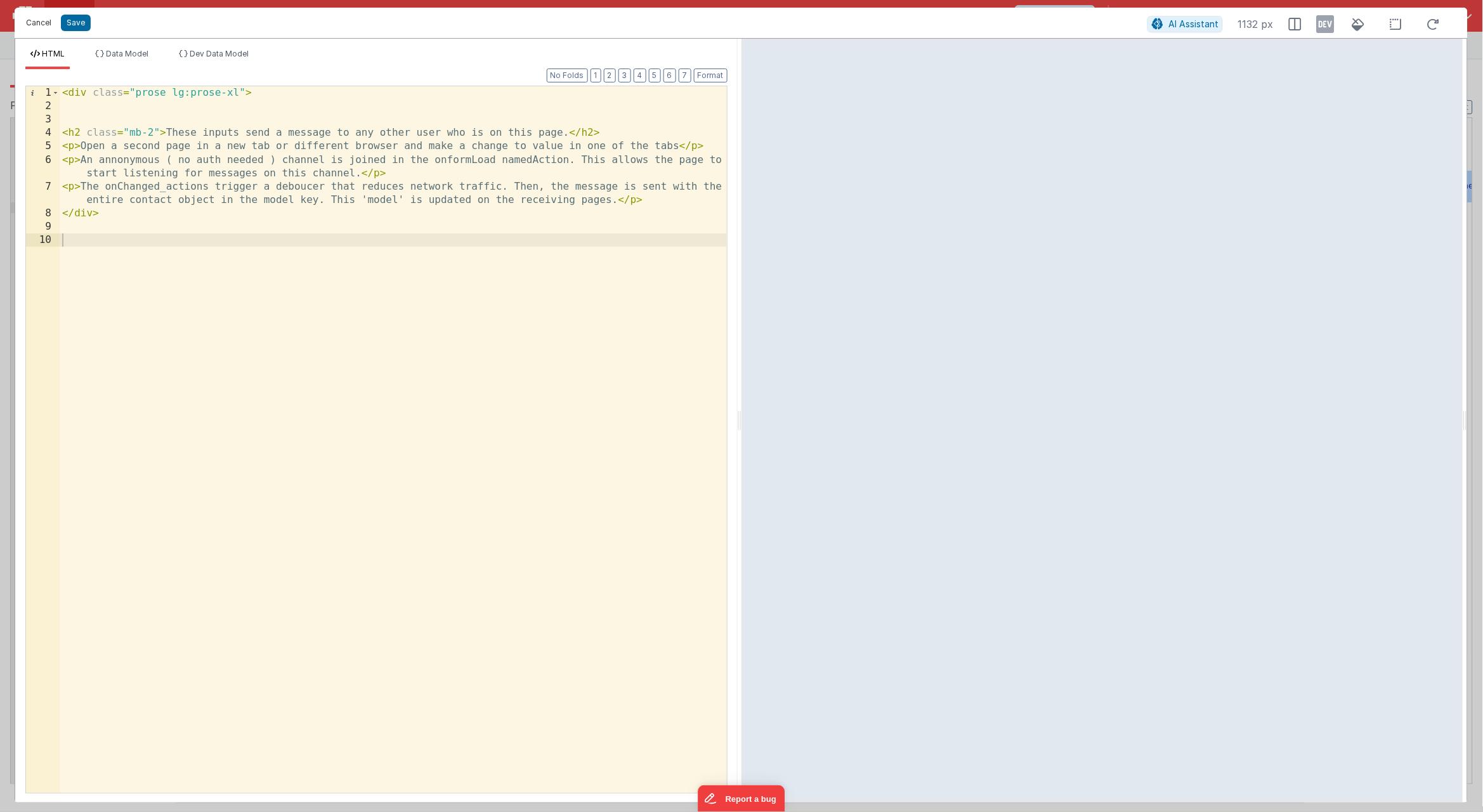
click at [50, 23] on button "Cancel" at bounding box center [38, 22] width 38 height 18
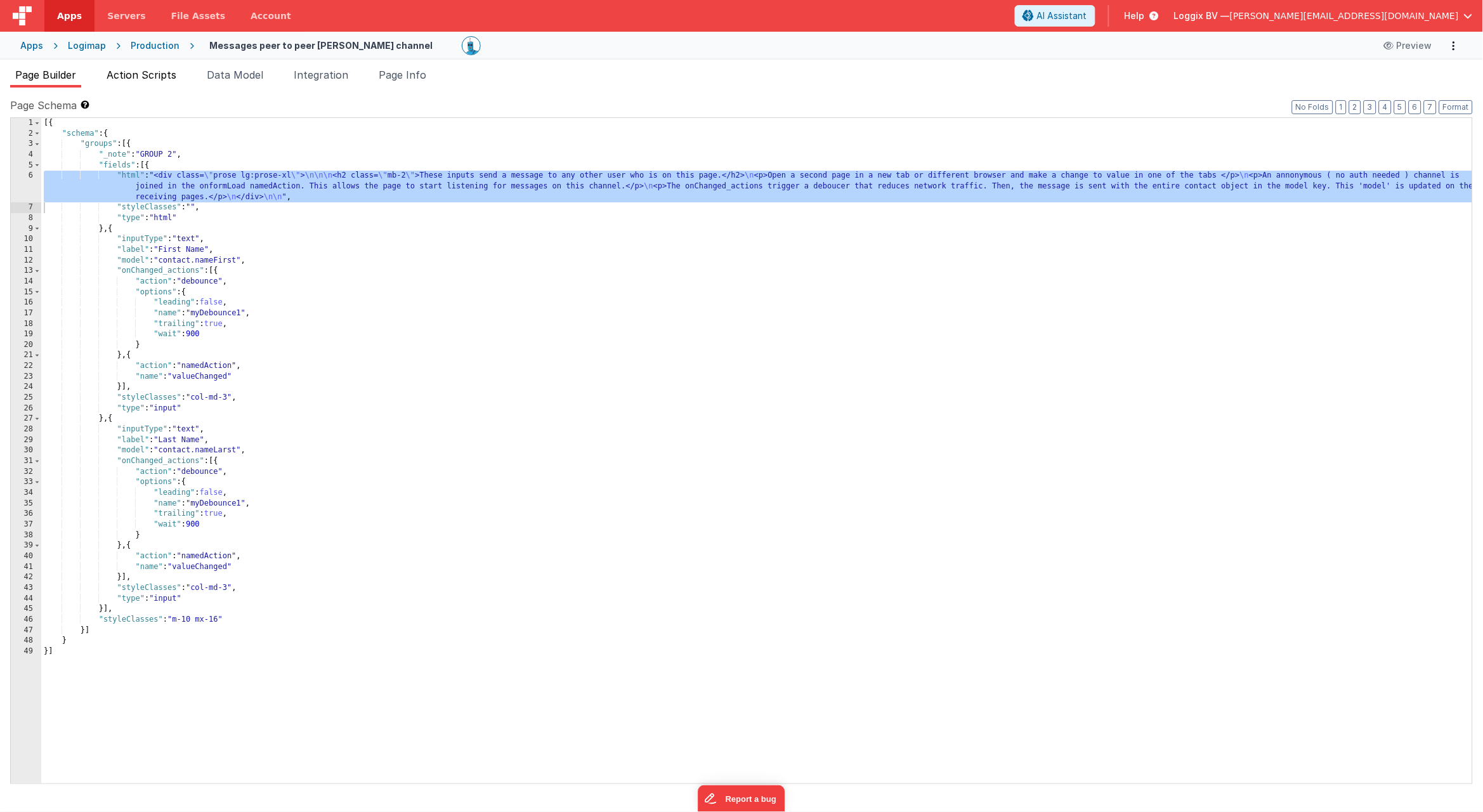
click at [134, 80] on span "Action Scripts" at bounding box center [141, 75] width 70 height 13
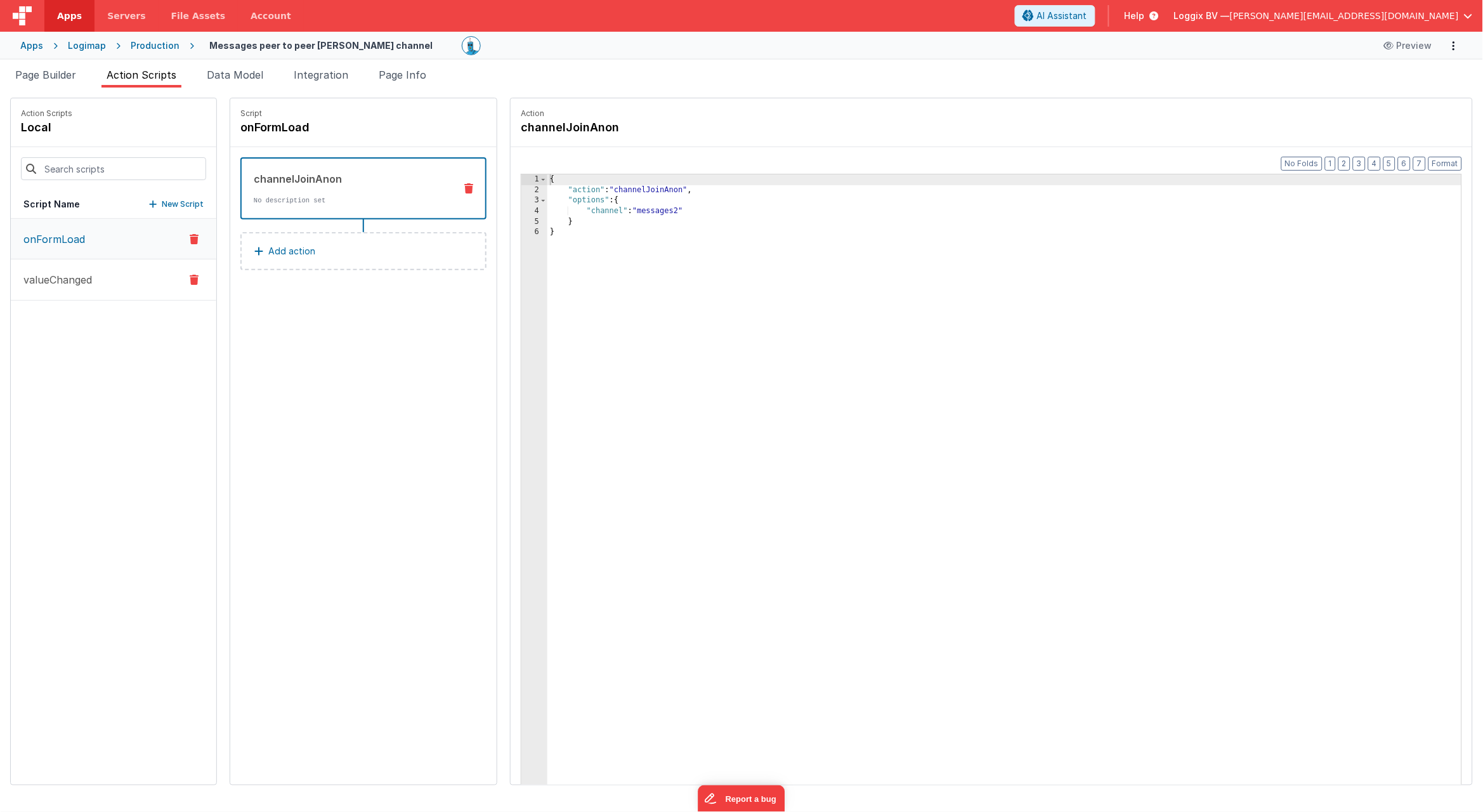
click at [51, 271] on button "valueChanged" at bounding box center [113, 280] width 206 height 41
click at [84, 239] on button "onFormLoad" at bounding box center [113, 239] width 206 height 41
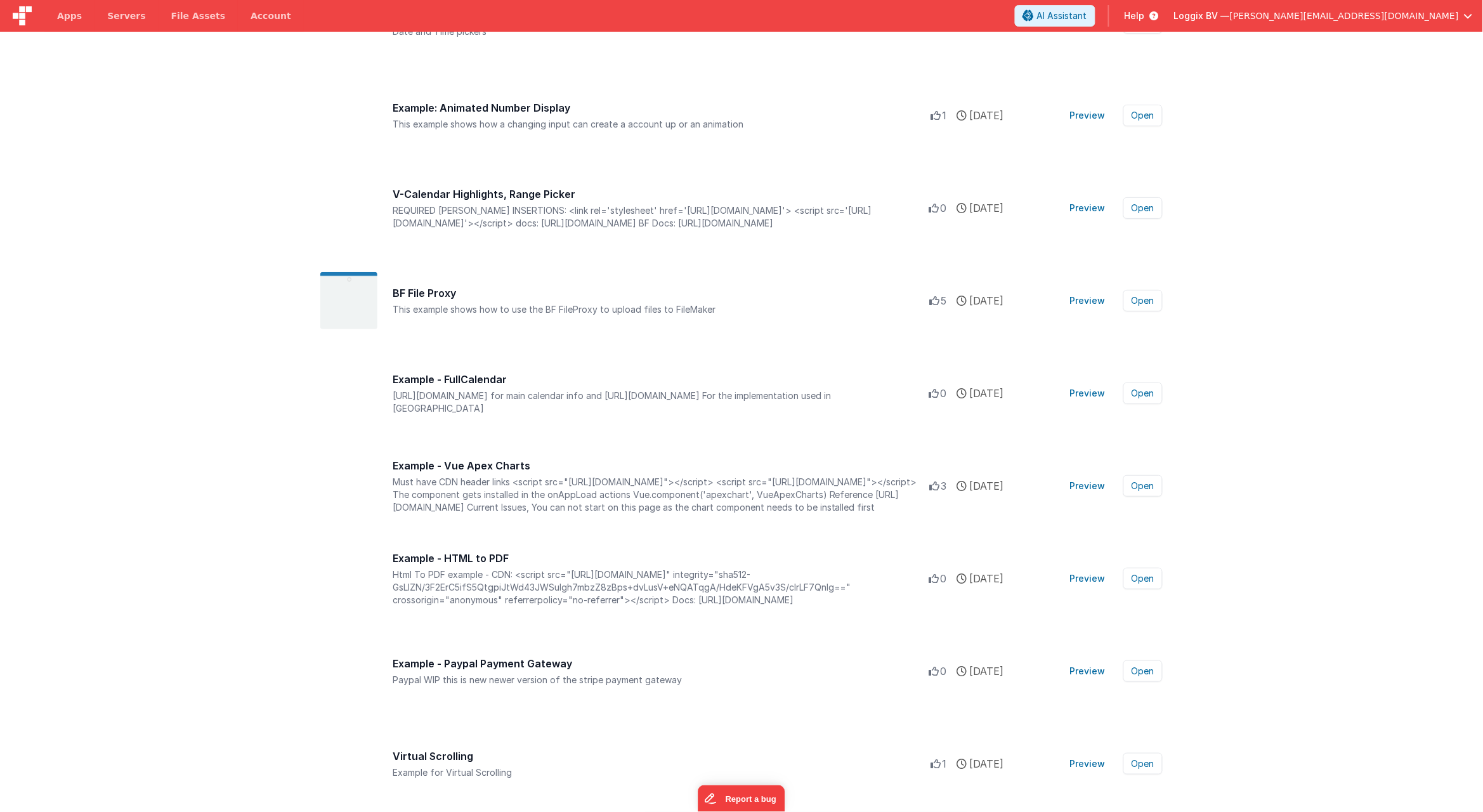
scroll to position [1202, 0]
